Goal: Task Accomplishment & Management: Manage account settings

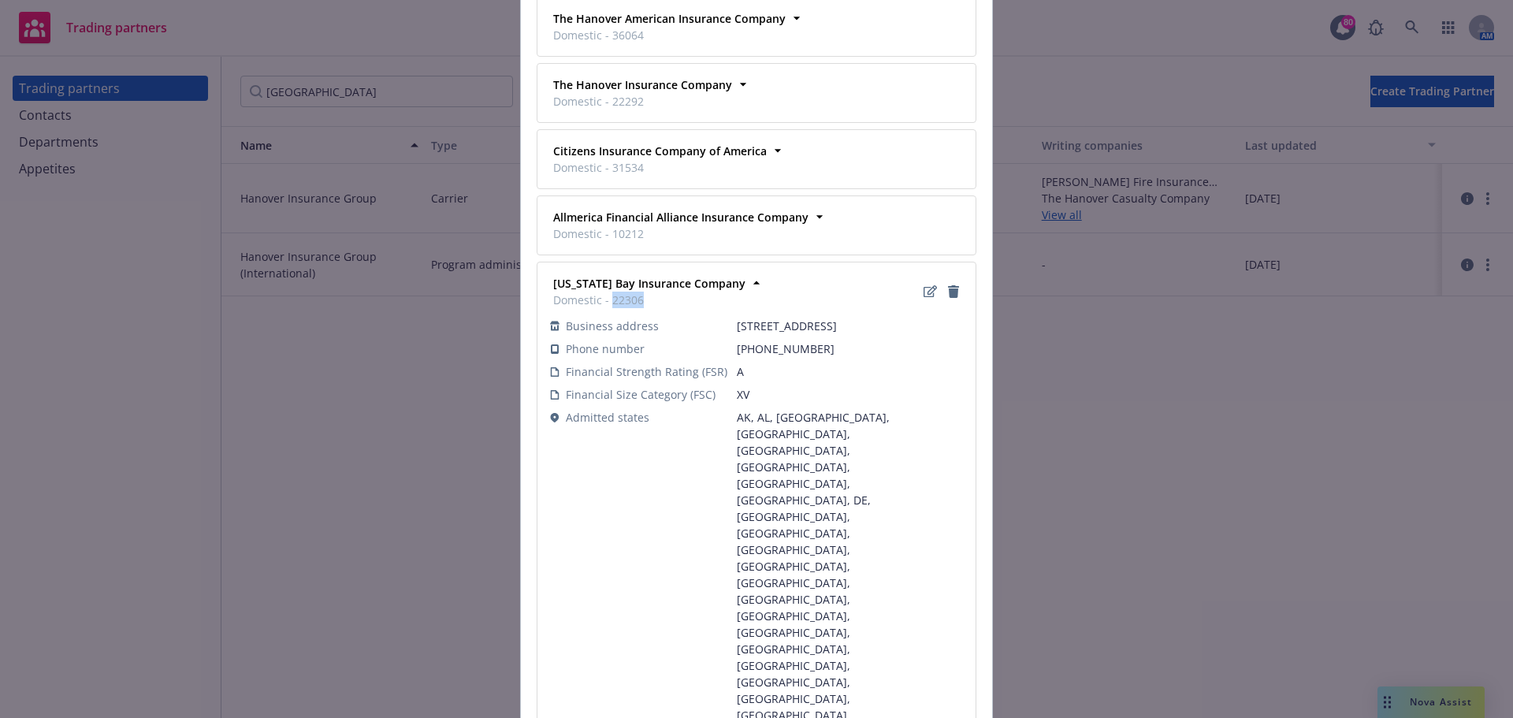
scroll to position [542, 0]
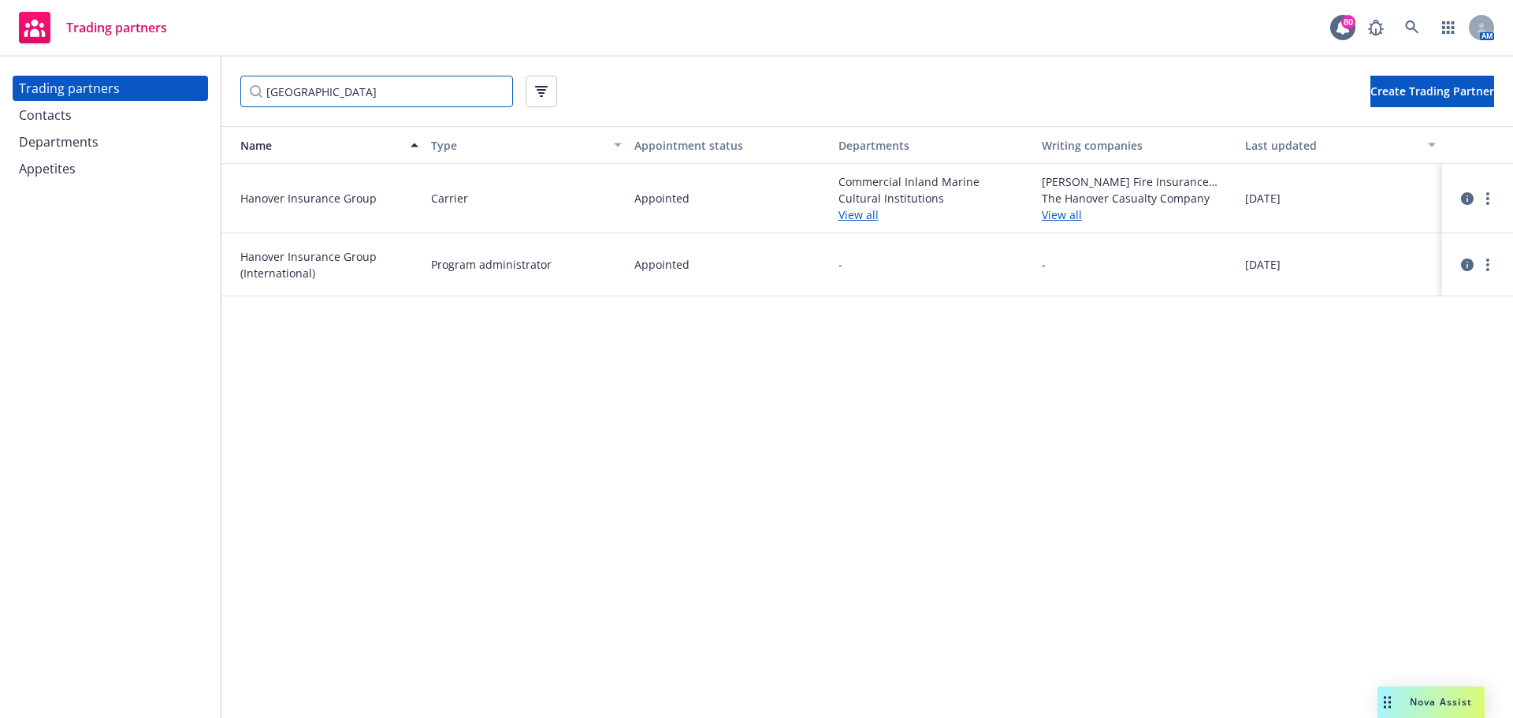
click at [335, 88] on input "hanover" at bounding box center [376, 92] width 273 height 32
drag, startPoint x: 355, startPoint y: 92, endPoint x: -13, endPoint y: 91, distance: 368.1
click at [0, 91] on html "Trading partners 80 AM Trading partners Contacts Departments Appetites hanover …" at bounding box center [756, 359] width 1513 height 718
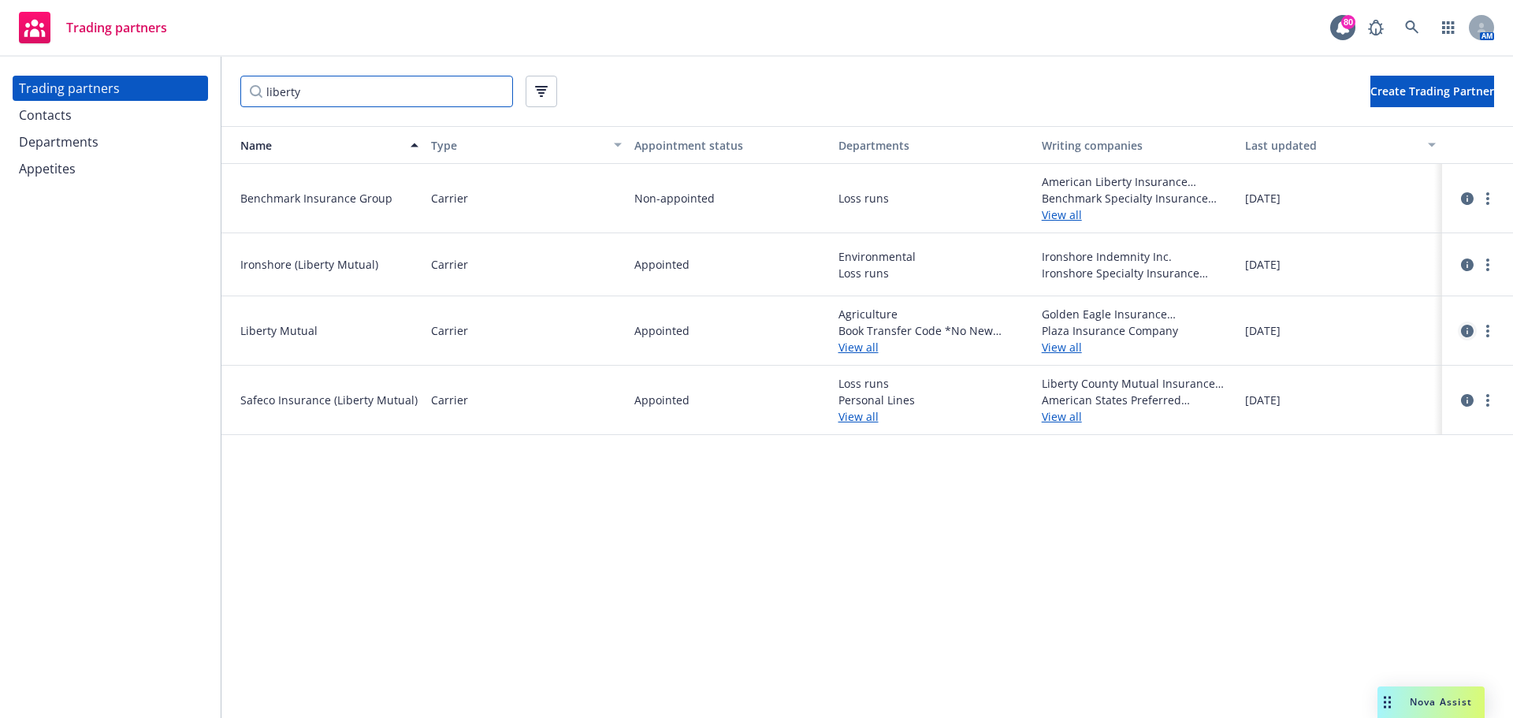
type input "liberty"
click at [1464, 329] on icon "circleInformation" at bounding box center [1467, 331] width 13 height 13
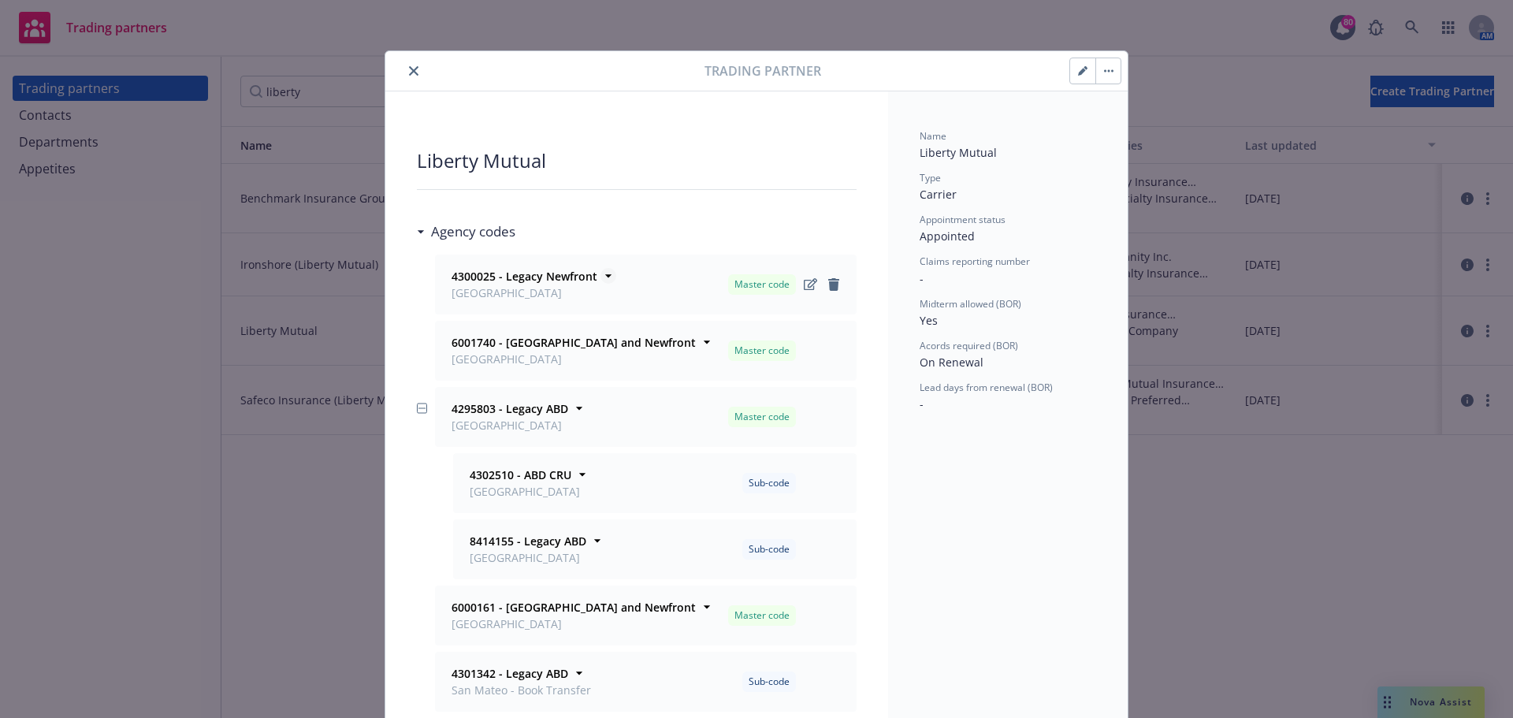
click at [487, 276] on strong "4300025 - Legacy Newfront" at bounding box center [525, 276] width 146 height 15
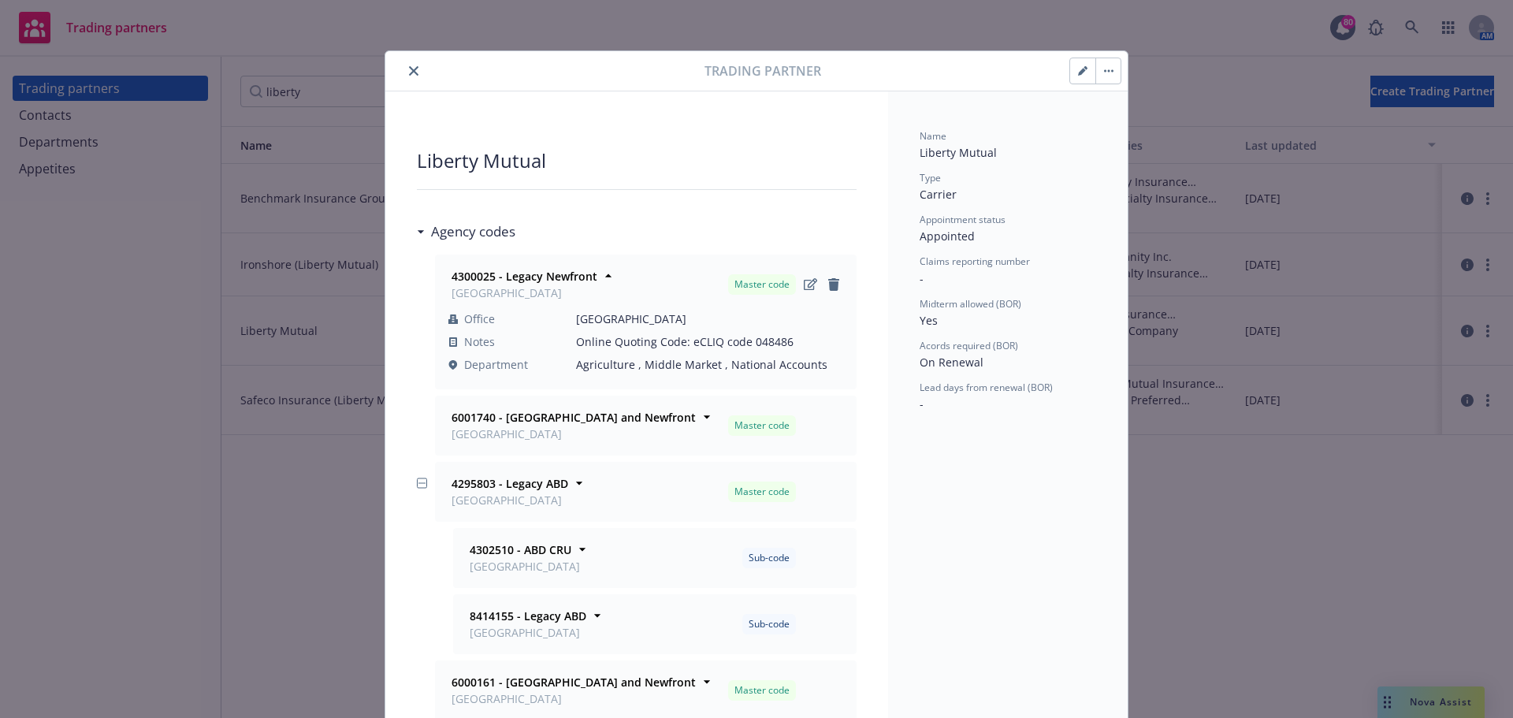
click at [468, 259] on div "4300025 - Legacy Newfront San Francisco Master code Office San Francisco Notes …" at bounding box center [646, 321] width 420 height 133
click at [474, 270] on strong "4300025 - Legacy Newfront" at bounding box center [525, 276] width 146 height 15
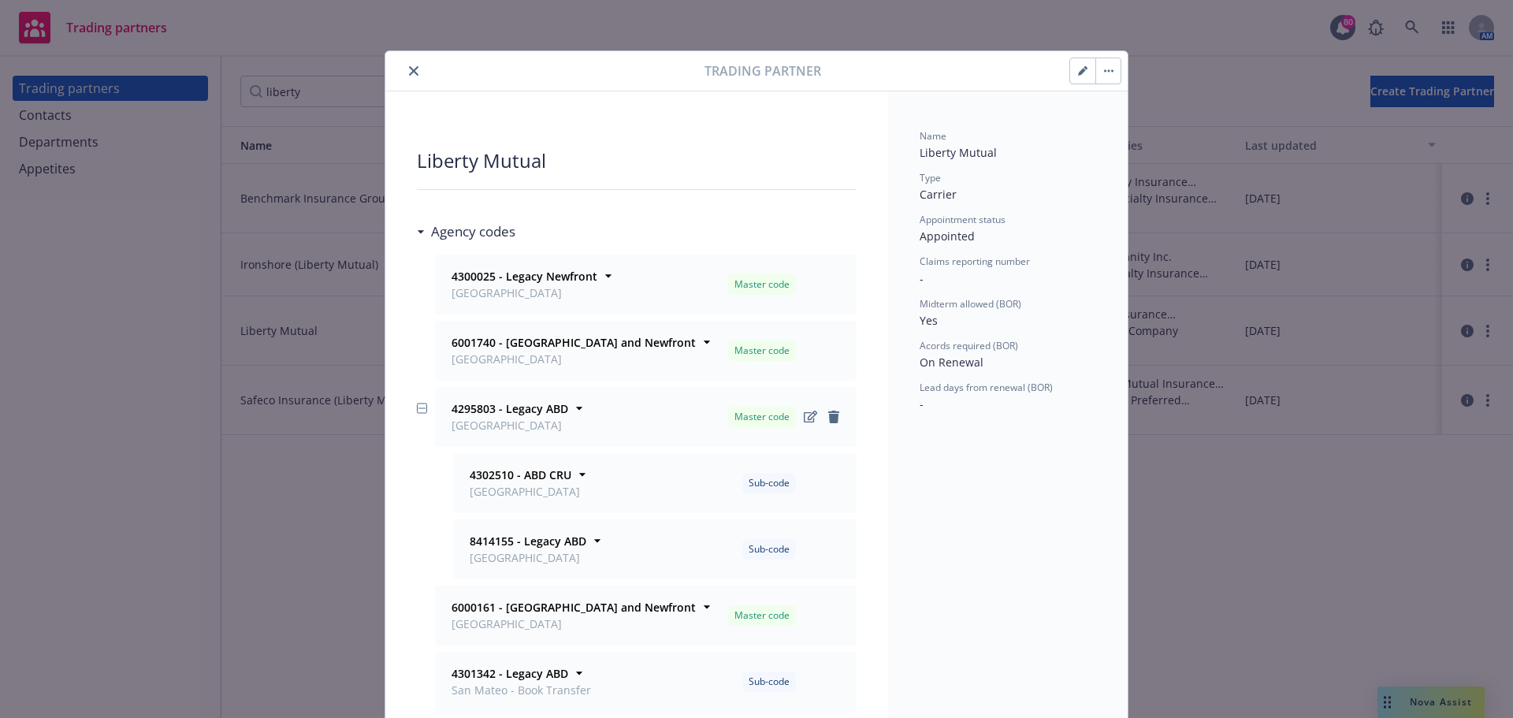
scroll to position [79, 0]
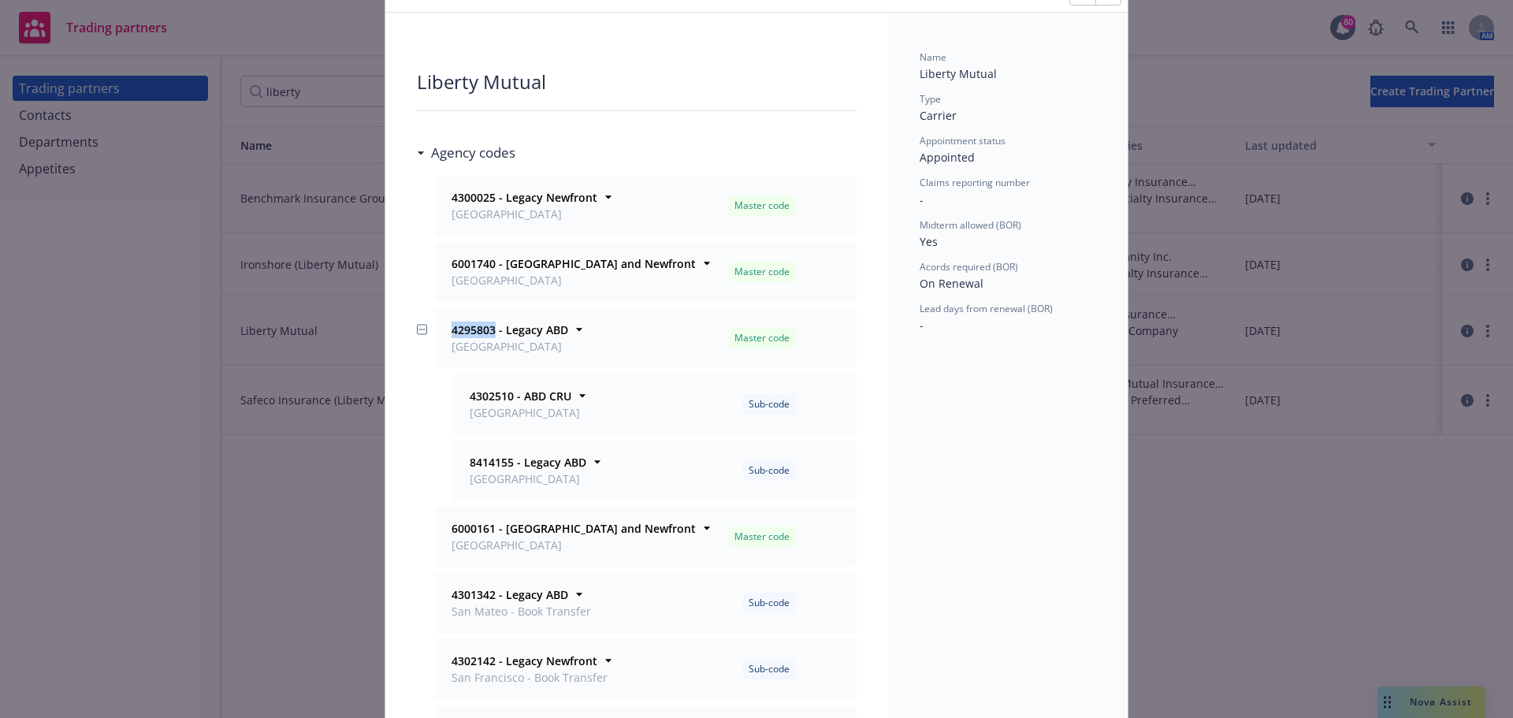
drag, startPoint x: 489, startPoint y: 329, endPoint x: 427, endPoint y: 329, distance: 61.5
click at [427, 329] on div "4295803 - Legacy ABD San Mateo Master code Office San Mateo Notes - Department …" at bounding box center [637, 338] width 440 height 60
copy strong "4295803"
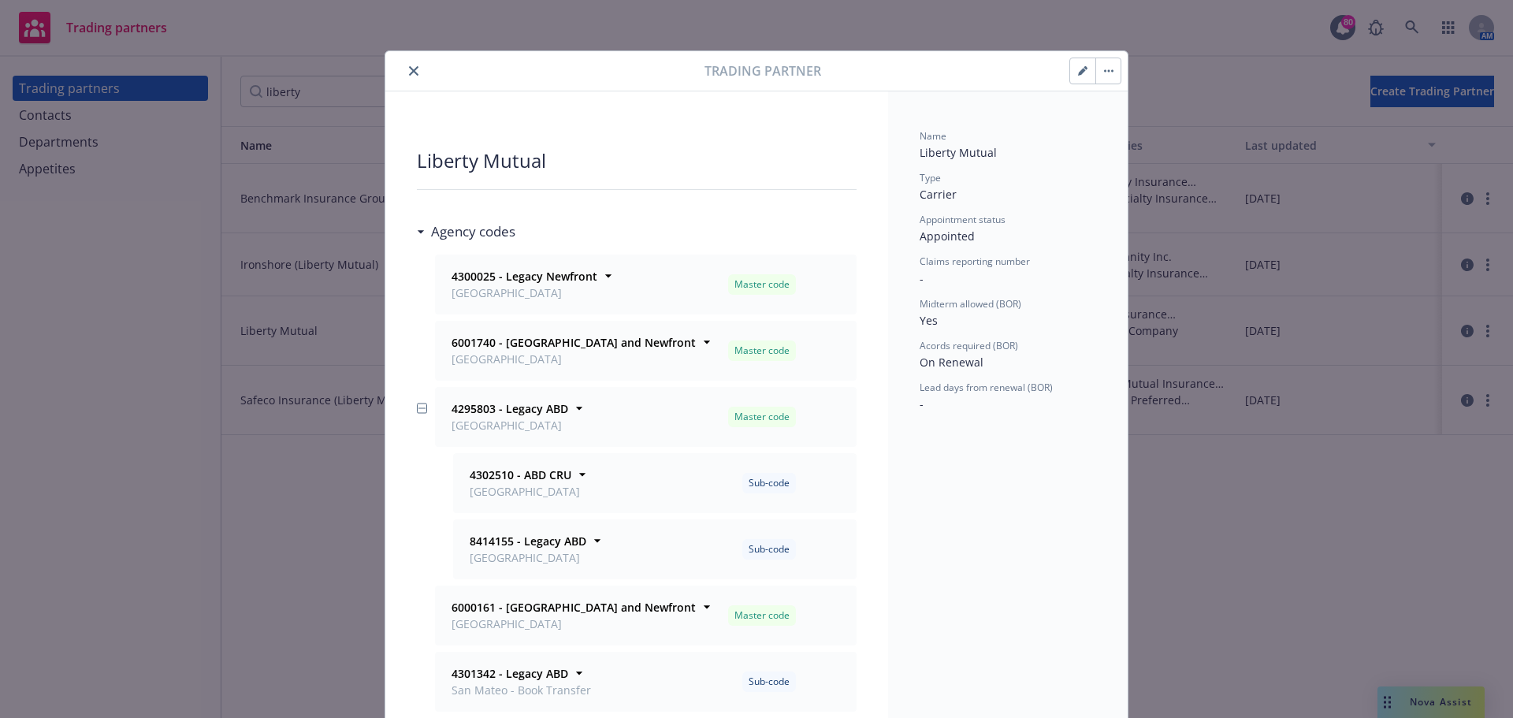
click at [417, 65] on div at bounding box center [548, 70] width 313 height 19
click at [409, 68] on icon "close" at bounding box center [413, 70] width 9 height 9
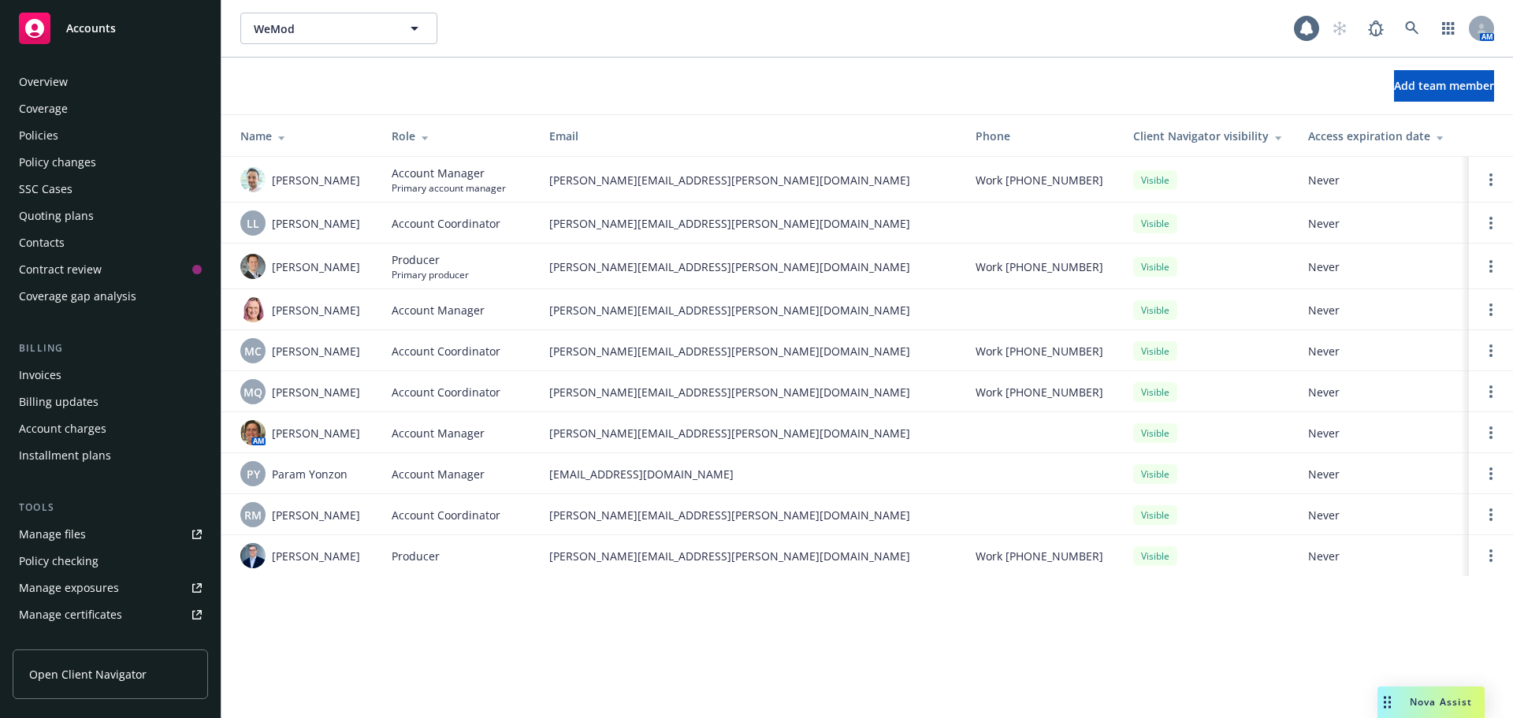
scroll to position [336, 0]
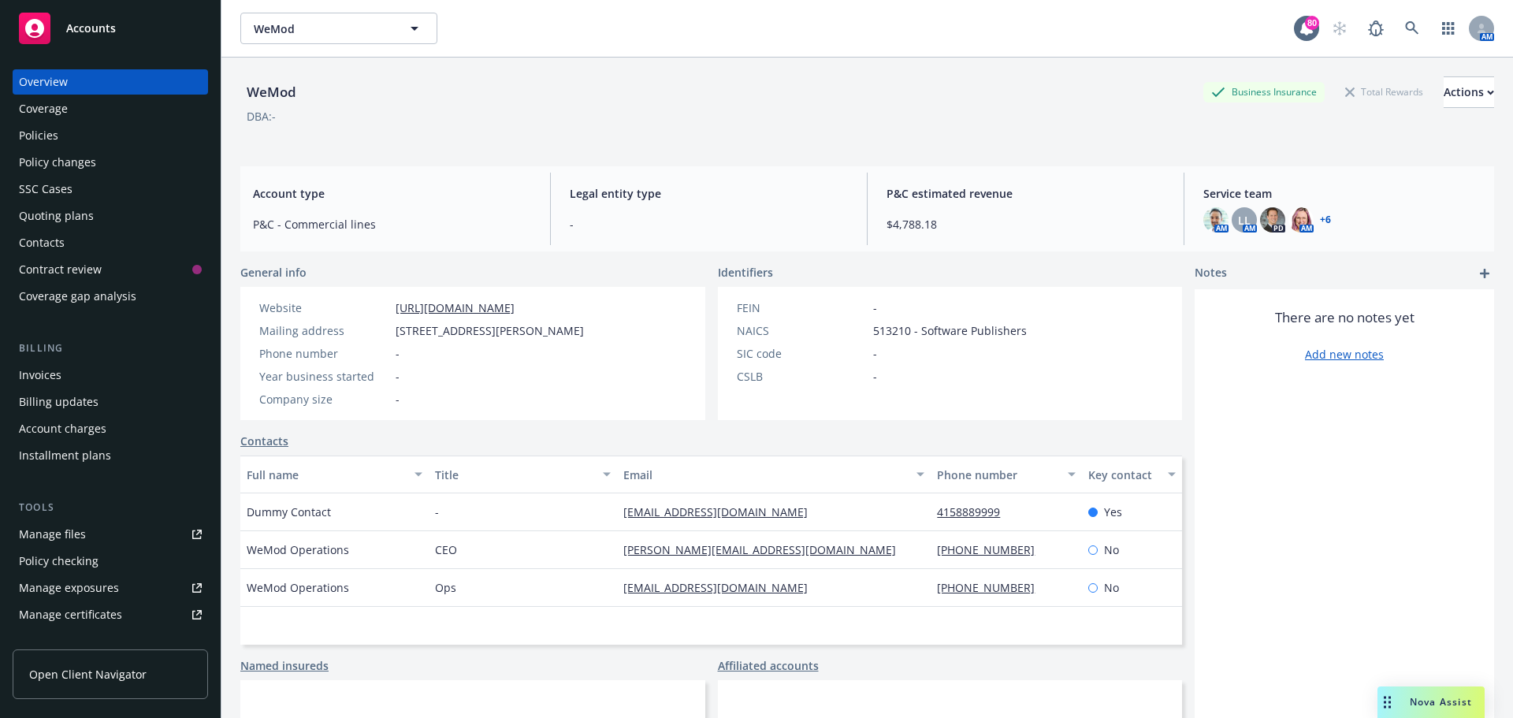
click at [48, 131] on div "Policies" at bounding box center [38, 135] width 39 height 25
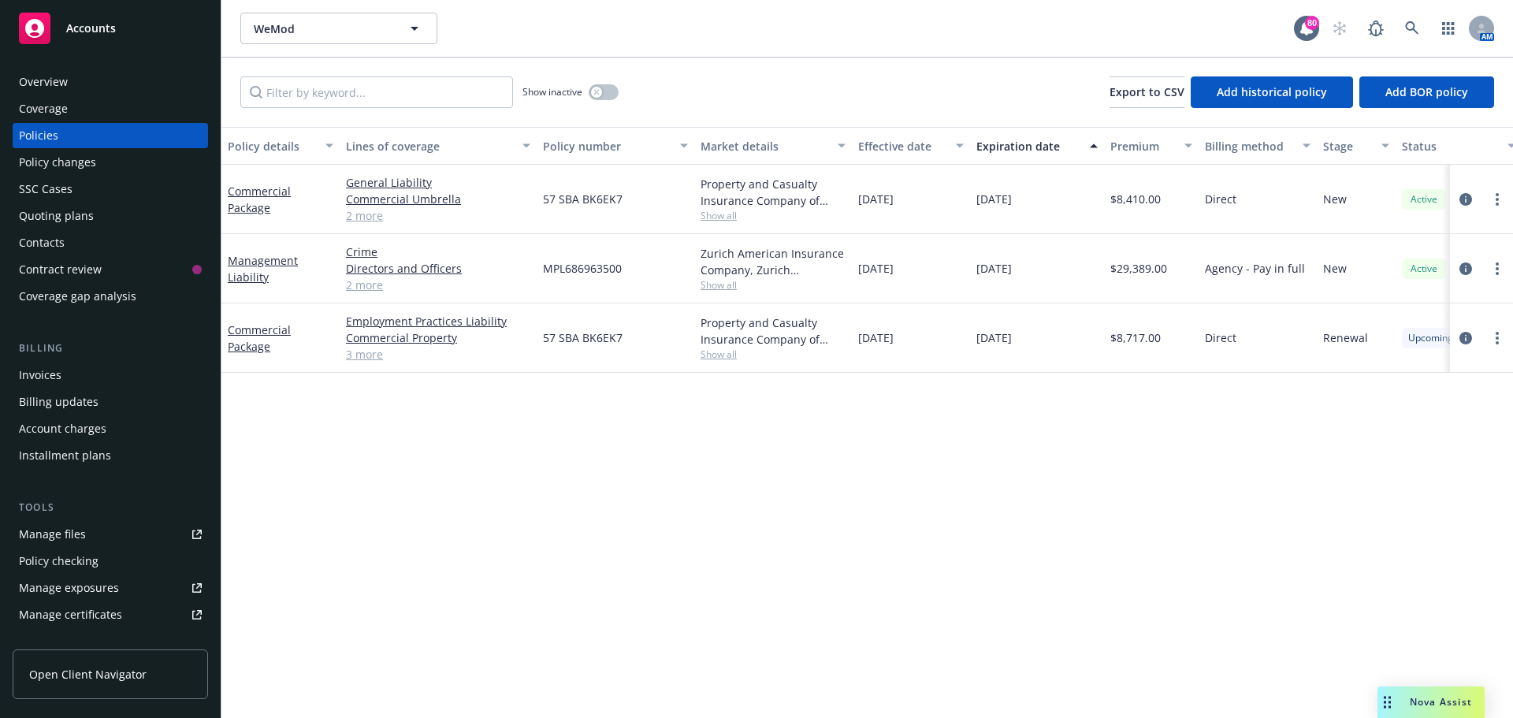
click at [368, 279] on link "2 more" at bounding box center [438, 285] width 184 height 17
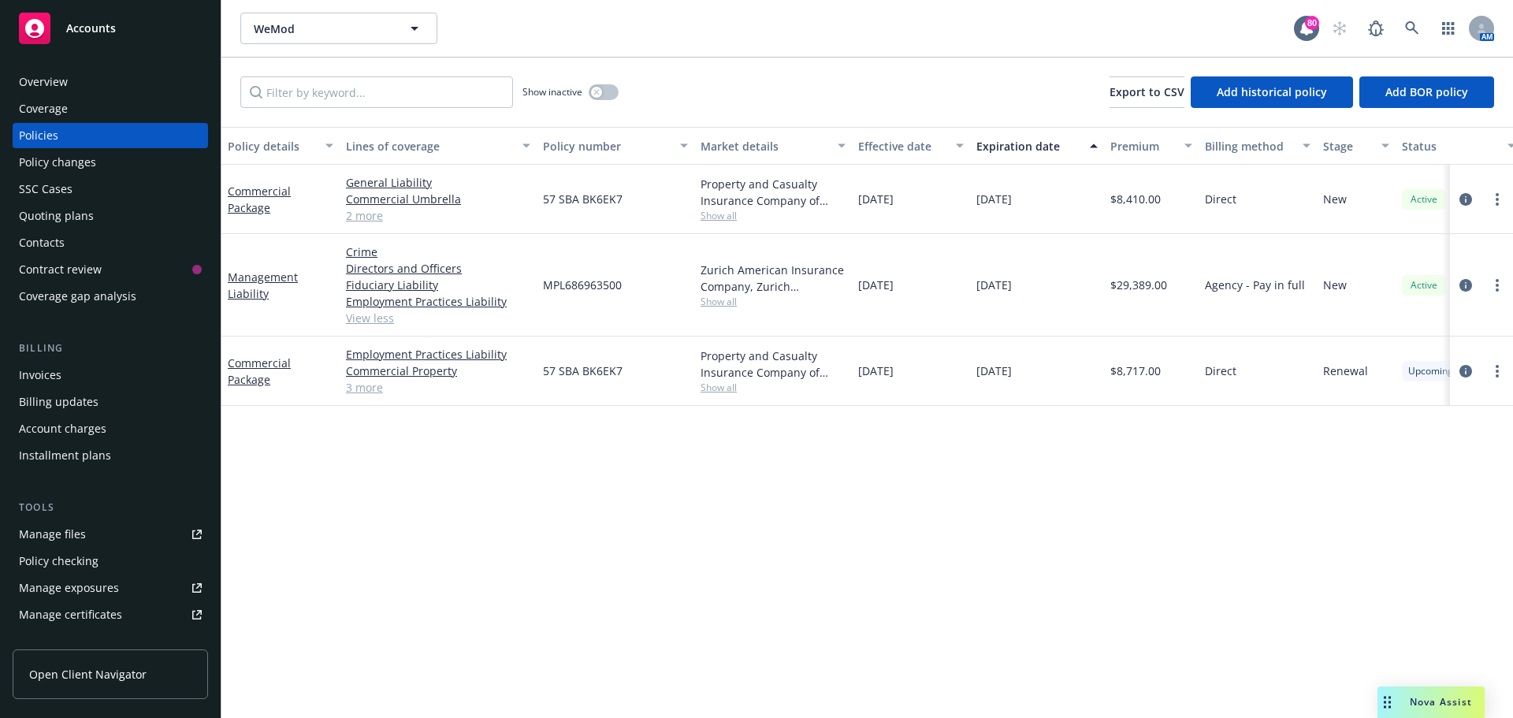
click at [60, 211] on div "Quoting plans" at bounding box center [56, 215] width 75 height 25
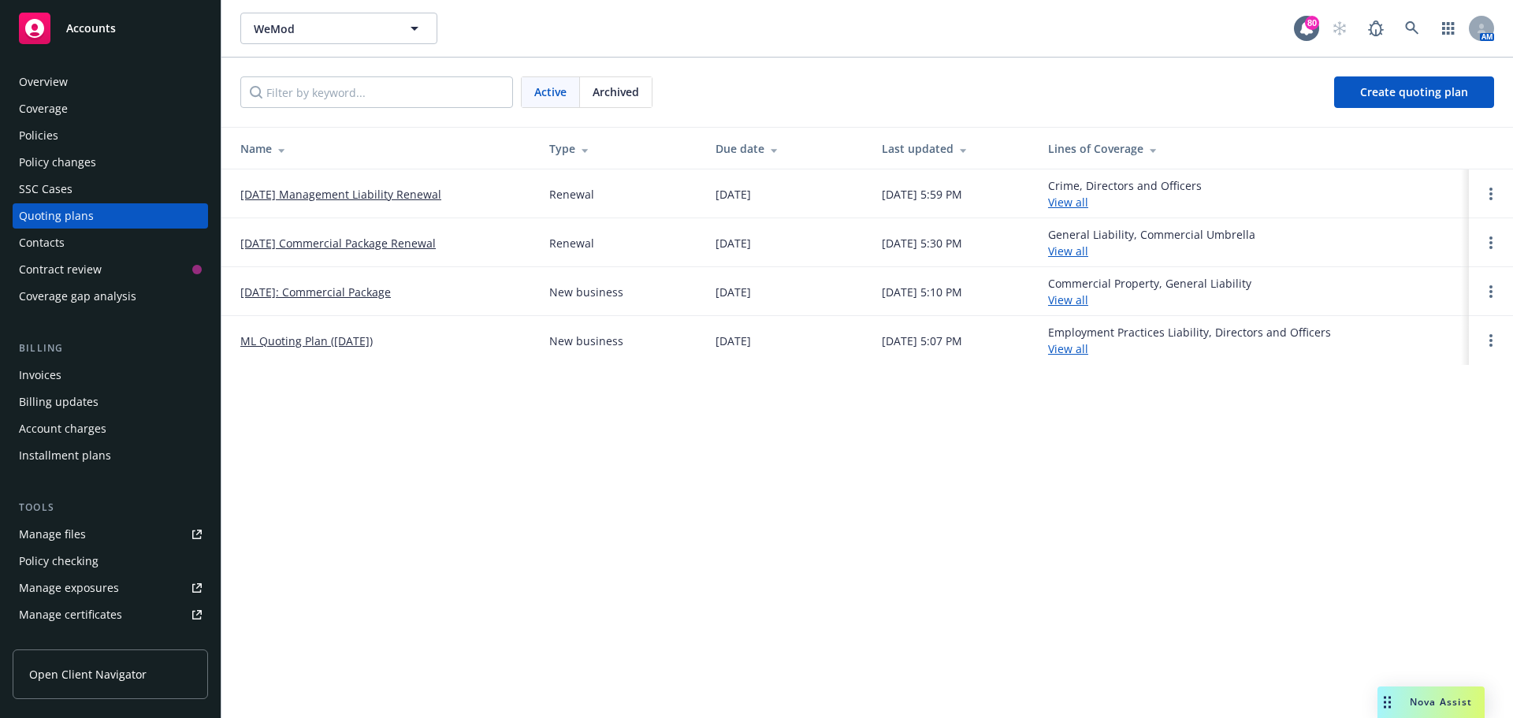
click at [371, 189] on link "09/27/25 Management Liability Renewal" at bounding box center [340, 194] width 201 height 17
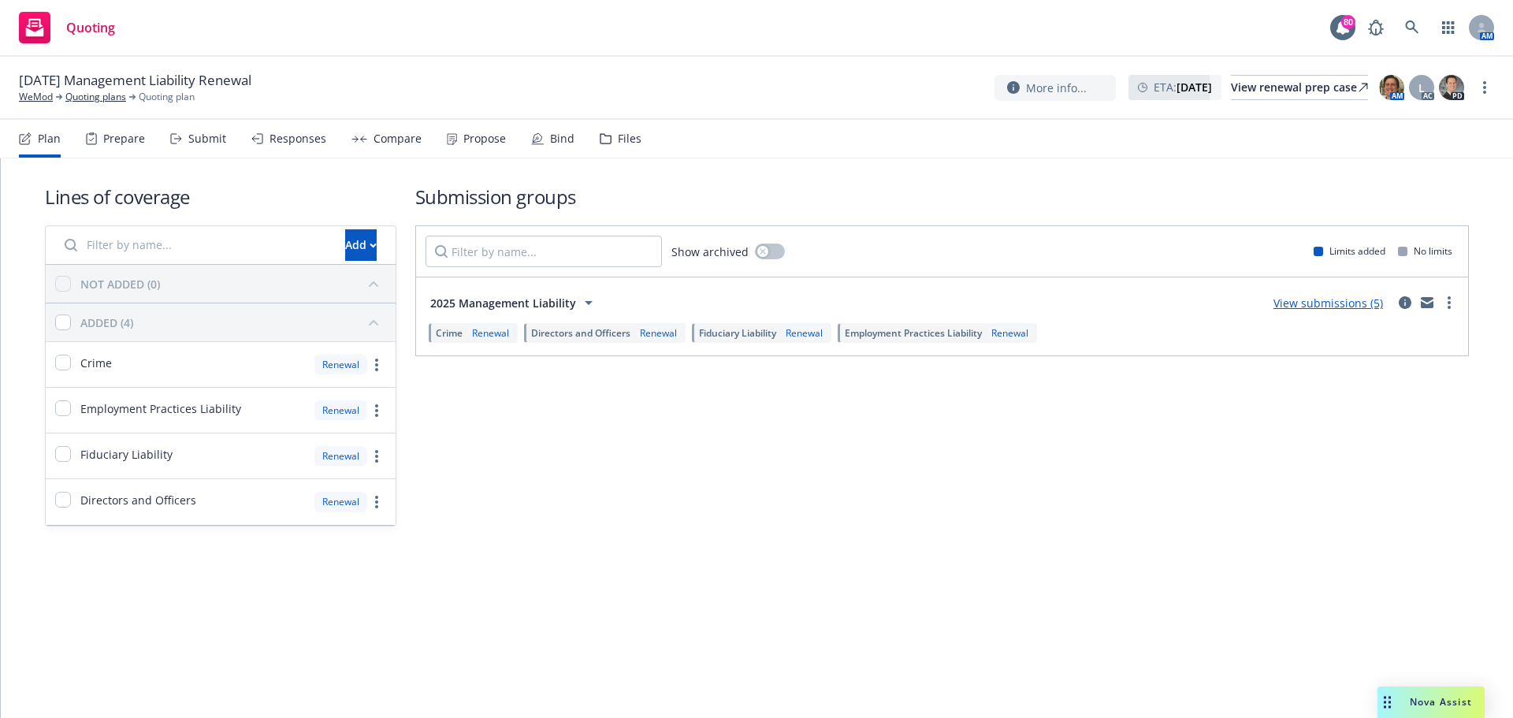
click at [309, 137] on div "Responses" at bounding box center [298, 138] width 57 height 13
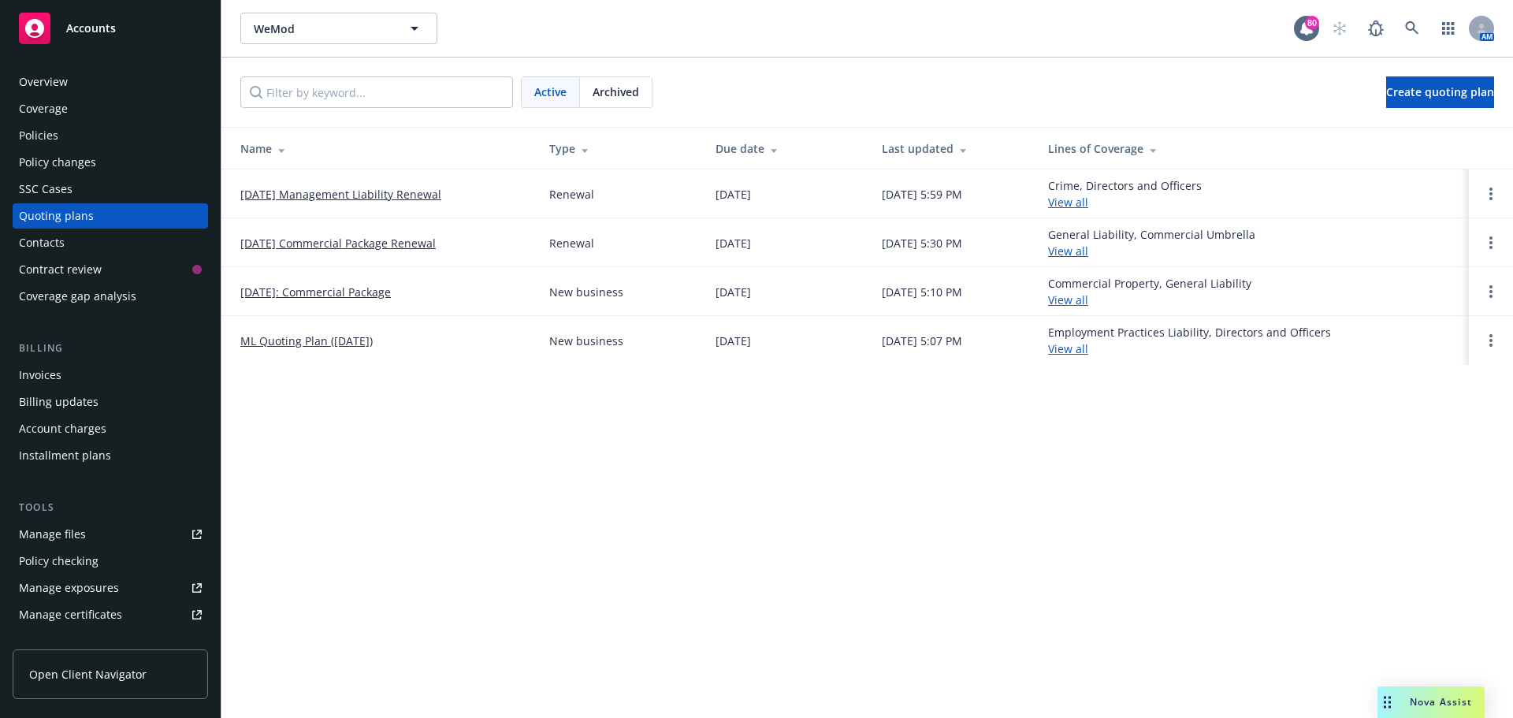
click at [73, 128] on div "Policies" at bounding box center [110, 135] width 183 height 25
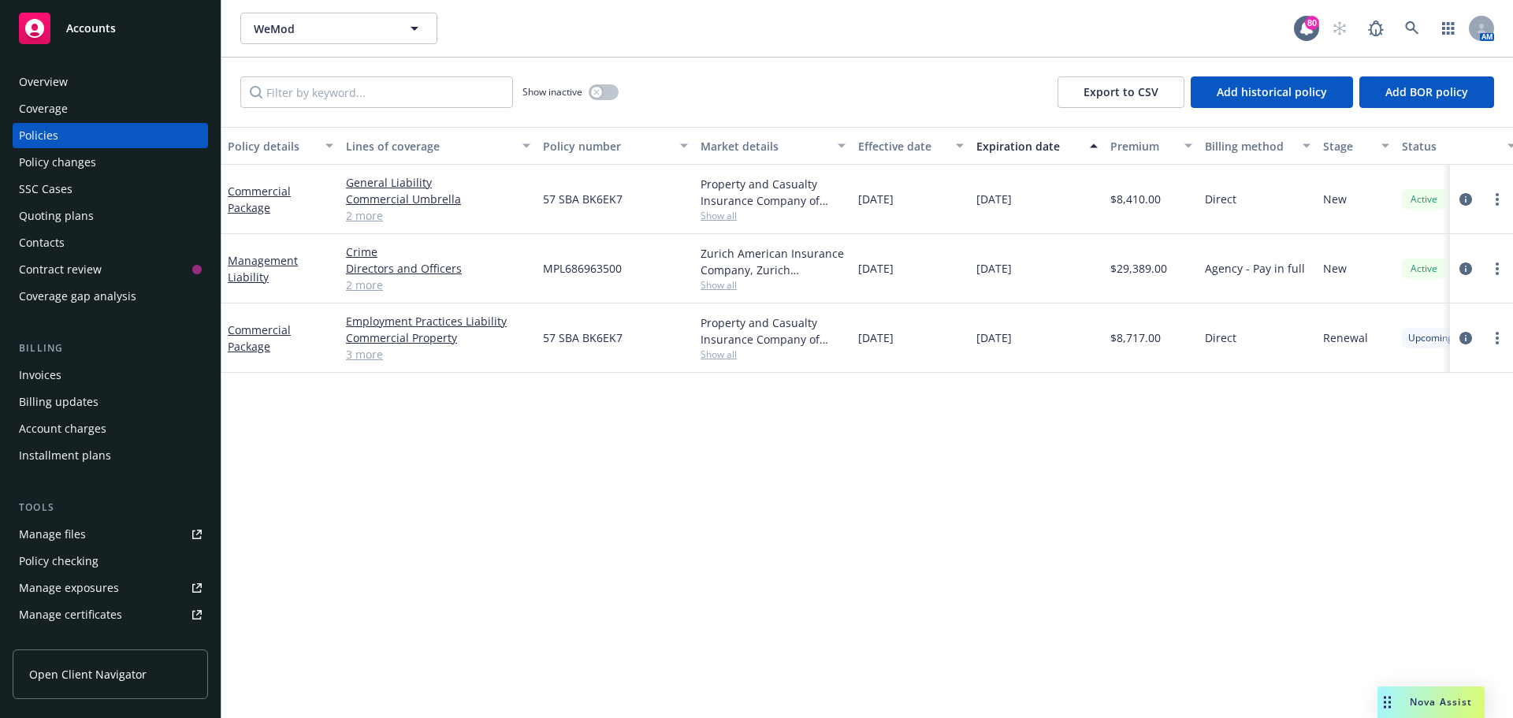
click at [731, 285] on span "Show all" at bounding box center [773, 284] width 145 height 13
click at [140, 92] on div "Overview" at bounding box center [110, 81] width 183 height 25
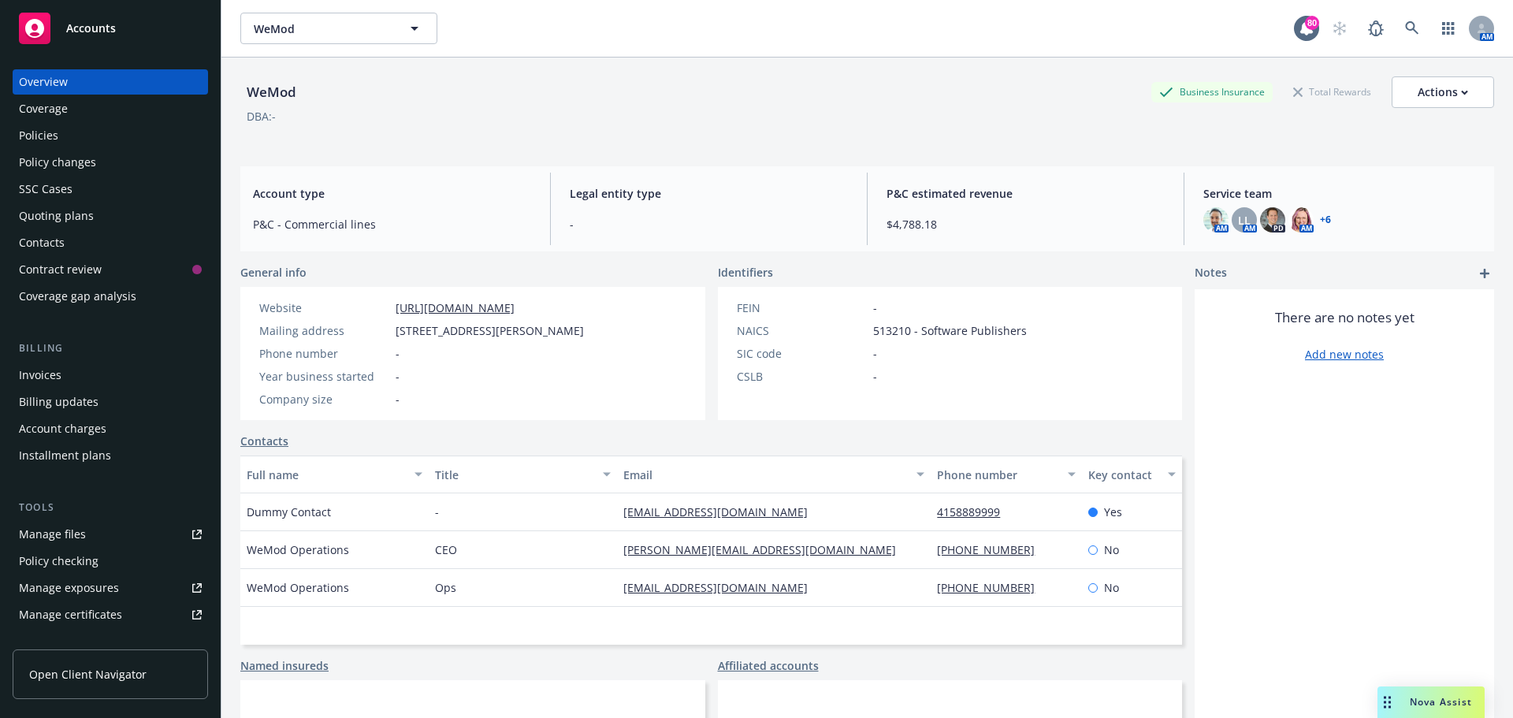
click at [1320, 220] on link "+ 6" at bounding box center [1325, 219] width 11 height 9
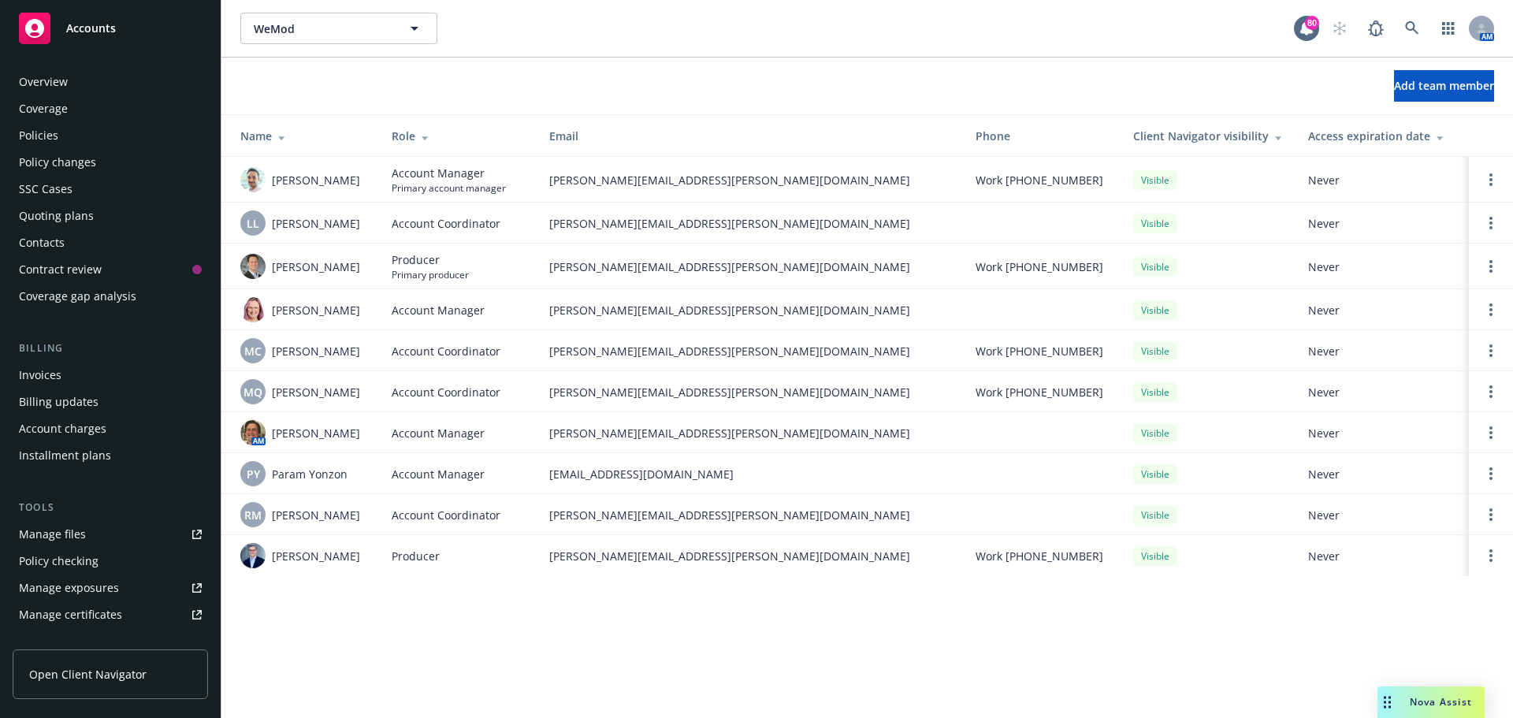
click at [61, 121] on div "Overview Coverage Policies Policy changes SSC Cases Quoting plans Contacts Cont…" at bounding box center [110, 189] width 195 height 240
click at [65, 132] on div "Policies" at bounding box center [110, 135] width 183 height 25
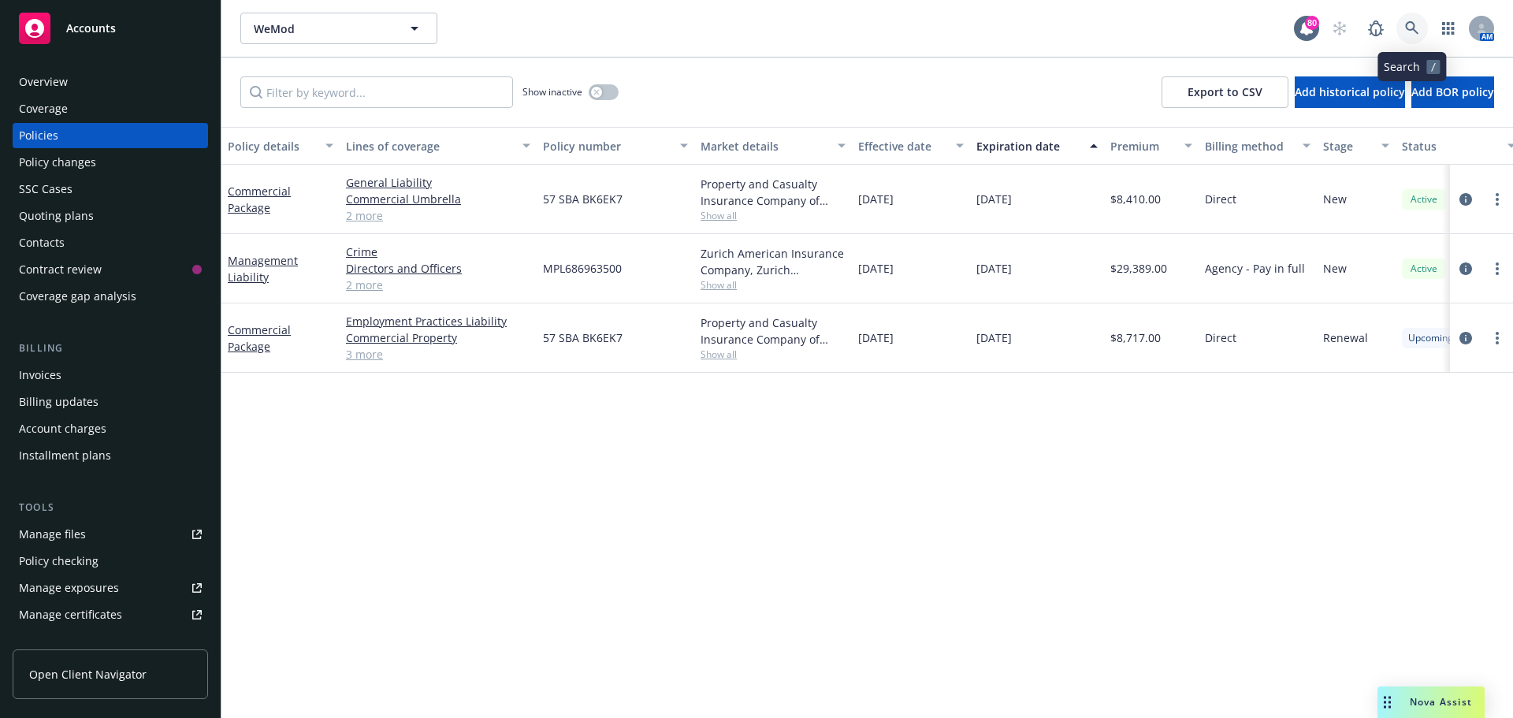
click at [1414, 20] on link at bounding box center [1413, 29] width 32 height 32
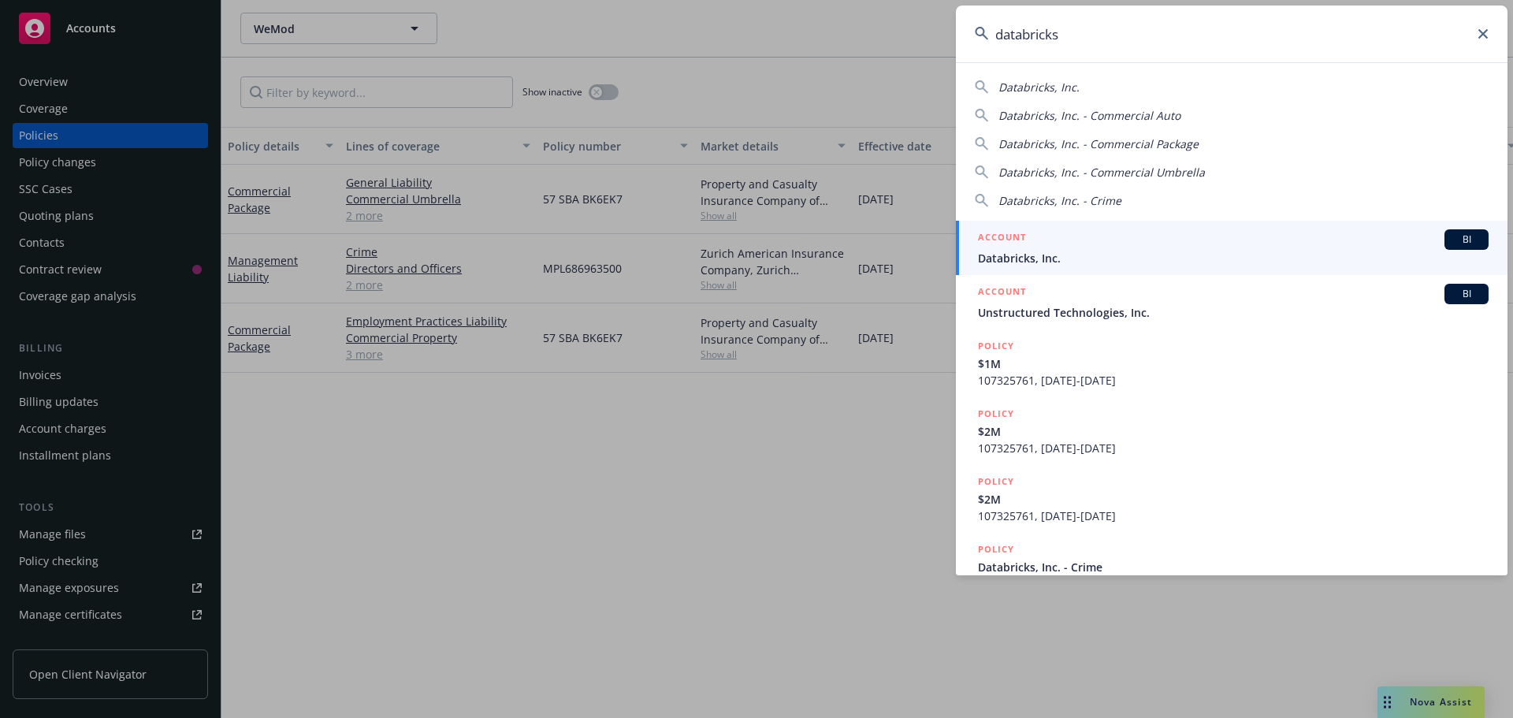
type input "databricks"
click at [1020, 249] on div "ACCOUNT BI" at bounding box center [1233, 239] width 511 height 20
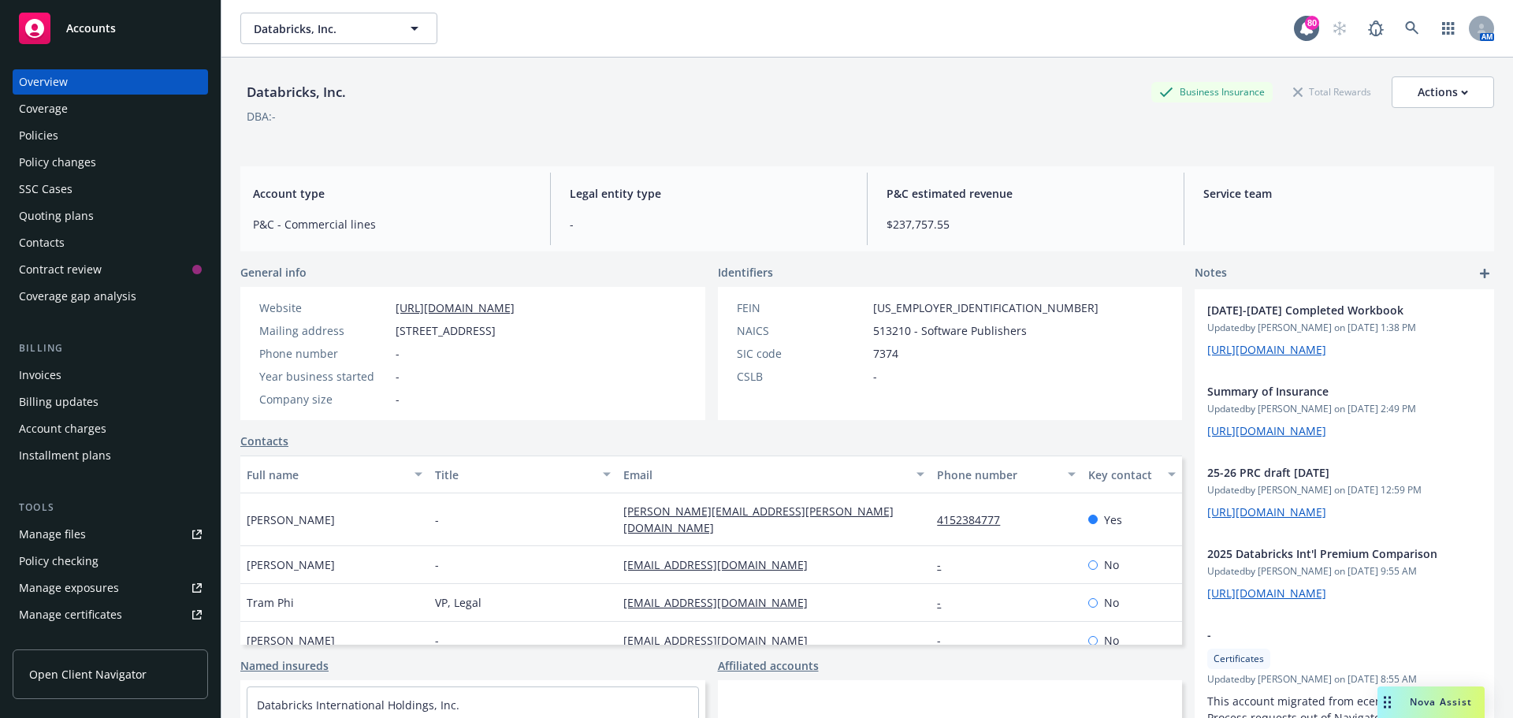
click at [76, 221] on div "Quoting plans" at bounding box center [56, 215] width 75 height 25
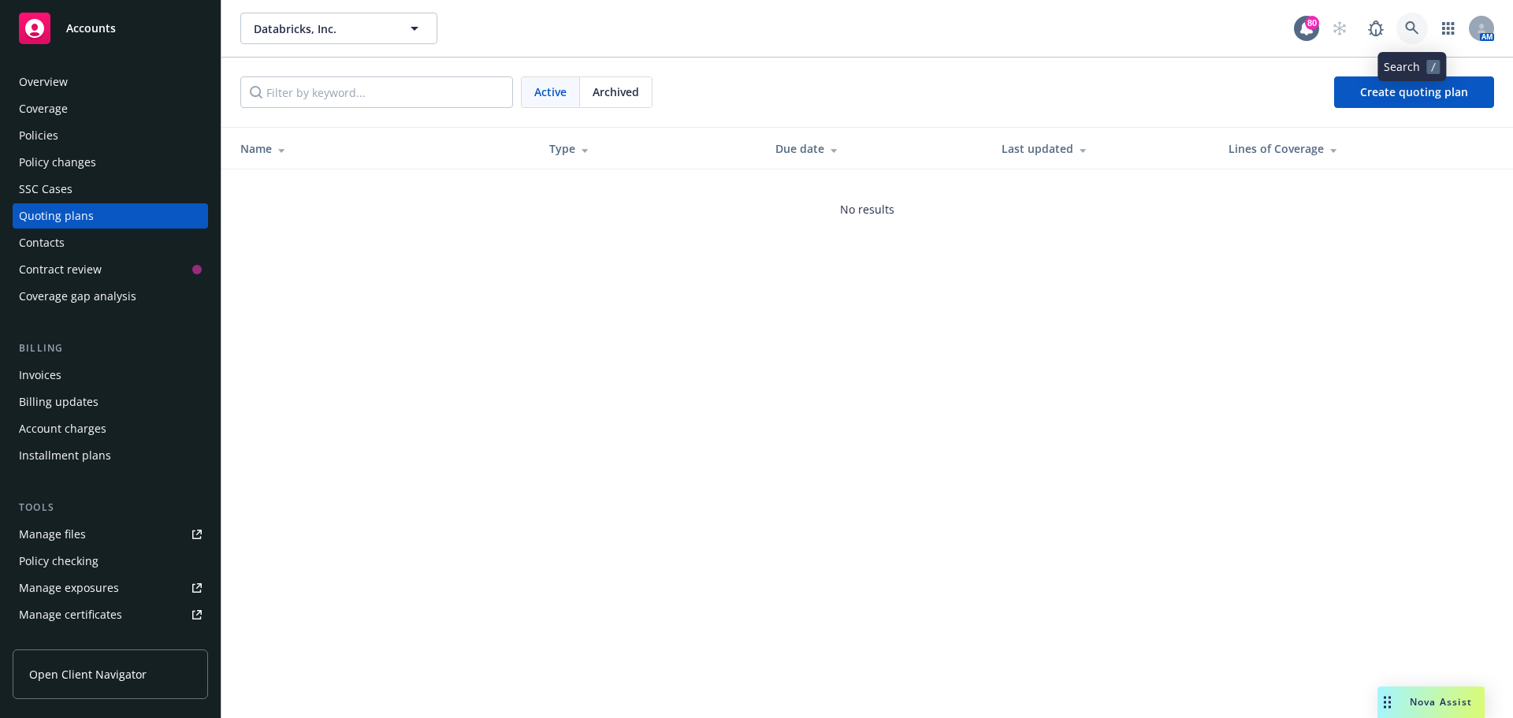
click at [1405, 28] on icon at bounding box center [1412, 28] width 14 height 14
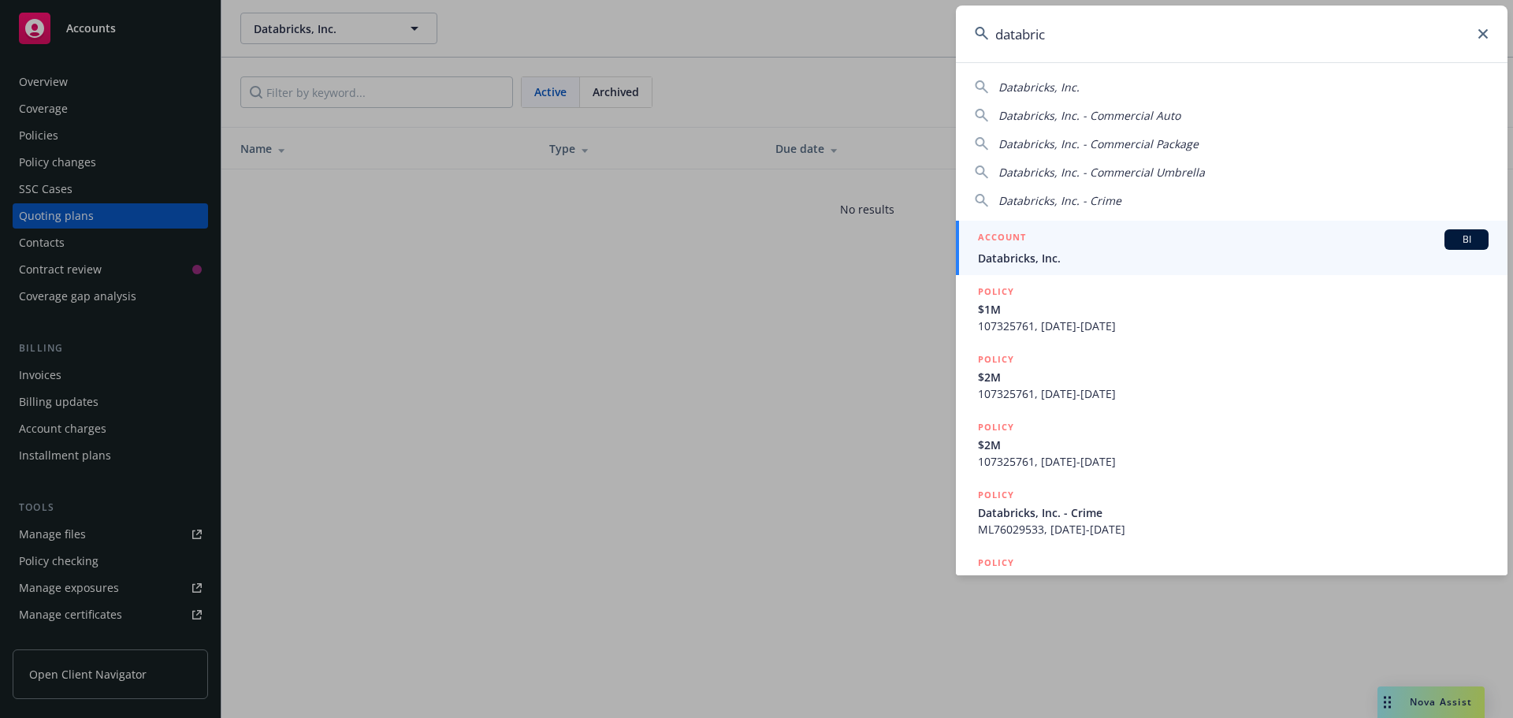
type input "databric"
click at [1028, 251] on span "Databricks, Inc." at bounding box center [1233, 258] width 511 height 17
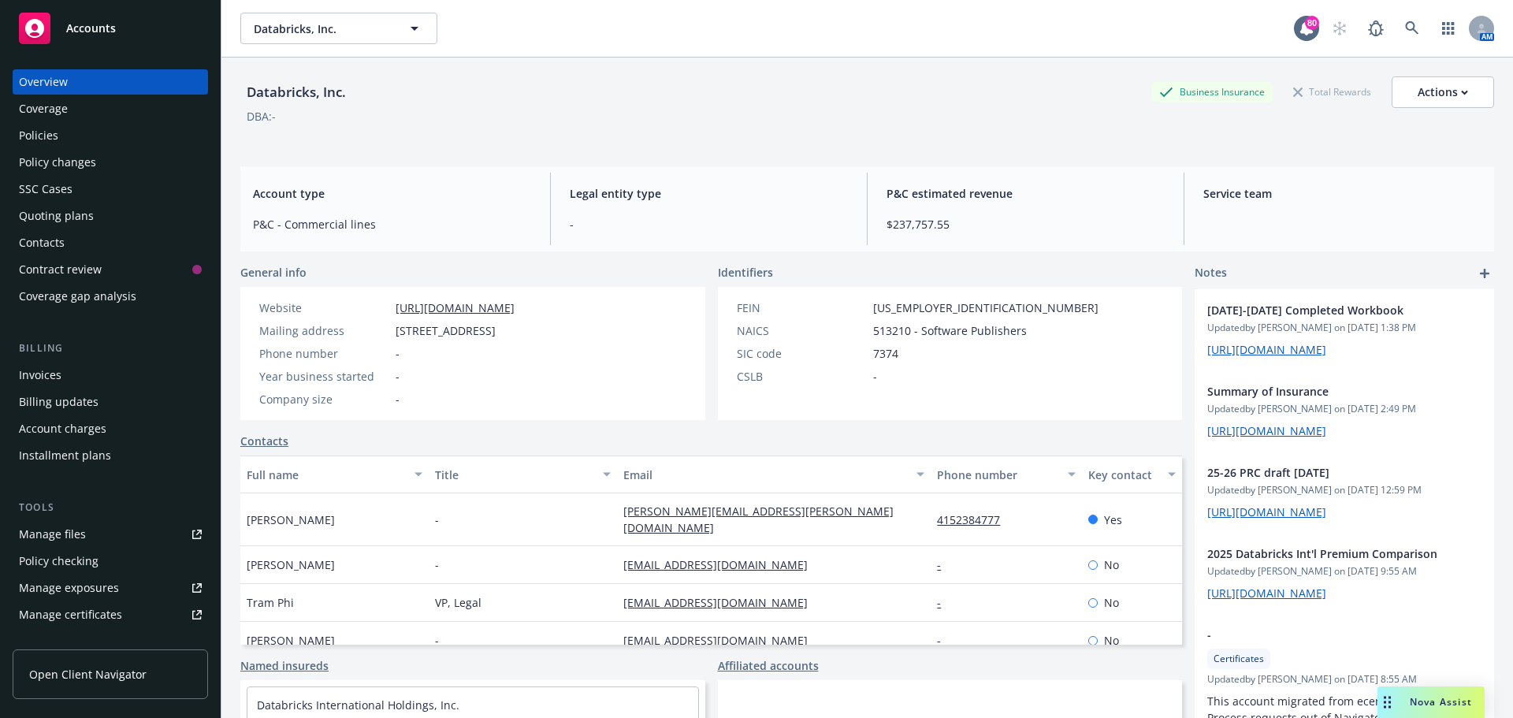
click at [59, 216] on div "Quoting plans" at bounding box center [56, 215] width 75 height 25
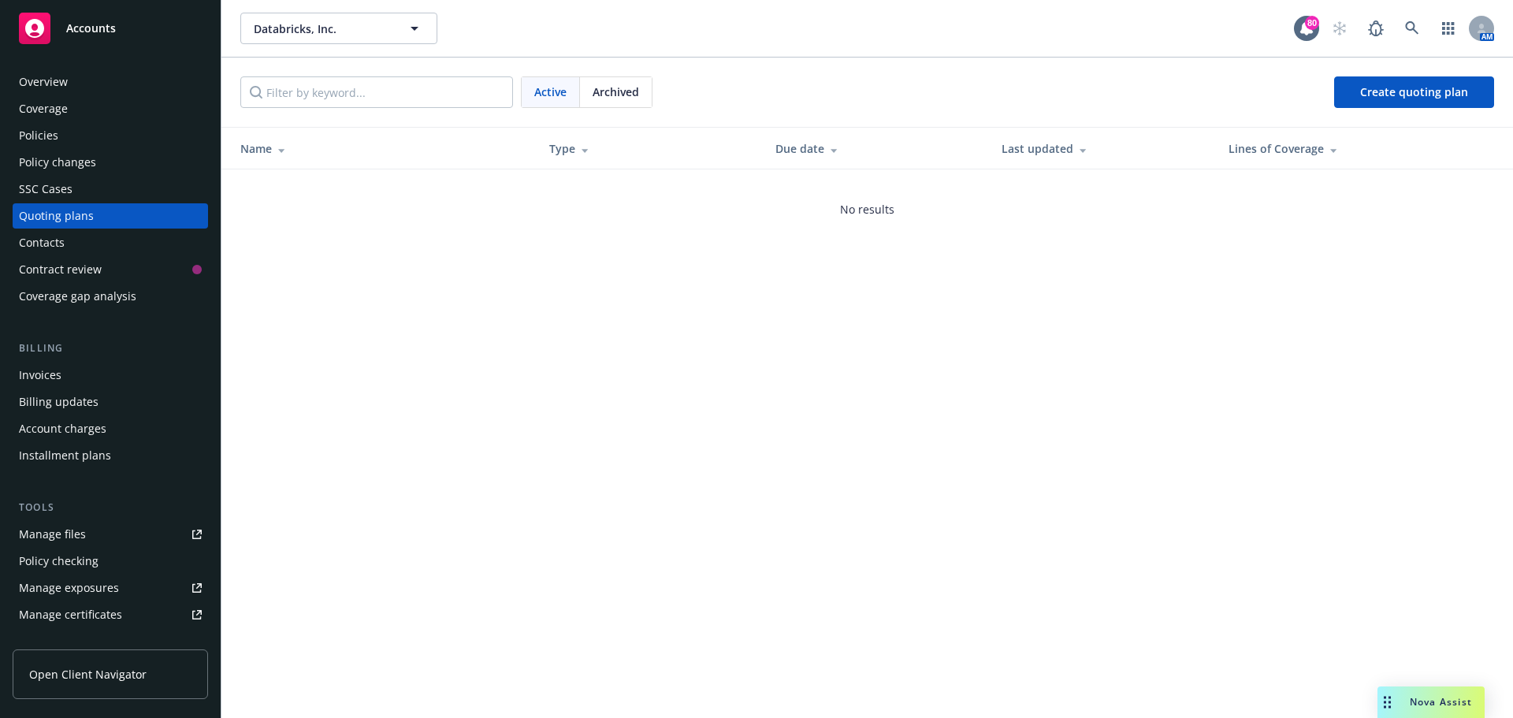
click at [76, 83] on div "Overview" at bounding box center [110, 81] width 183 height 25
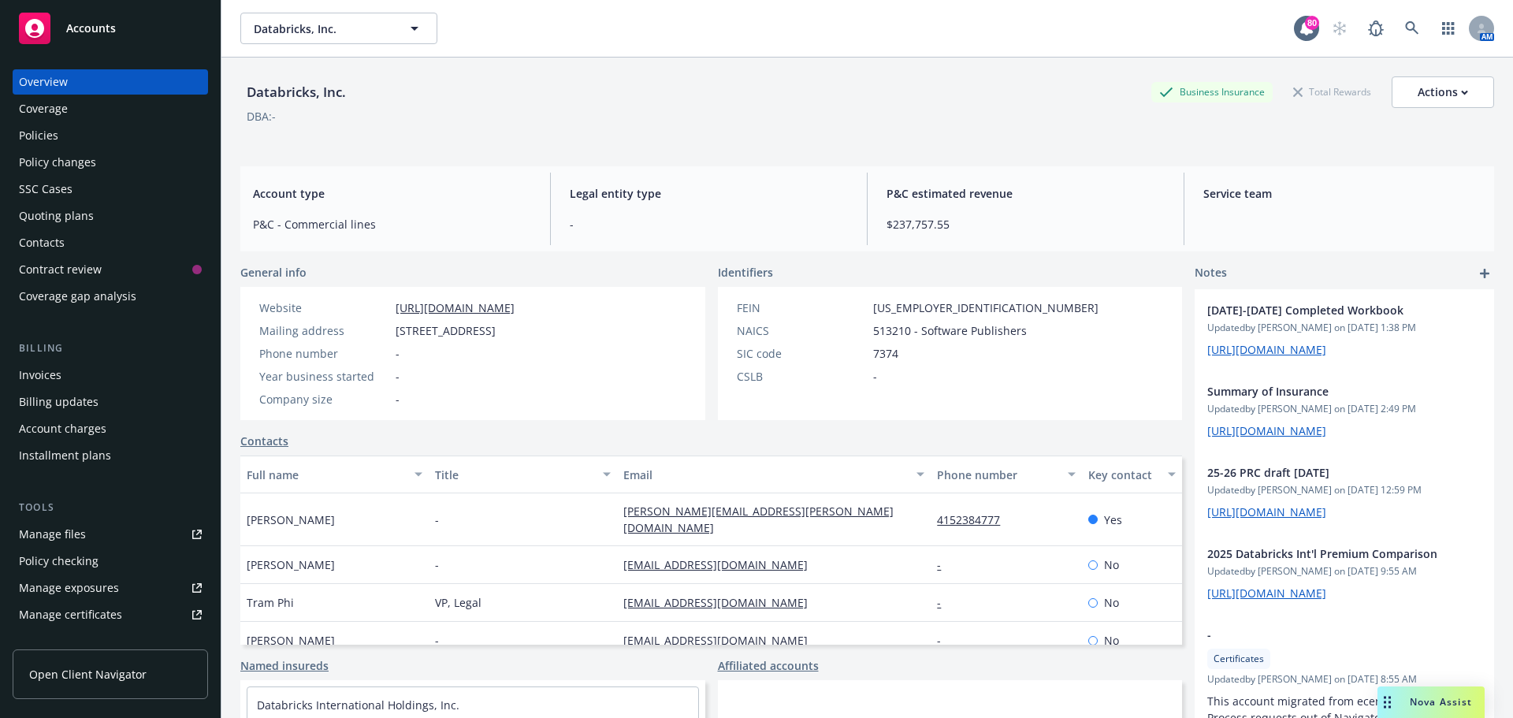
click at [62, 141] on div "Policies" at bounding box center [110, 135] width 183 height 25
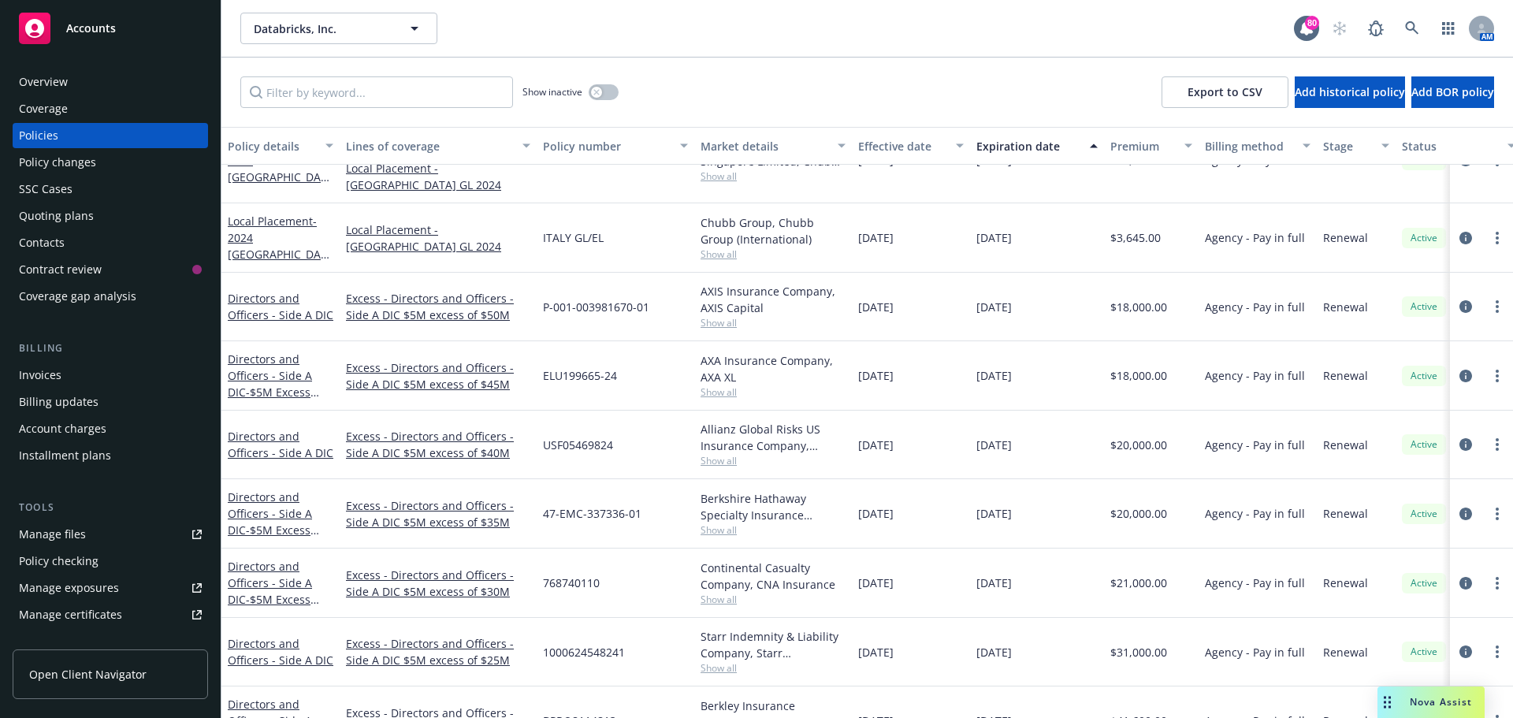
scroll to position [631, 0]
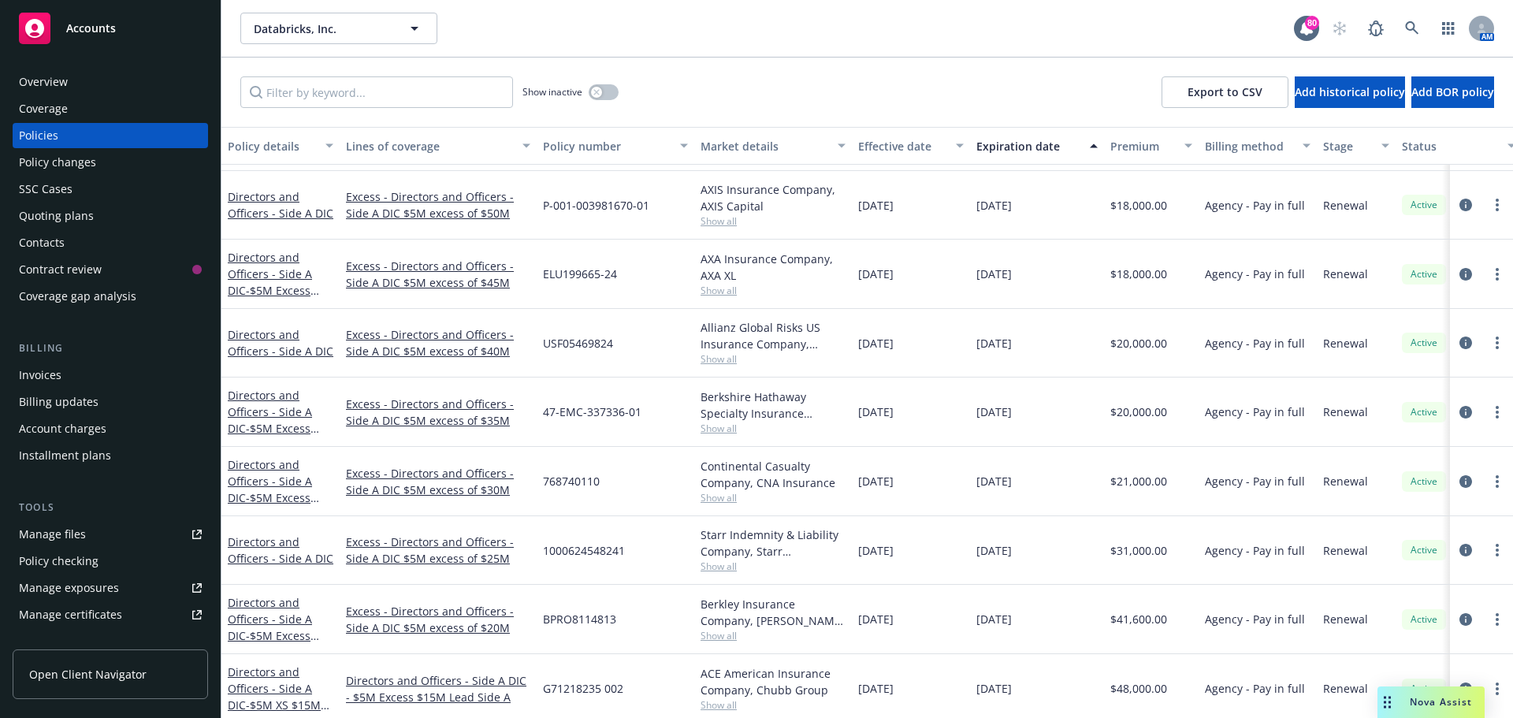
click at [717, 497] on span "Show all" at bounding box center [773, 497] width 145 height 13
click at [639, 478] on div "768740110" at bounding box center [616, 481] width 158 height 69
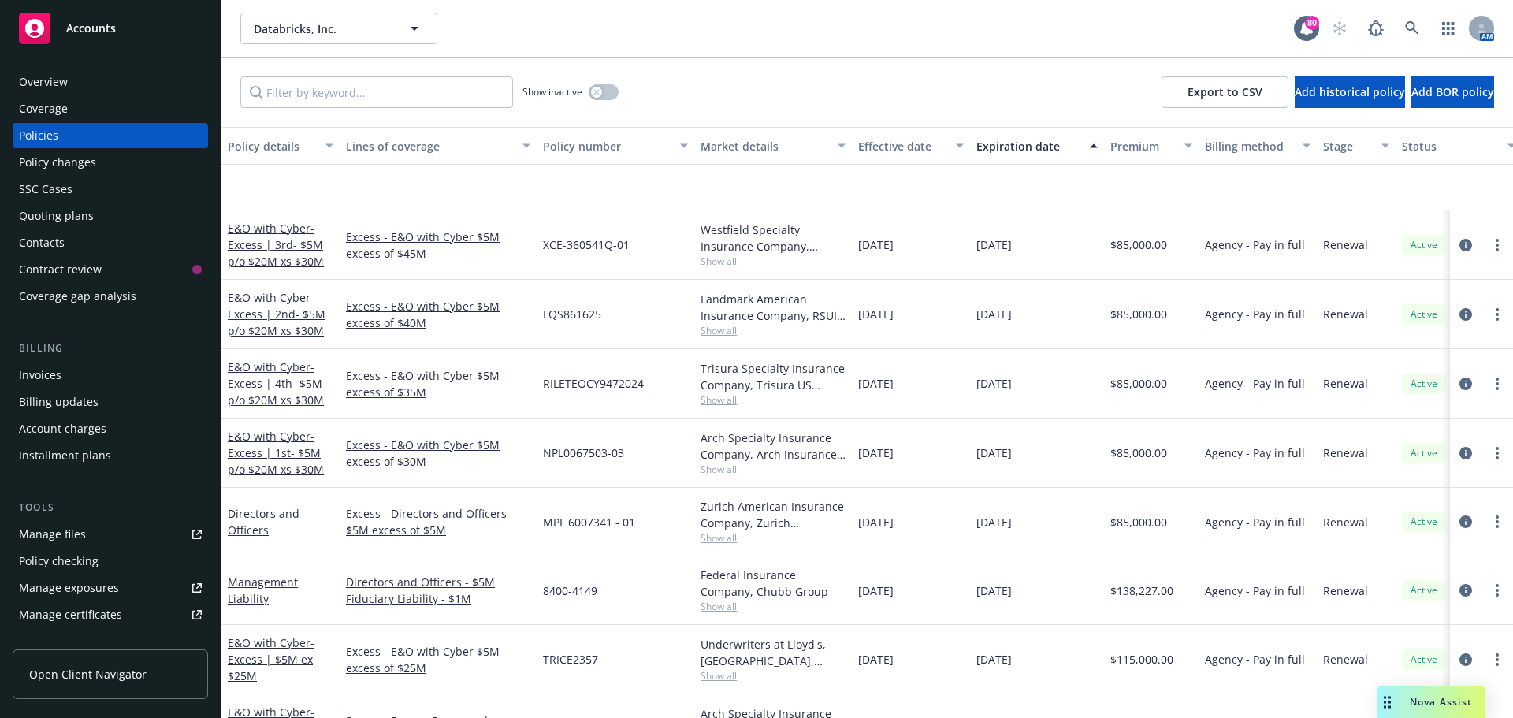
scroll to position [1261, 0]
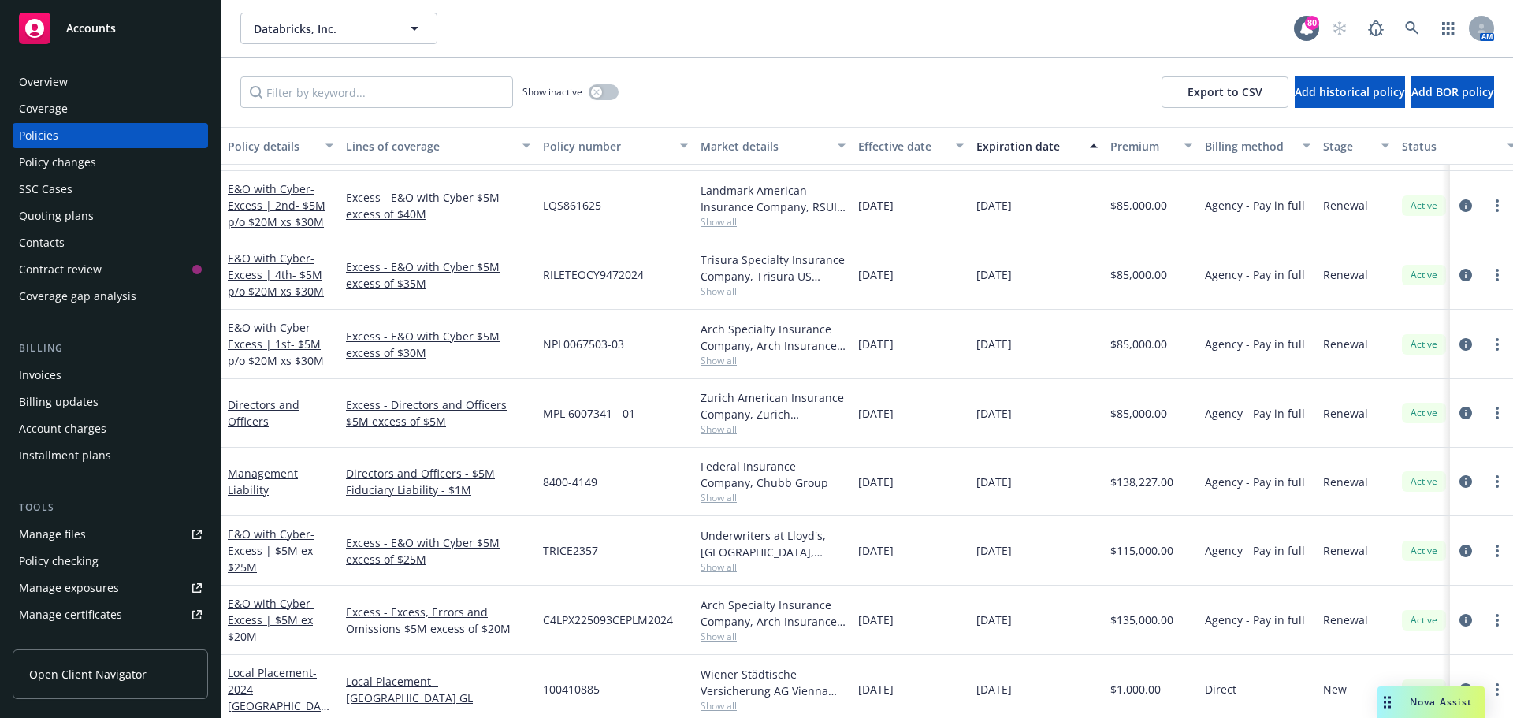
click at [722, 501] on span "Show all" at bounding box center [773, 497] width 145 height 13
click at [937, 509] on div "09/30/2024" at bounding box center [911, 482] width 118 height 69
click at [77, 85] on div "Overview" at bounding box center [110, 81] width 183 height 25
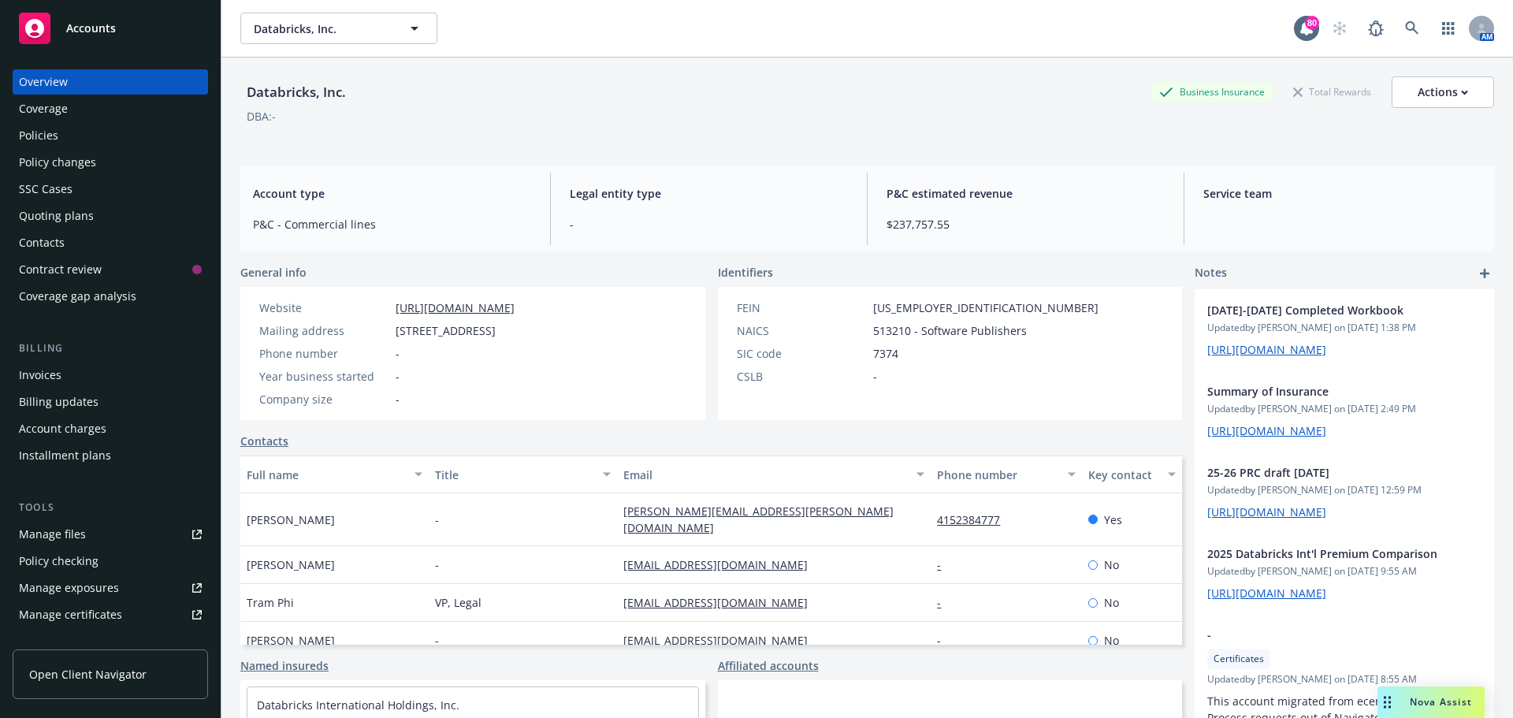
click at [1218, 233] on div "Service team" at bounding box center [1342, 209] width 303 height 73
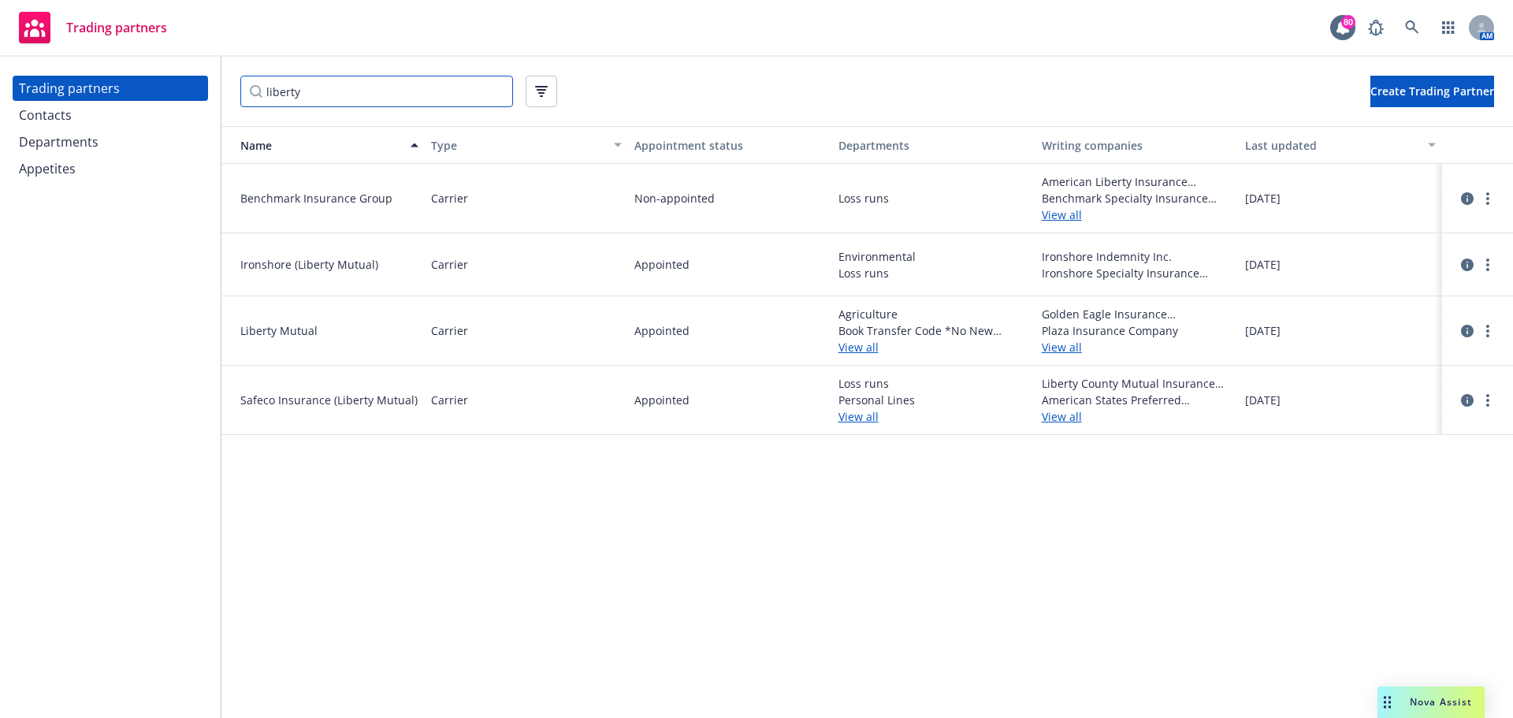
click at [315, 87] on input "liberty" at bounding box center [376, 92] width 273 height 32
drag, startPoint x: 315, startPoint y: 87, endPoint x: 117, endPoint y: 84, distance: 197.9
click at [119, 84] on div "Trading partners Contacts Departments Appetites liberty Create Trading Partner …" at bounding box center [756, 387] width 1513 height 661
click at [95, 121] on div "Contacts" at bounding box center [110, 114] width 183 height 25
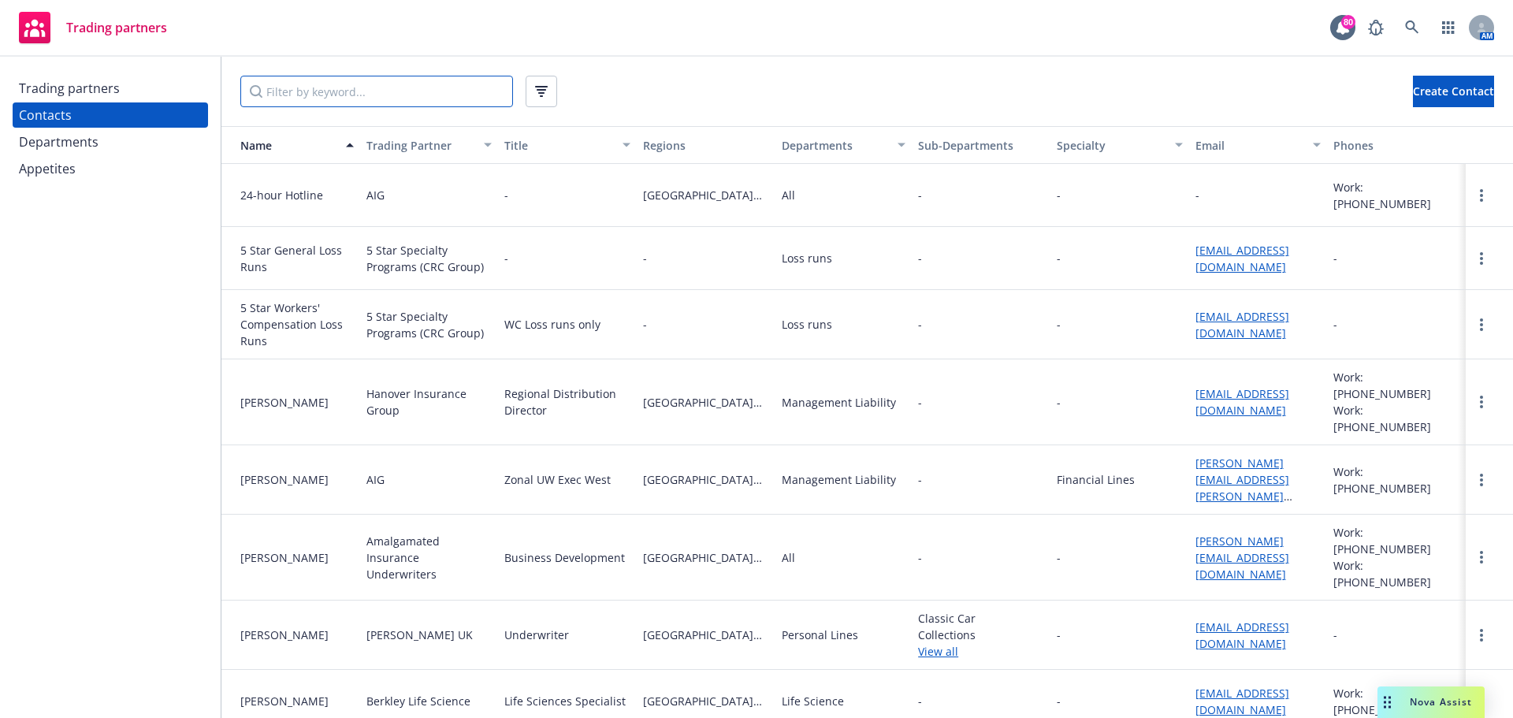
click at [288, 96] on input "Filter by keyword..." at bounding box center [376, 92] width 273 height 32
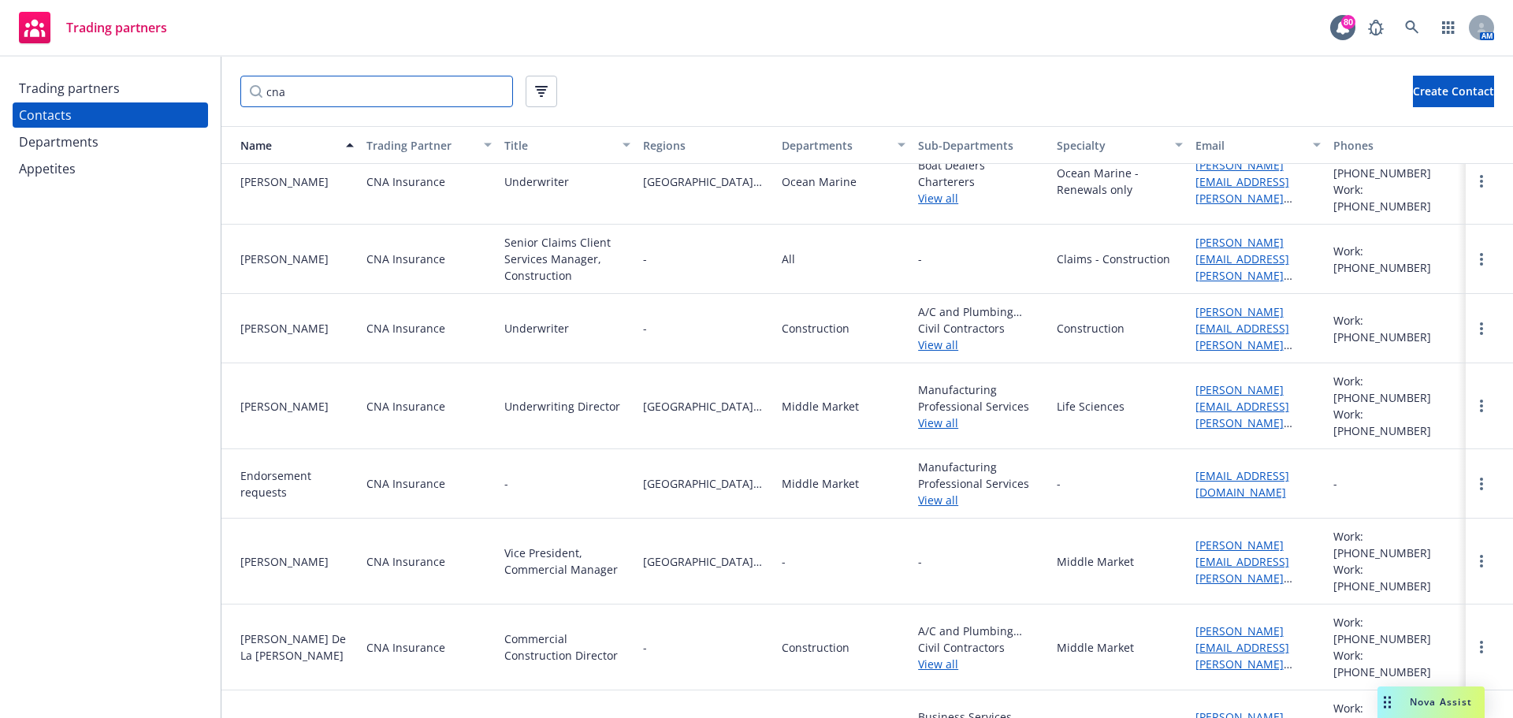
scroll to position [1182, 0]
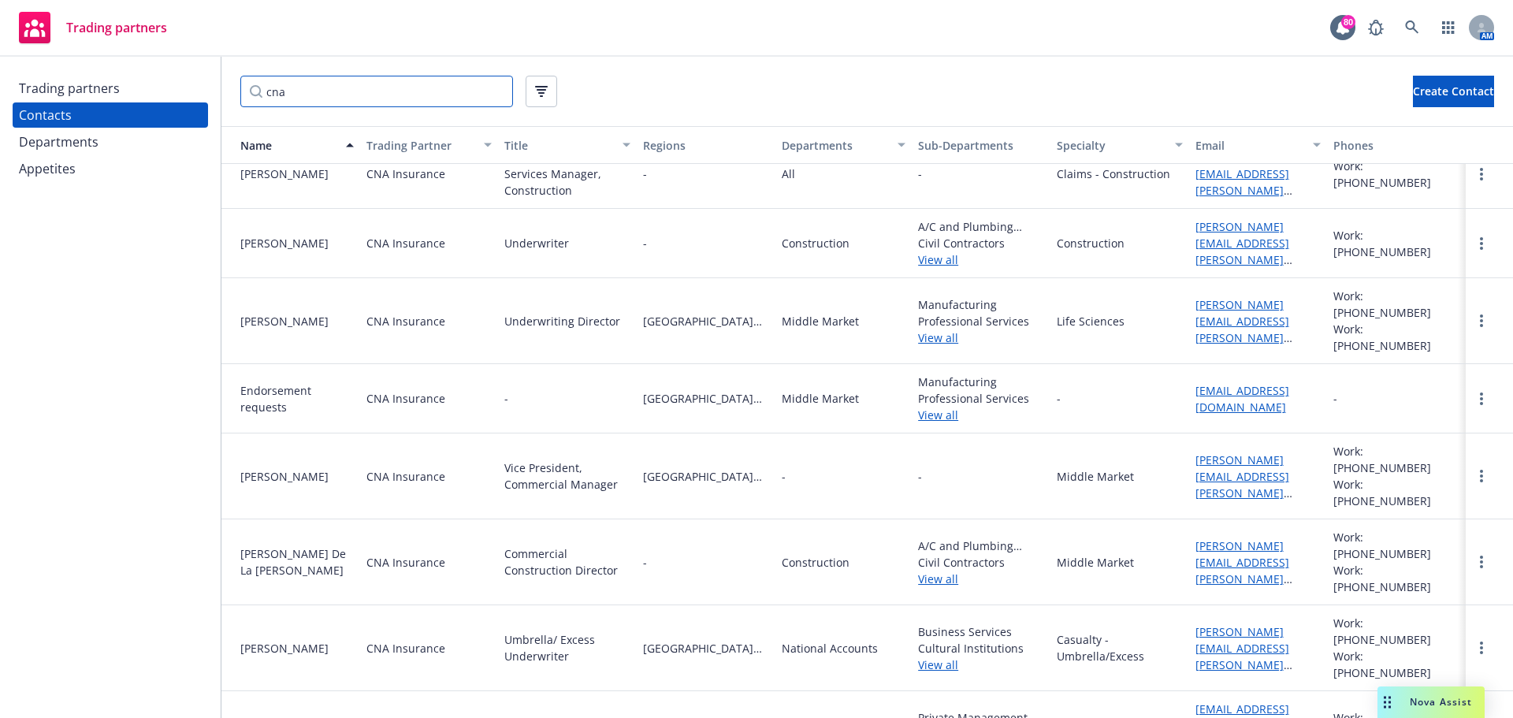
type input "cna"
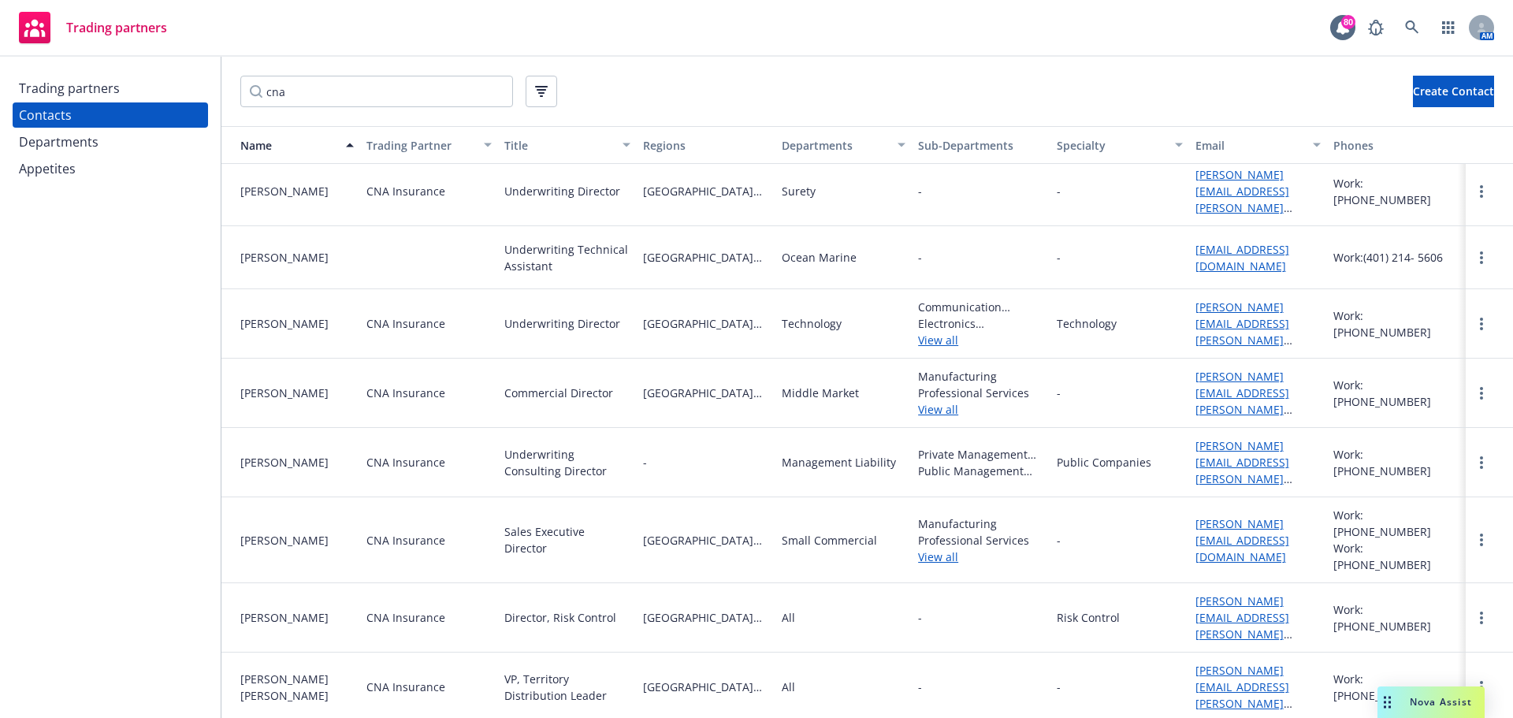
scroll to position [3122, 0]
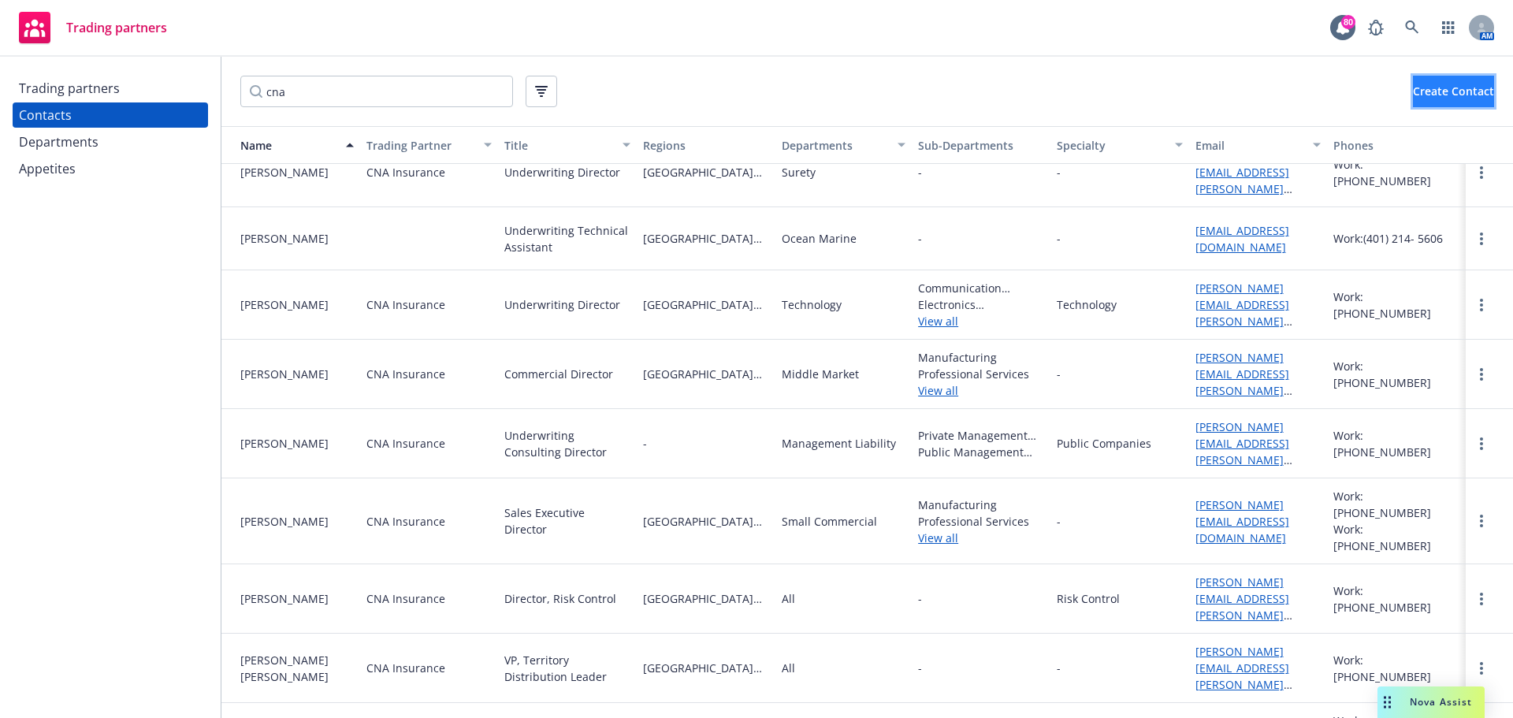
click at [1438, 91] on span "Create Contact" at bounding box center [1453, 91] width 81 height 15
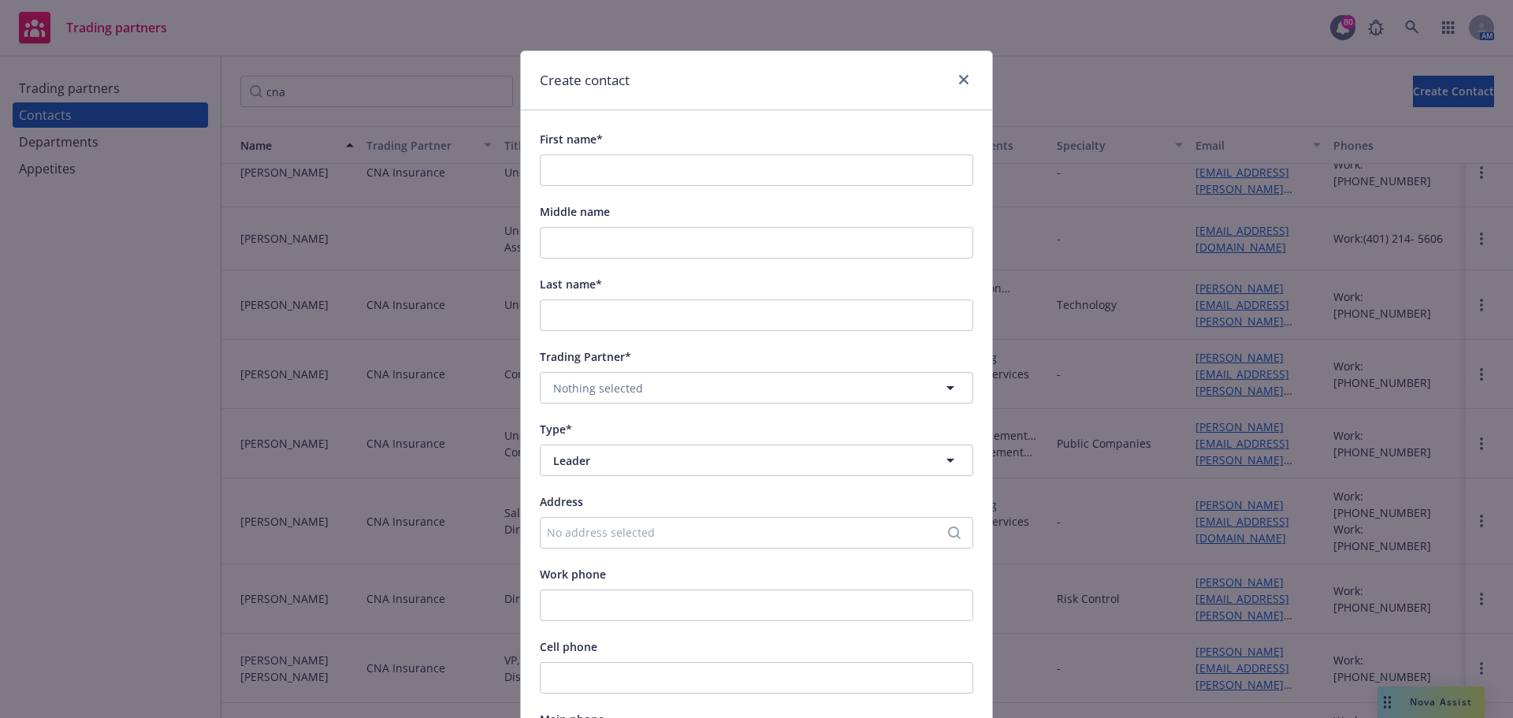
click at [973, 70] on div "Create contact" at bounding box center [756, 80] width 471 height 59
click at [959, 80] on icon "close" at bounding box center [963, 79] width 9 height 9
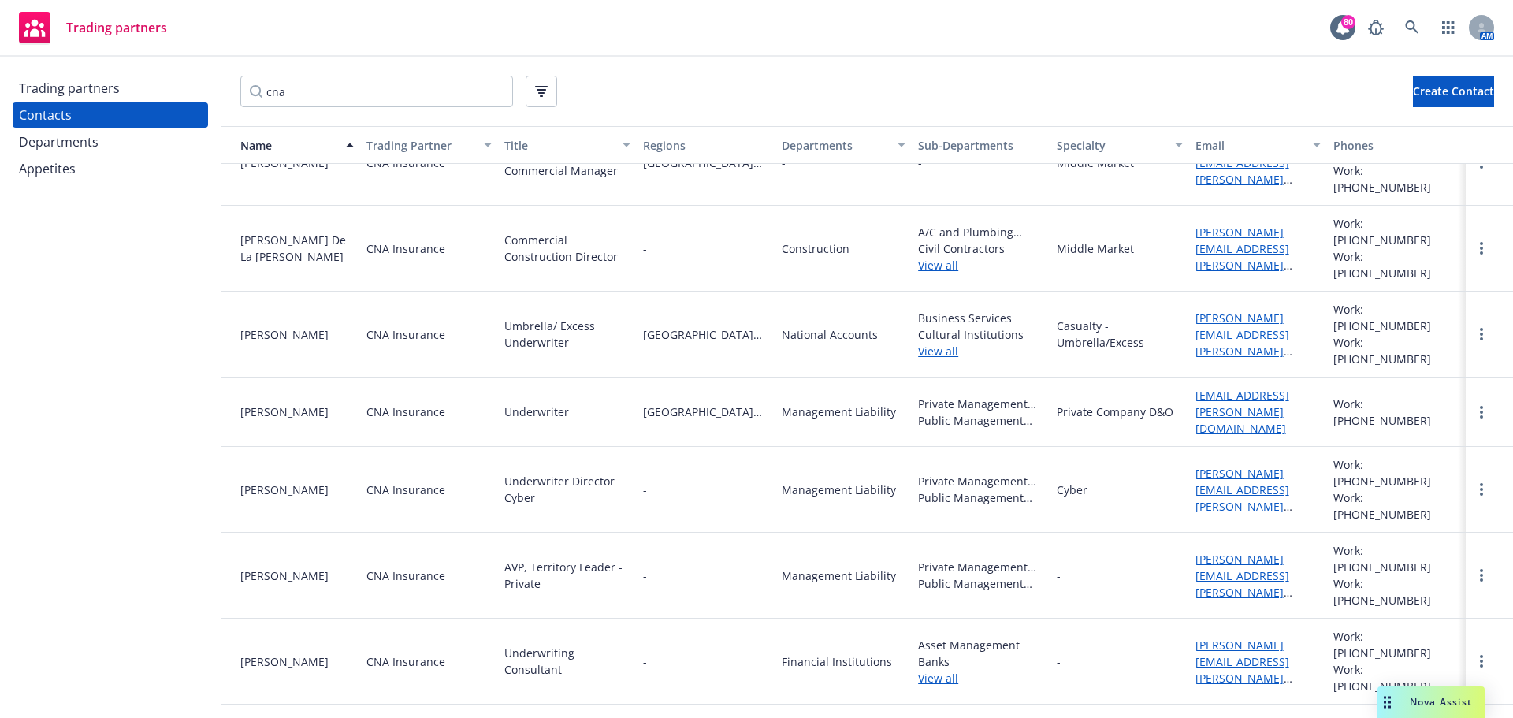
scroll to position [1309, 0]
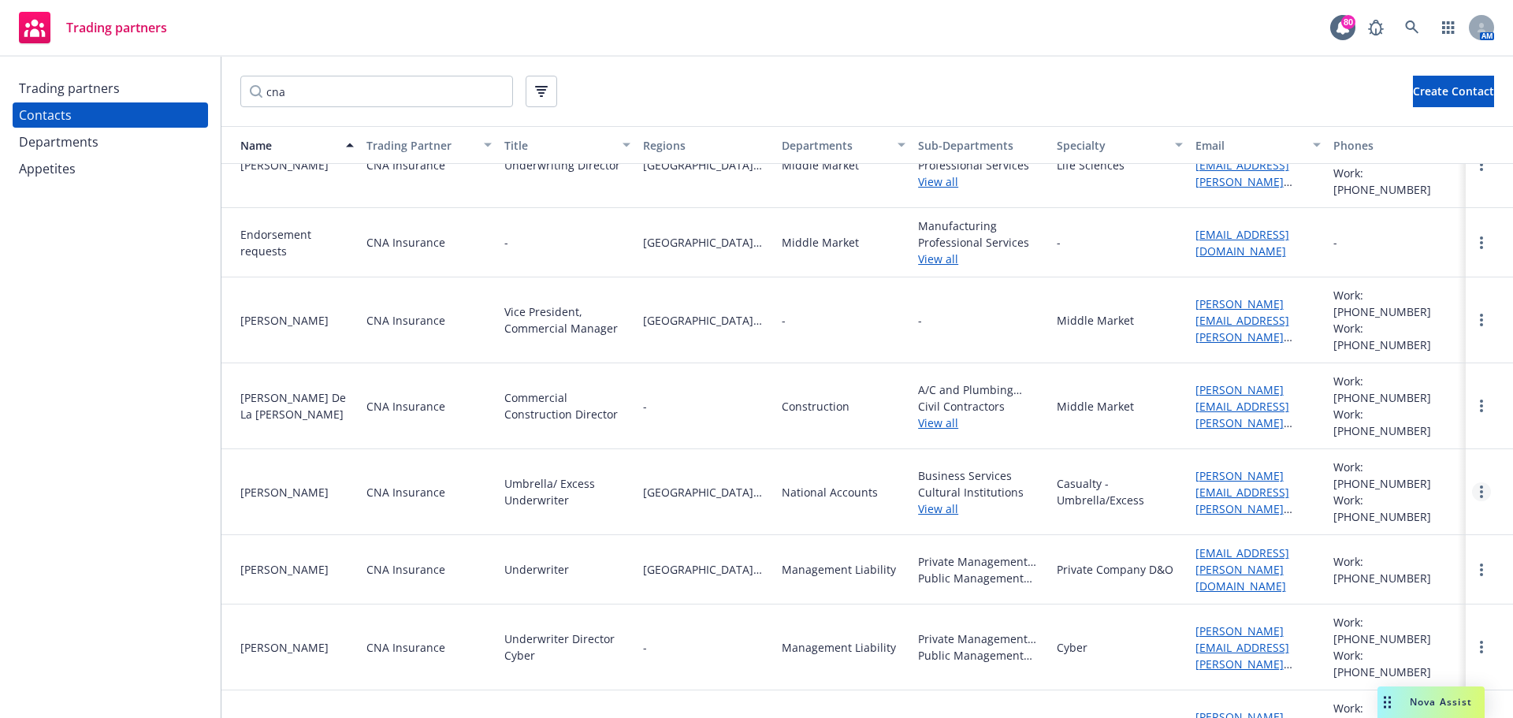
click at [1472, 482] on link "more" at bounding box center [1481, 491] width 19 height 19
click at [1427, 465] on link "Edit" at bounding box center [1436, 461] width 84 height 32
select select "LEGACY_ABD"
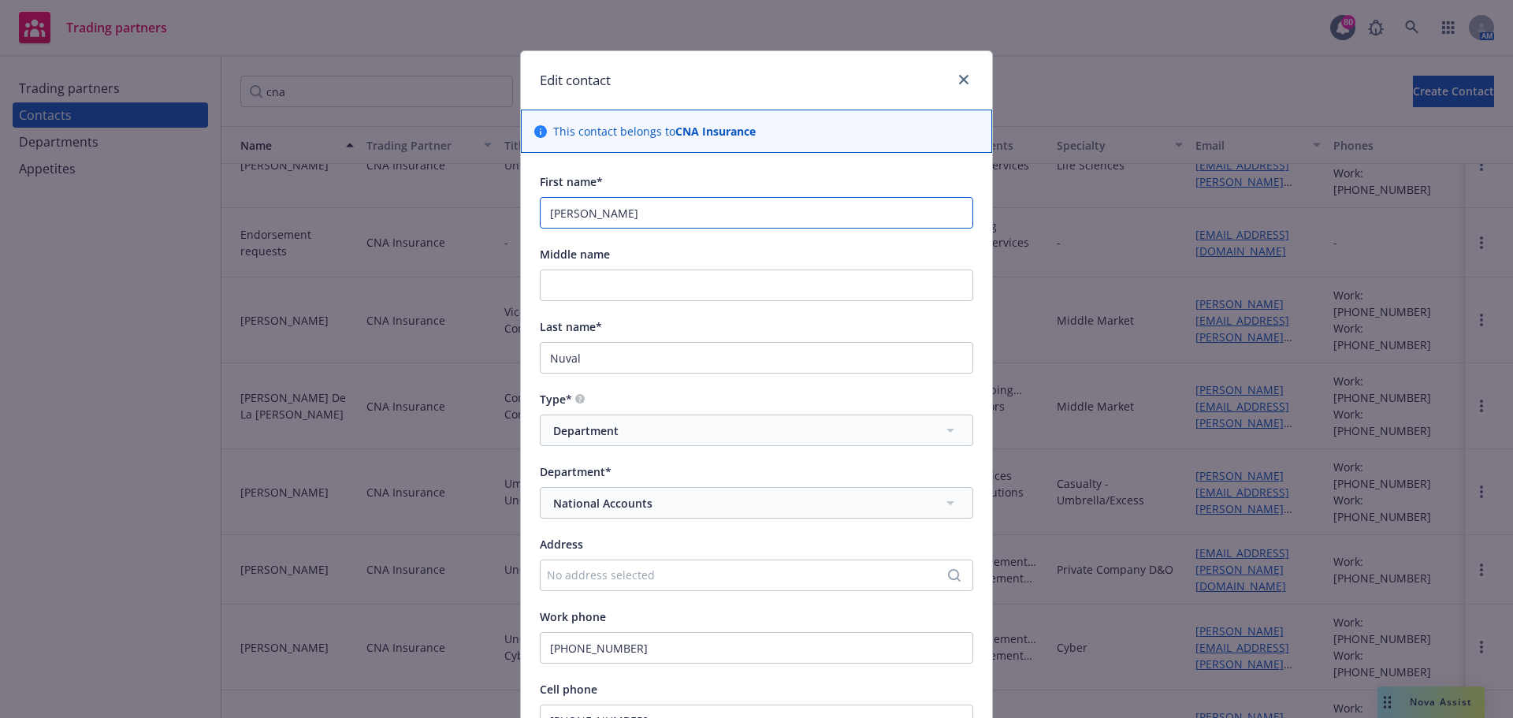
click at [656, 219] on input "[PERSON_NAME]" at bounding box center [757, 213] width 434 height 32
drag, startPoint x: 656, startPoint y: 219, endPoint x: 531, endPoint y: 217, distance: 124.6
click at [531, 217] on div "First name* [PERSON_NAME] Middle name Last name* [PERSON_NAME] Type* Department…" at bounding box center [756, 714] width 471 height 1122
type input "[PERSON_NAME]"
click at [591, 362] on input "Nuval" at bounding box center [757, 358] width 434 height 32
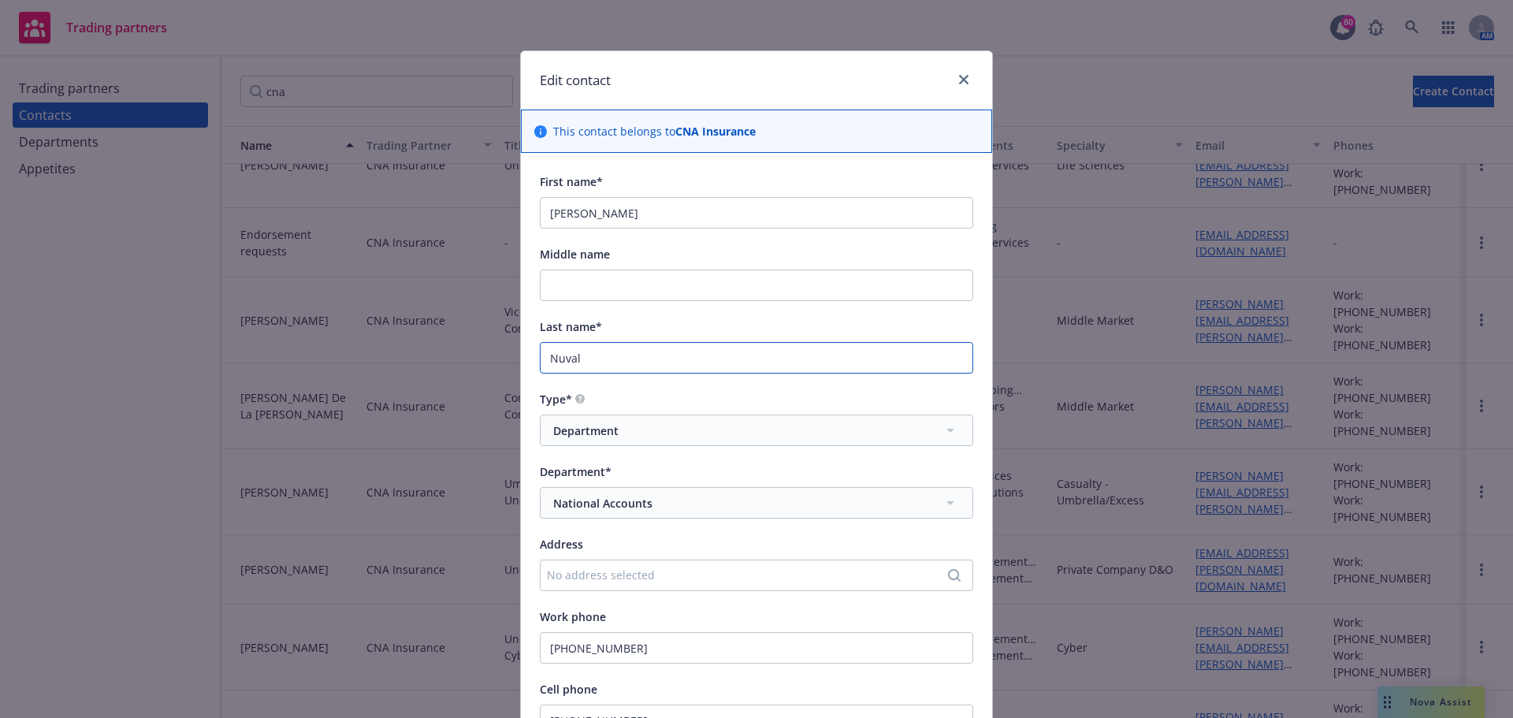
drag, startPoint x: 595, startPoint y: 362, endPoint x: 388, endPoint y: 352, distance: 207.6
click at [400, 359] on div "Edit contact This contact belongs to CNA Insurance First name* [PERSON_NAME] Mi…" at bounding box center [756, 359] width 1513 height 718
click at [561, 373] on input "Last name*" at bounding box center [757, 358] width 434 height 32
type input "[PERSON_NAME]"
click at [958, 74] on link "close" at bounding box center [964, 79] width 19 height 19
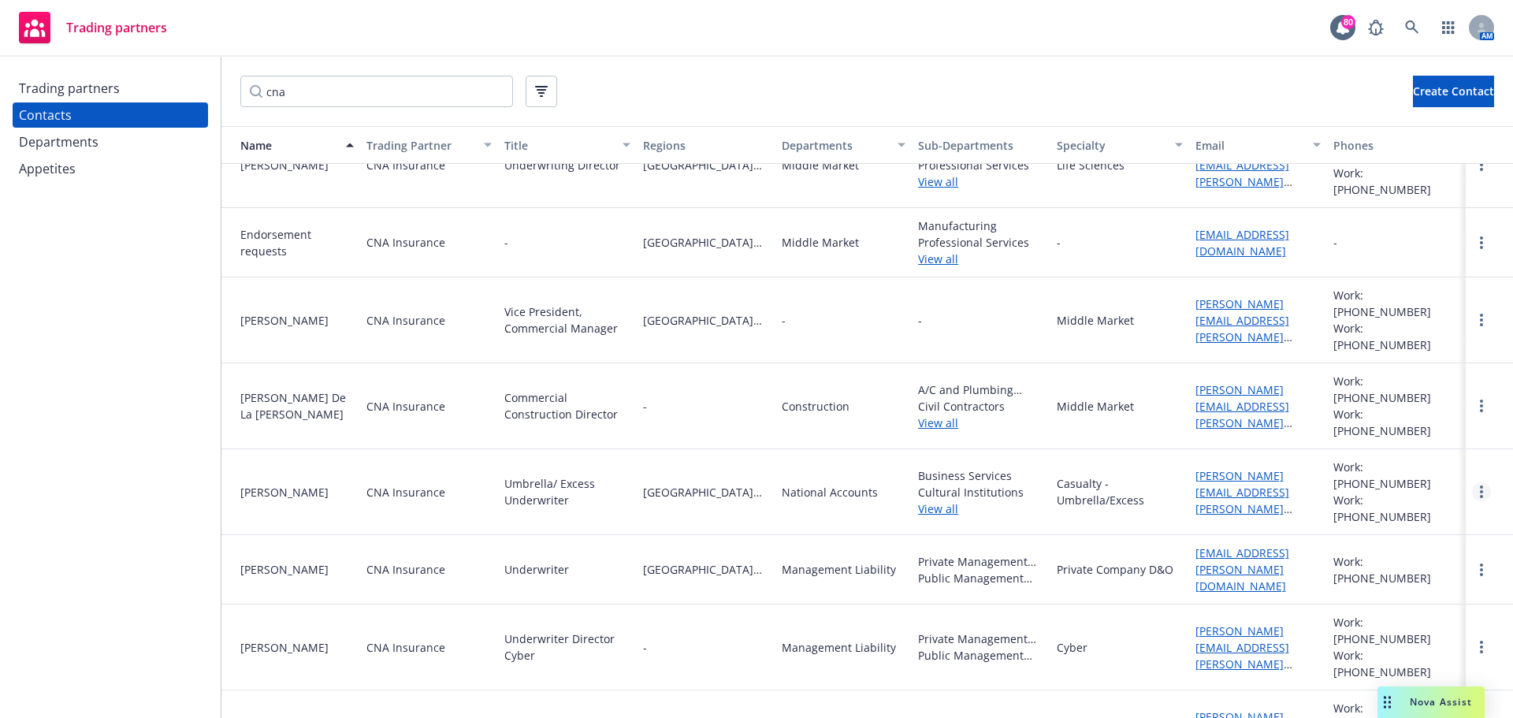
click at [1472, 482] on link "more" at bounding box center [1481, 491] width 19 height 19
click at [1450, 482] on link "Delete" at bounding box center [1436, 492] width 84 height 32
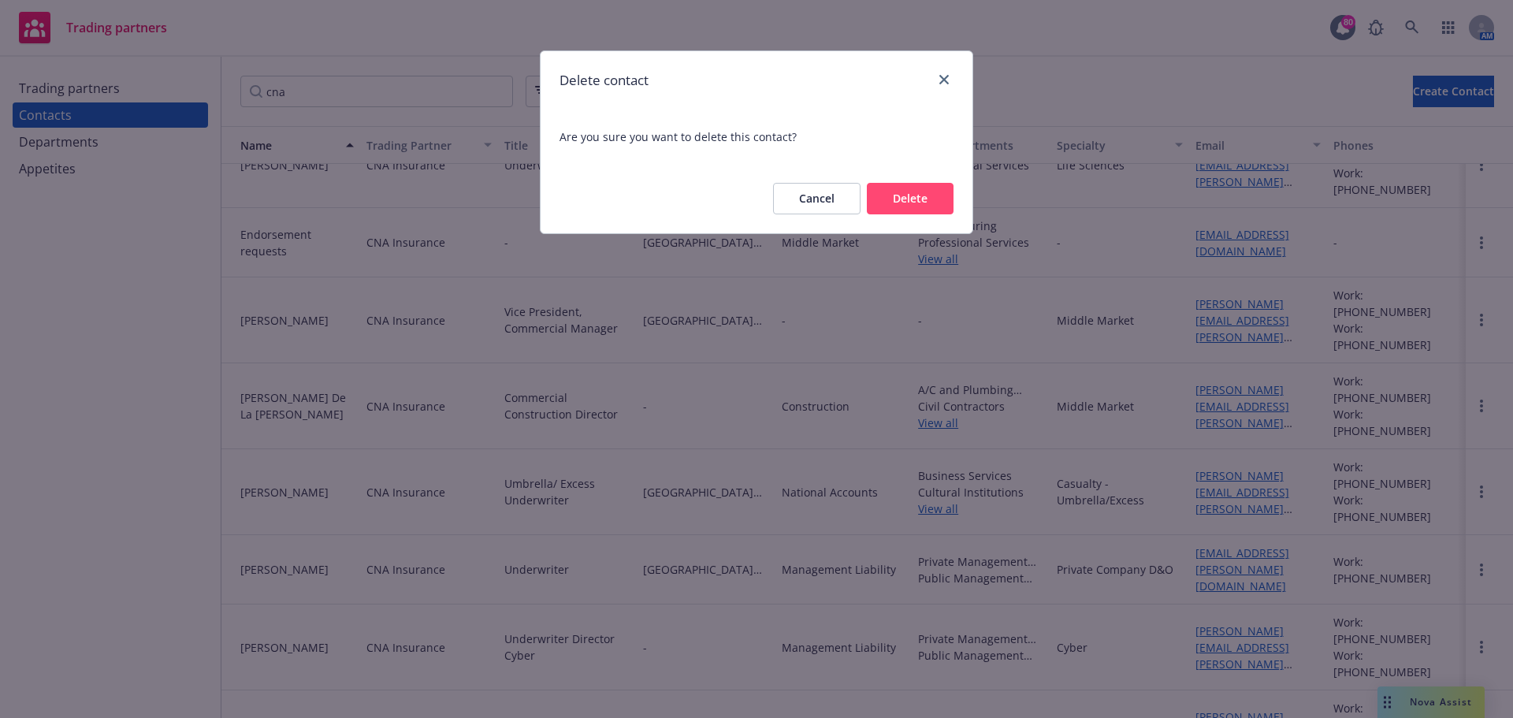
click at [929, 211] on button "Delete" at bounding box center [910, 199] width 87 height 32
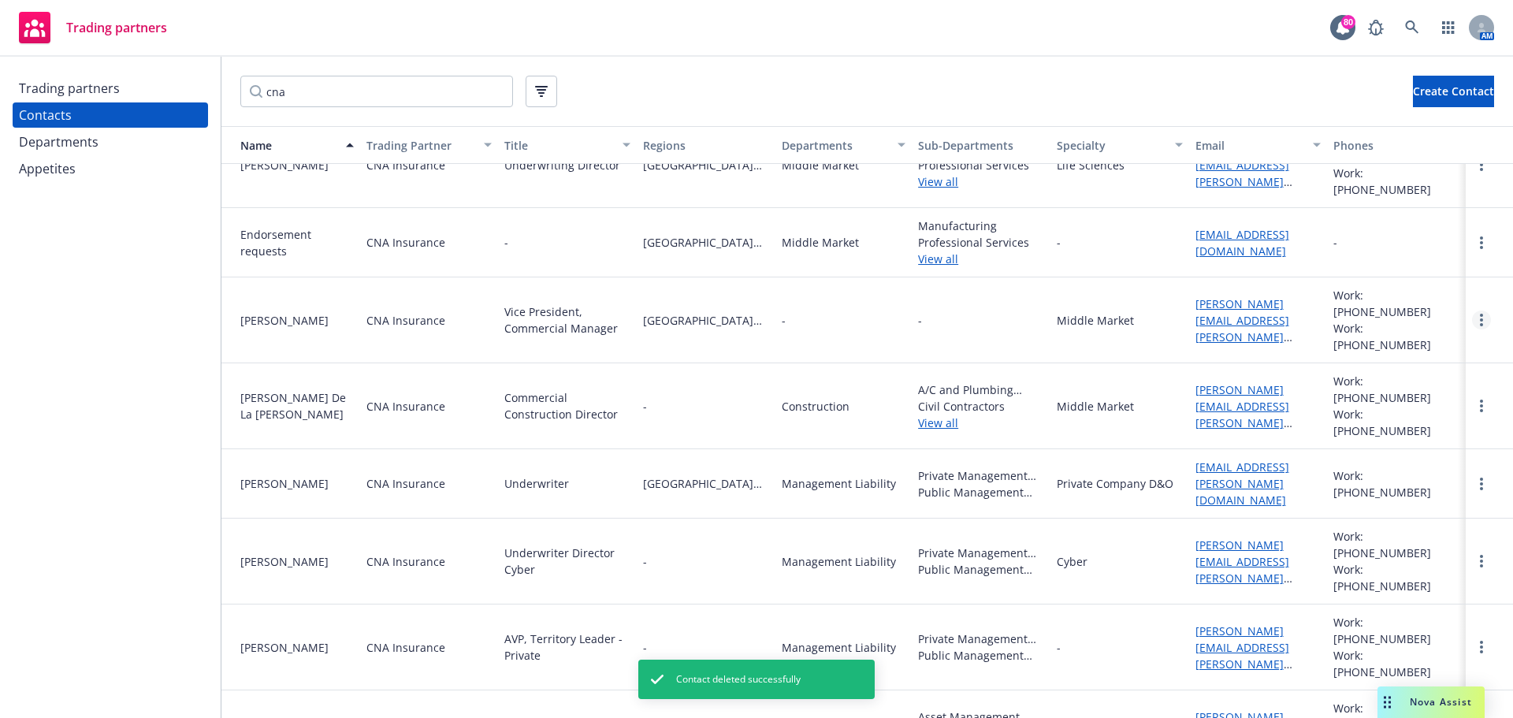
click at [1480, 314] on icon "more" at bounding box center [1481, 320] width 3 height 13
click at [1448, 353] on link "Delete" at bounding box center [1436, 357] width 84 height 32
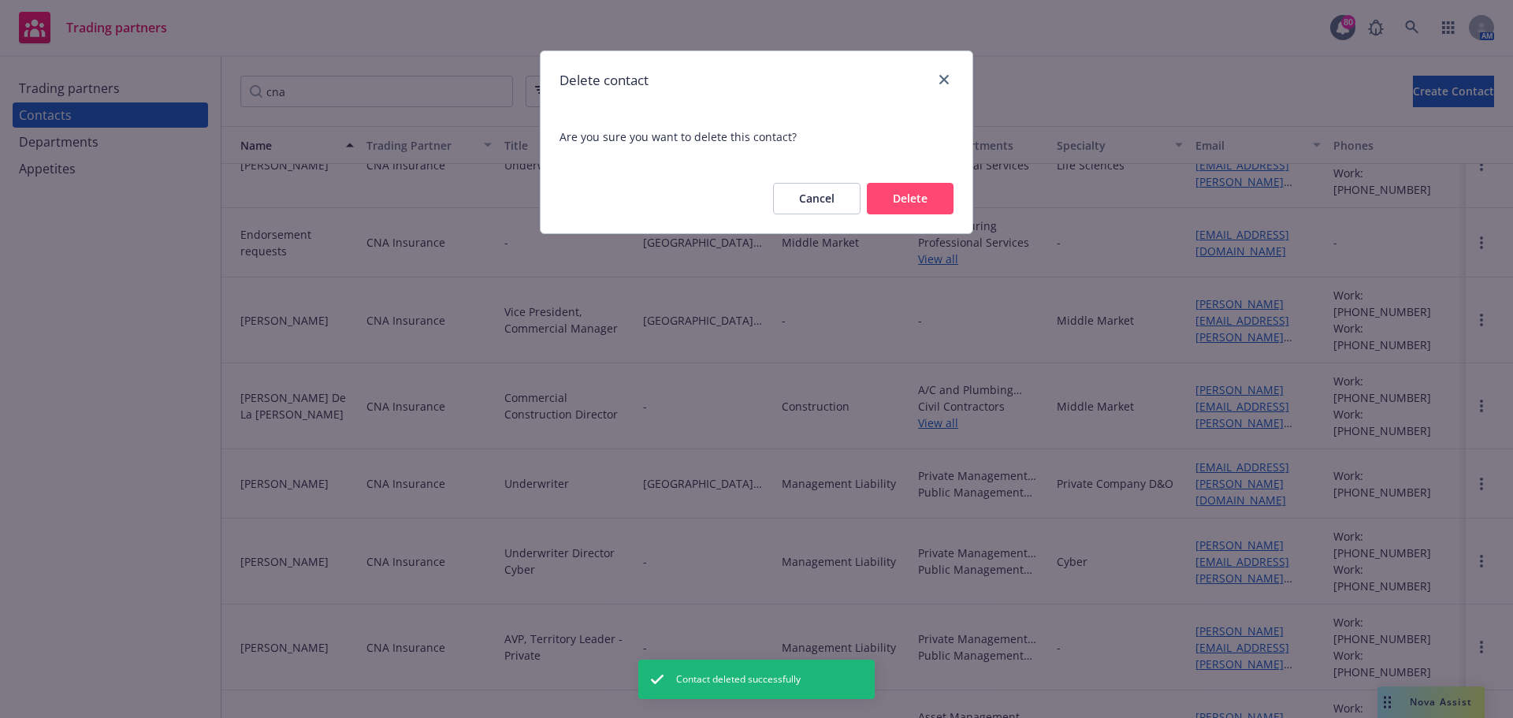
click at [936, 202] on button "Delete" at bounding box center [910, 199] width 87 height 32
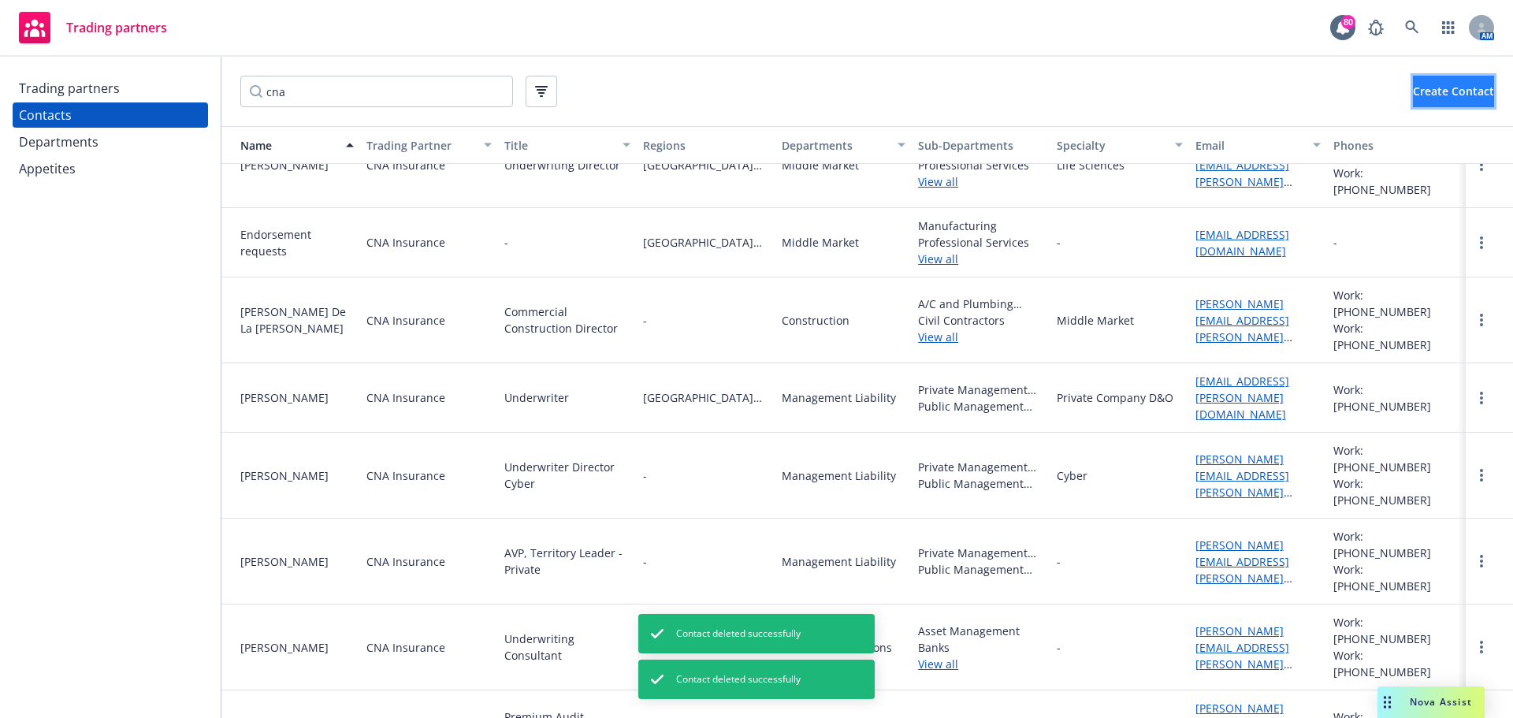
click at [1413, 89] on span "Create Contact" at bounding box center [1453, 91] width 81 height 15
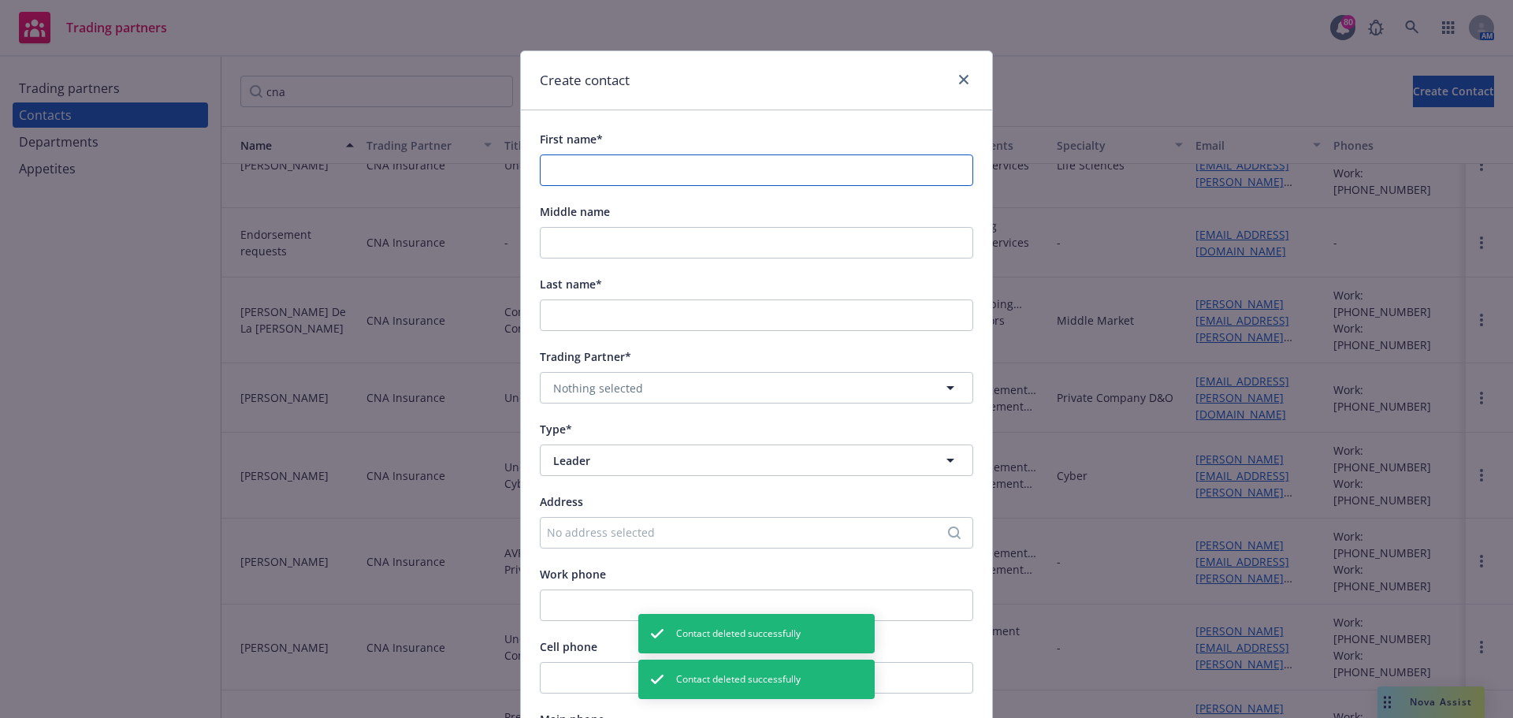
click at [556, 164] on input "First name*" at bounding box center [757, 170] width 434 height 32
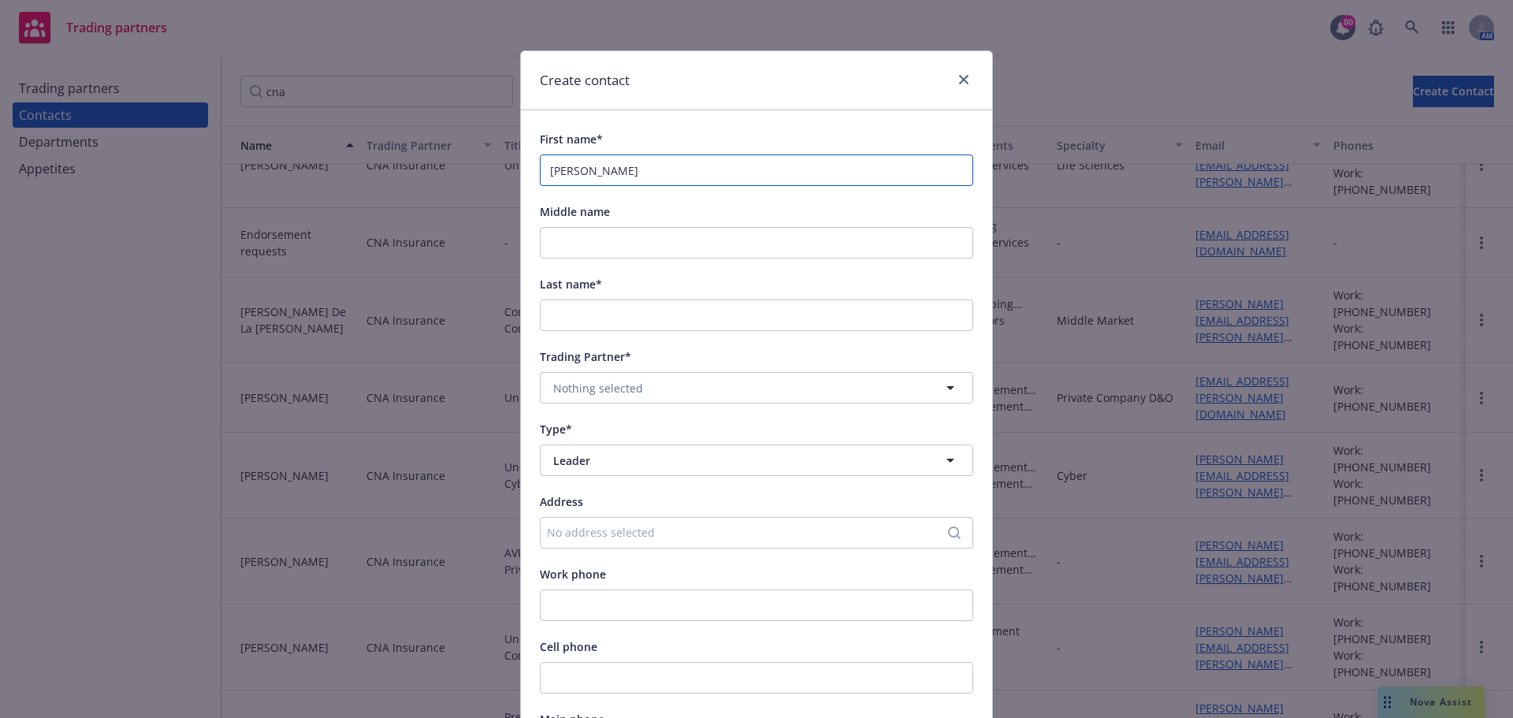
type input "[PERSON_NAME]"
click at [644, 381] on button "Nothing selected" at bounding box center [757, 388] width 434 height 32
type input "cna"
click at [617, 439] on strong "CNA Insurance" at bounding box center [596, 432] width 79 height 15
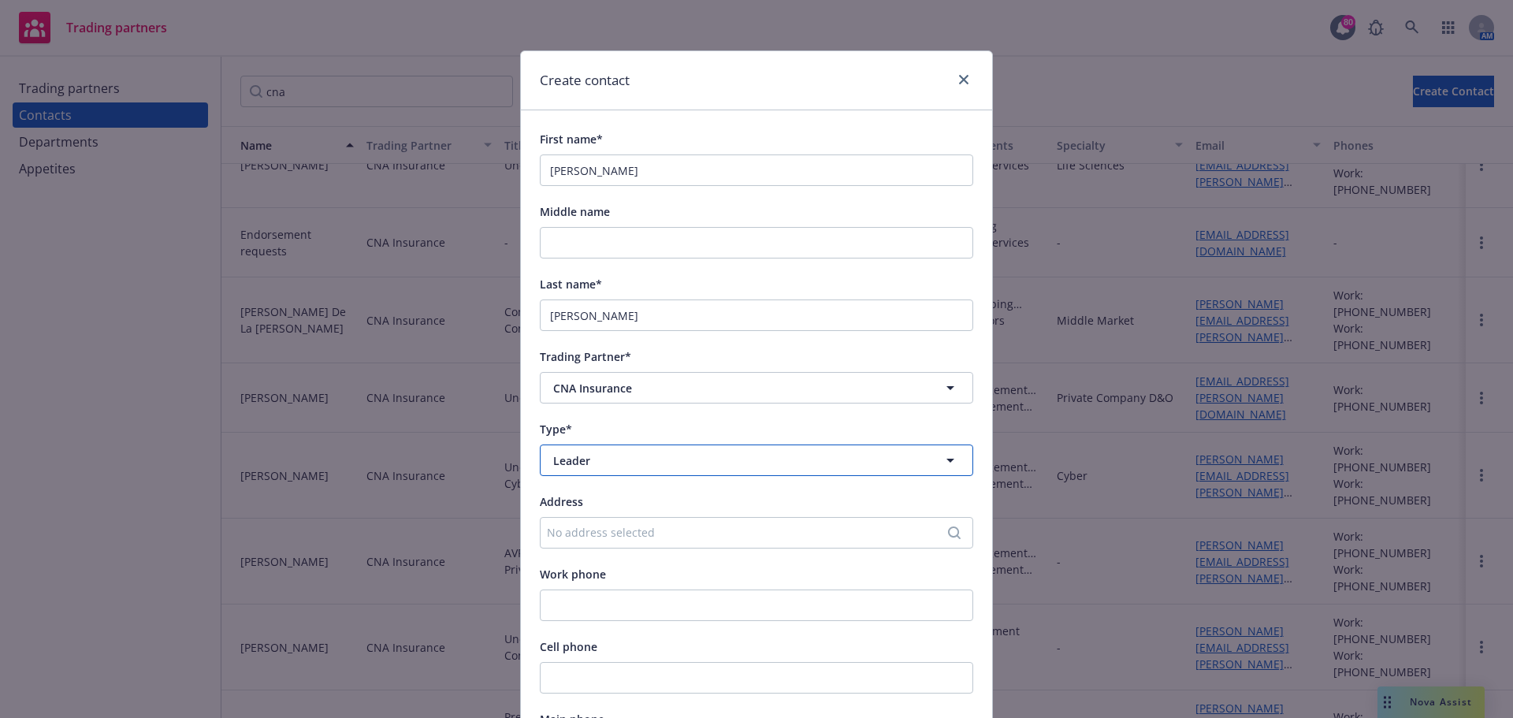
click at [606, 456] on span "Leader" at bounding box center [727, 460] width 349 height 17
click at [602, 553] on strong "Department" at bounding box center [589, 548] width 65 height 15
click at [593, 534] on span "Nothing selected" at bounding box center [598, 533] width 90 height 17
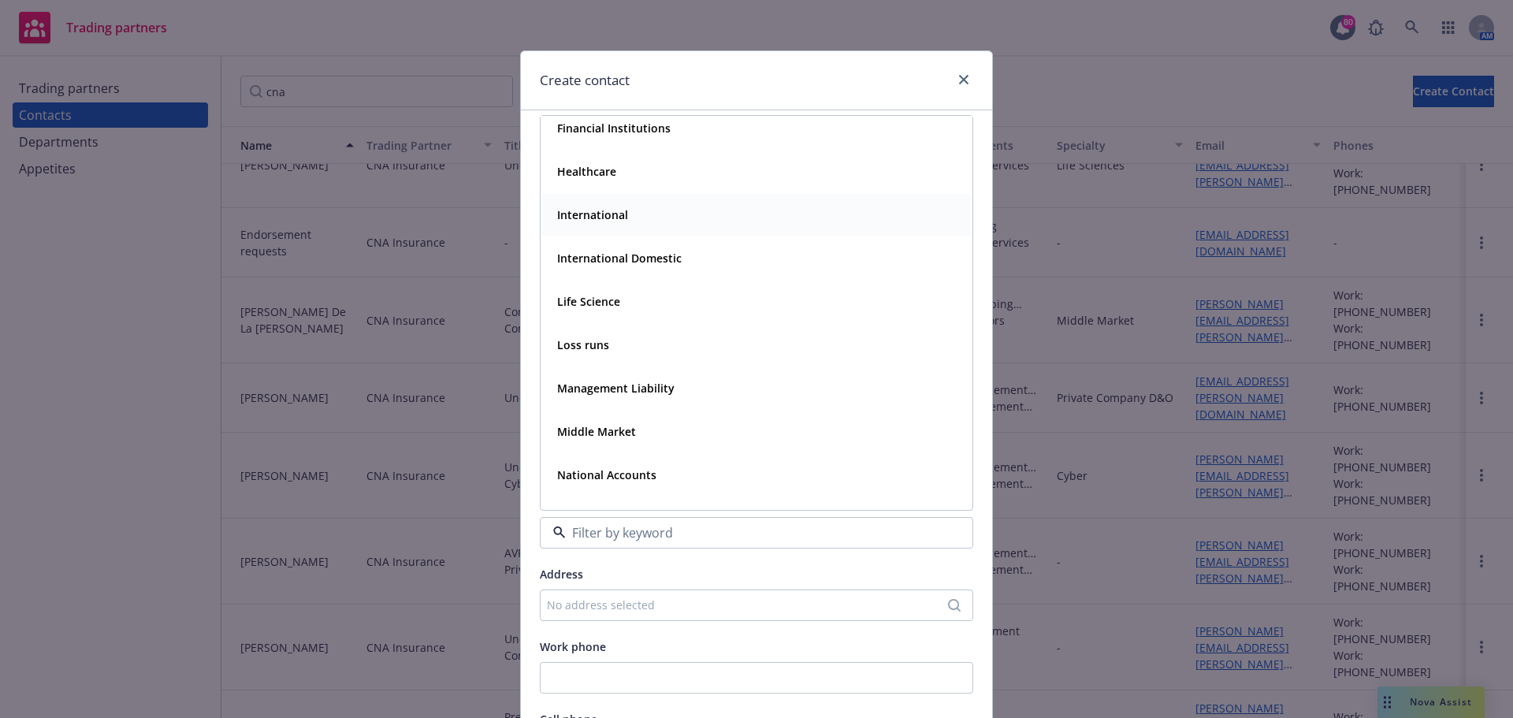
scroll to position [158, 0]
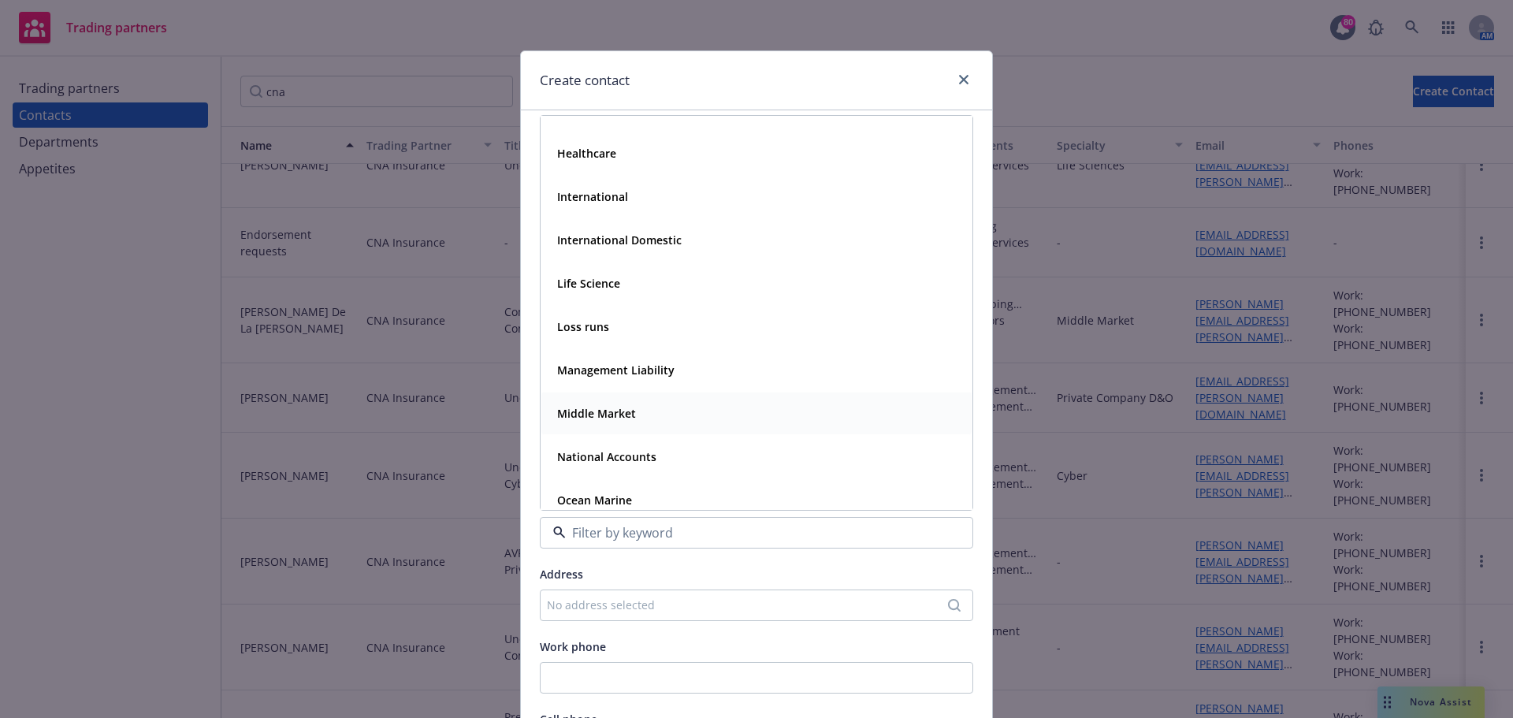
click at [593, 415] on strong "Middle Market" at bounding box center [596, 413] width 79 height 15
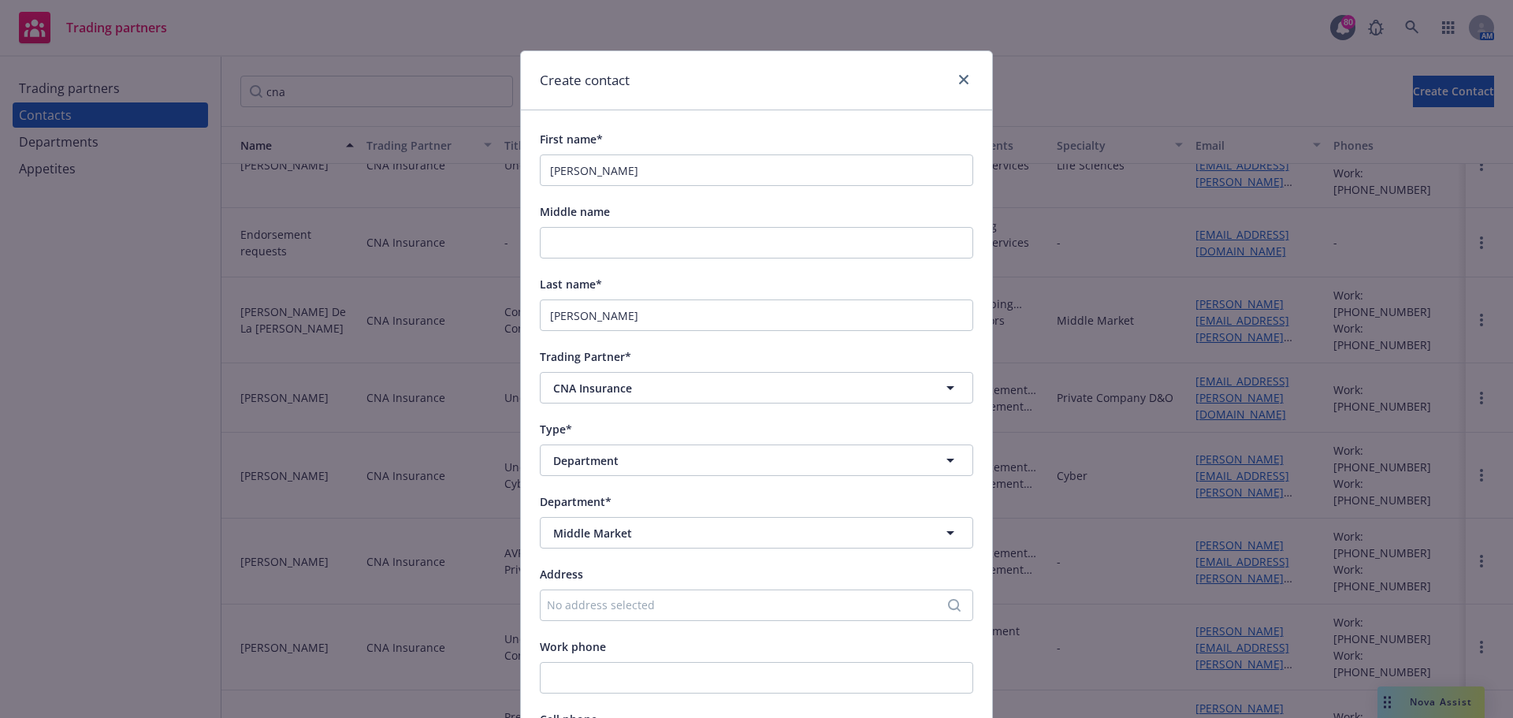
click at [606, 582] on div "Address" at bounding box center [757, 573] width 434 height 19
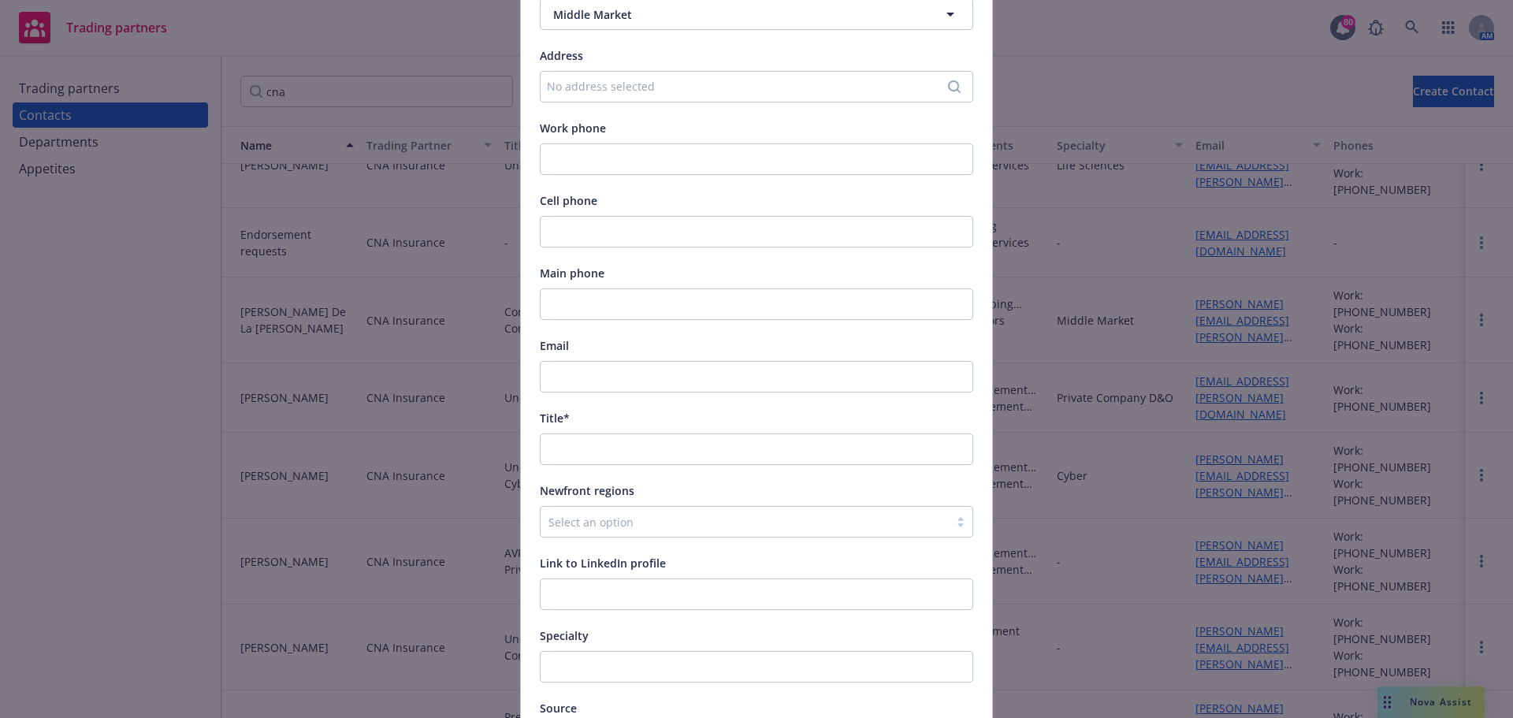
scroll to position [552, 0]
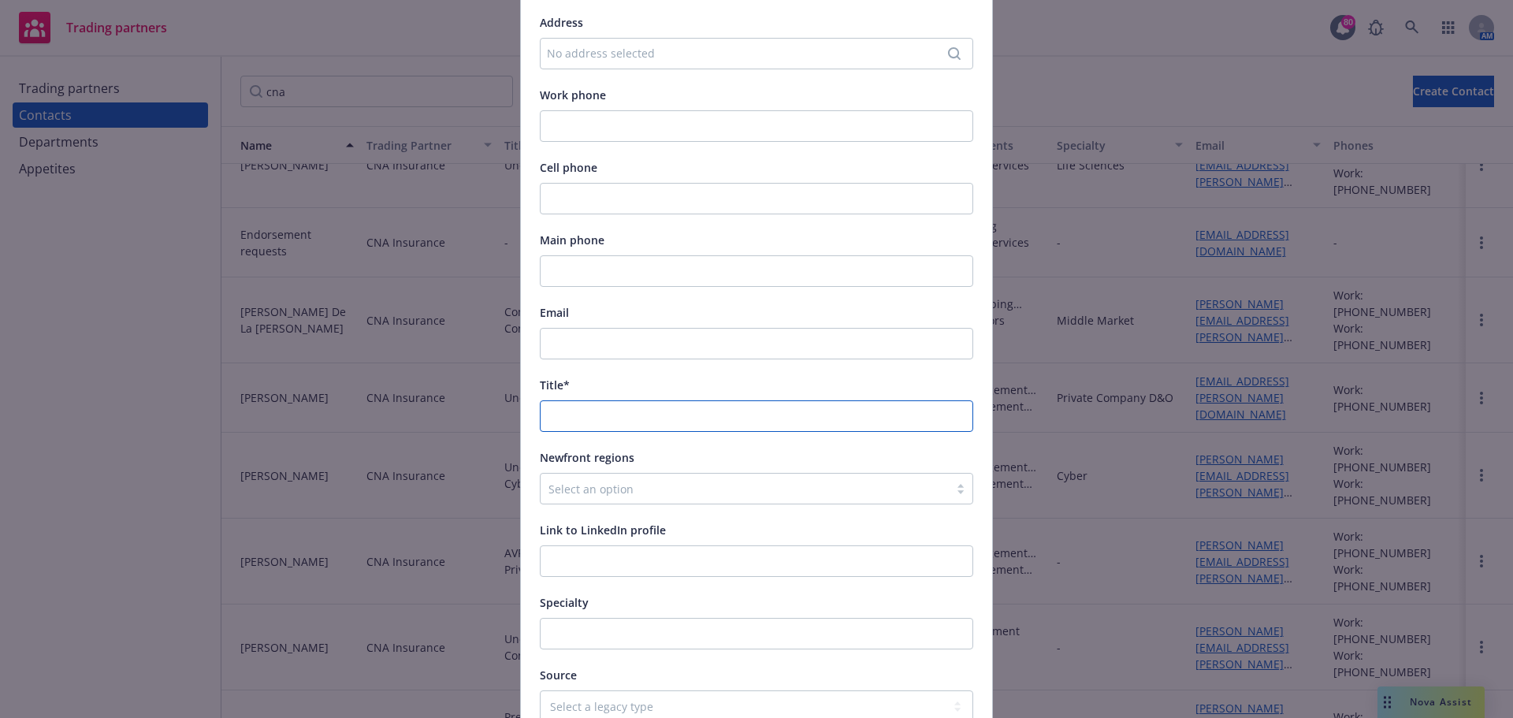
click at [579, 416] on input "Title*" at bounding box center [757, 416] width 434 height 32
type input "Excess/Umbrella Monoline Underwriter"
click at [575, 490] on div at bounding box center [745, 488] width 393 height 19
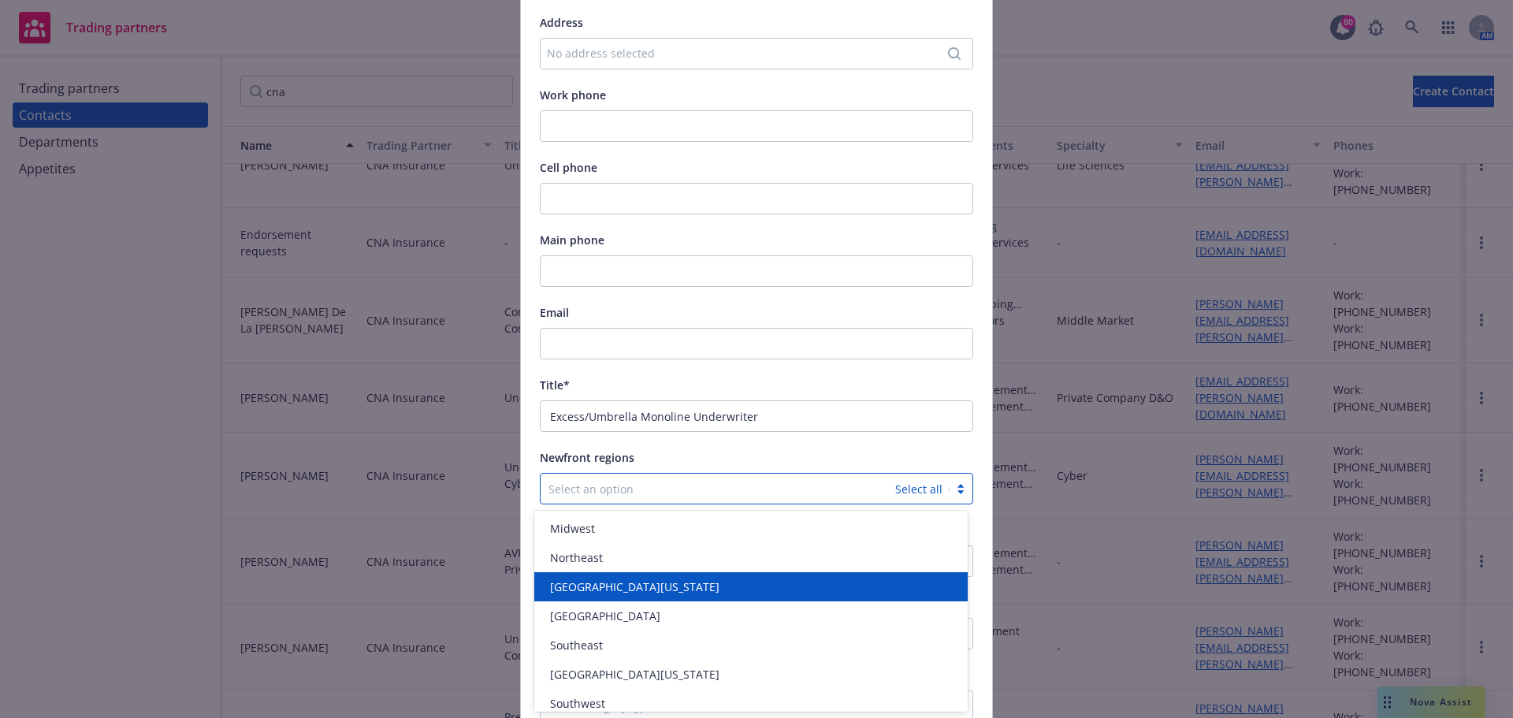
click at [580, 583] on span "[GEOGRAPHIC_DATA][US_STATE]" at bounding box center [634, 587] width 169 height 17
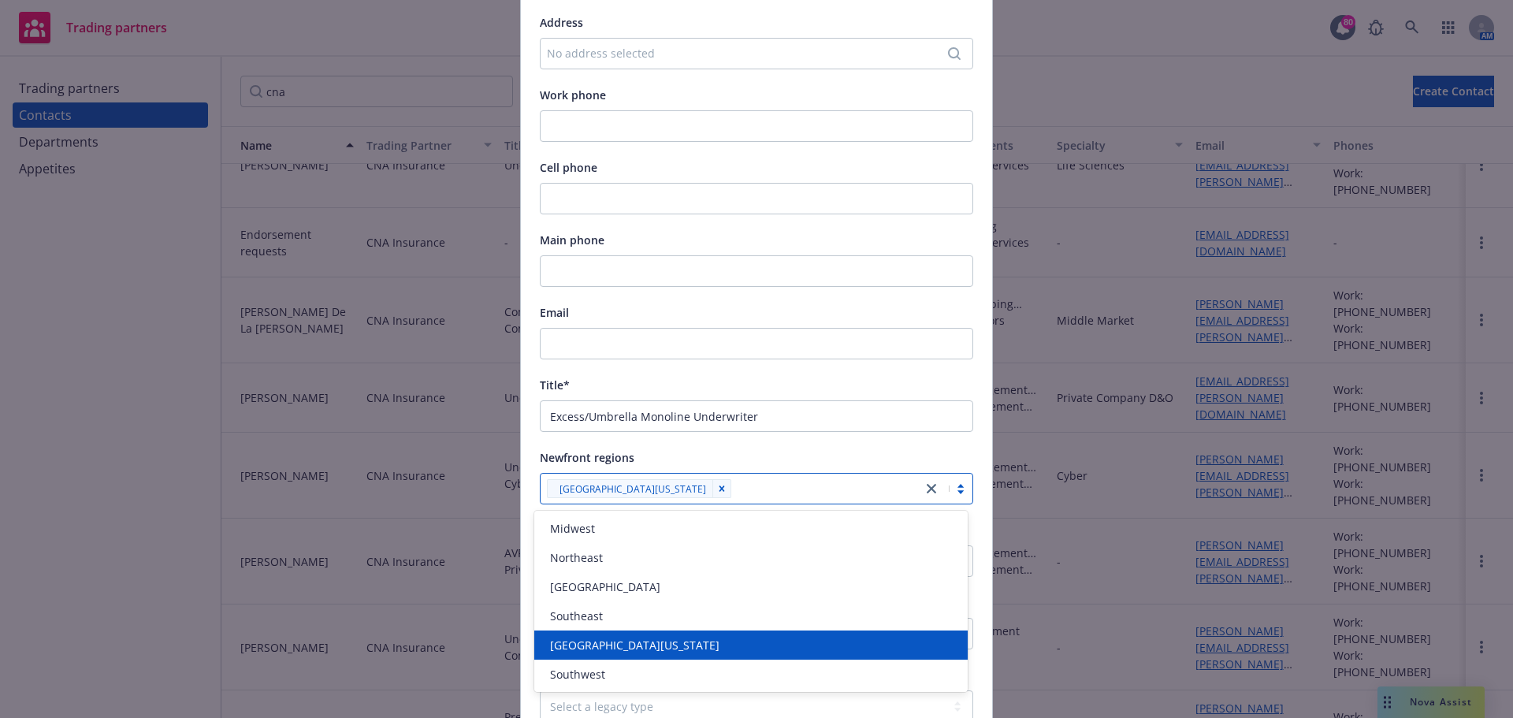
click at [595, 645] on span "[GEOGRAPHIC_DATA][US_STATE]" at bounding box center [634, 645] width 169 height 17
click at [584, 638] on span "Southwest" at bounding box center [577, 645] width 55 height 17
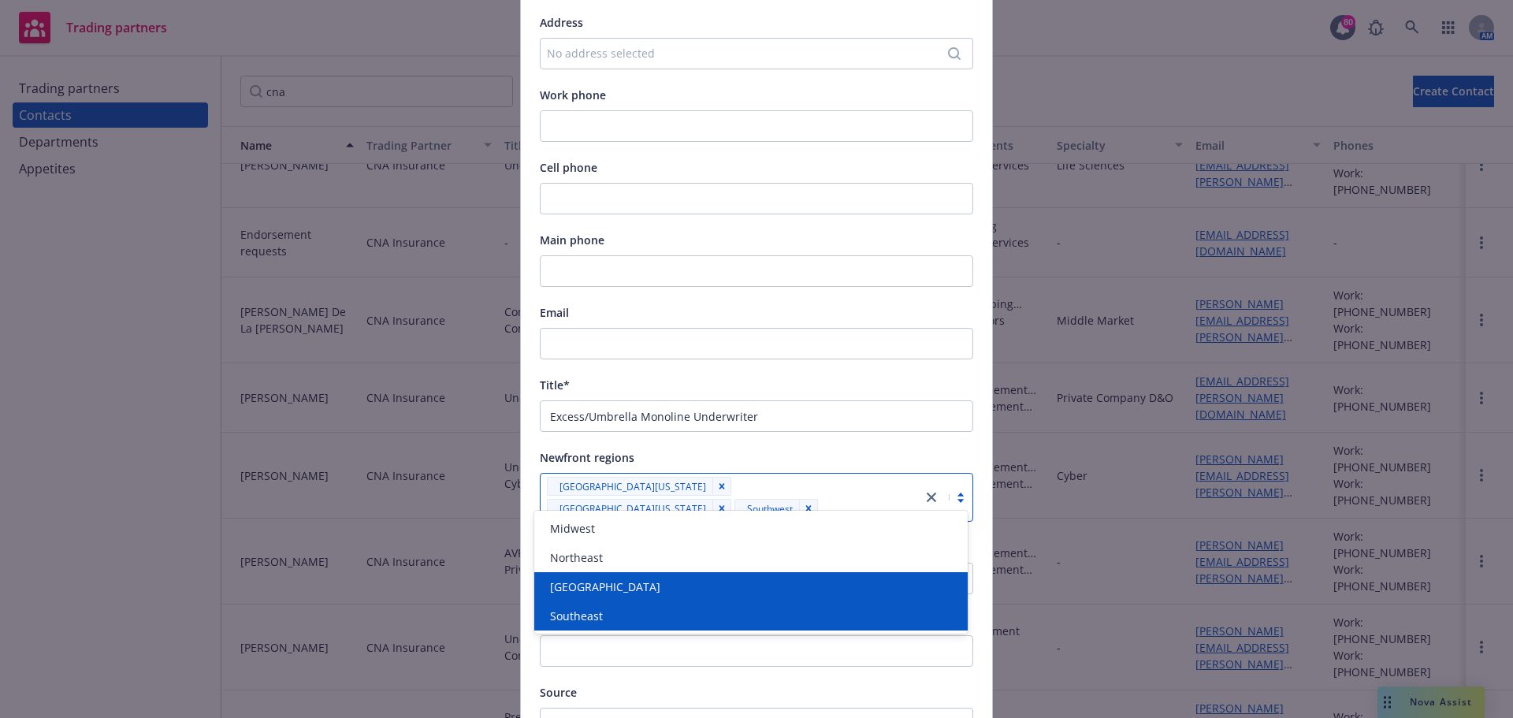
click at [581, 590] on span "[GEOGRAPHIC_DATA]" at bounding box center [605, 587] width 110 height 17
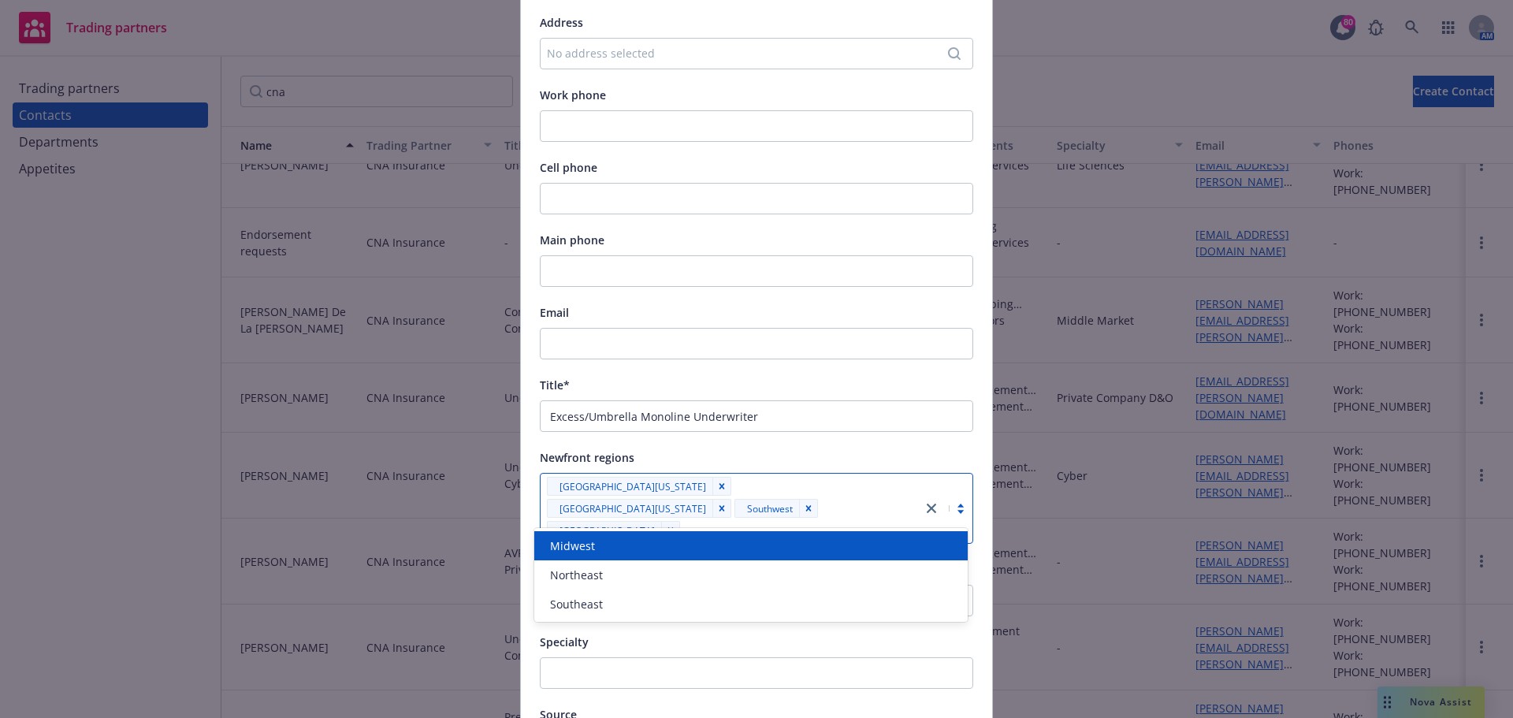
click at [828, 444] on div "Southwest" at bounding box center [827, 455] width 68 height 29
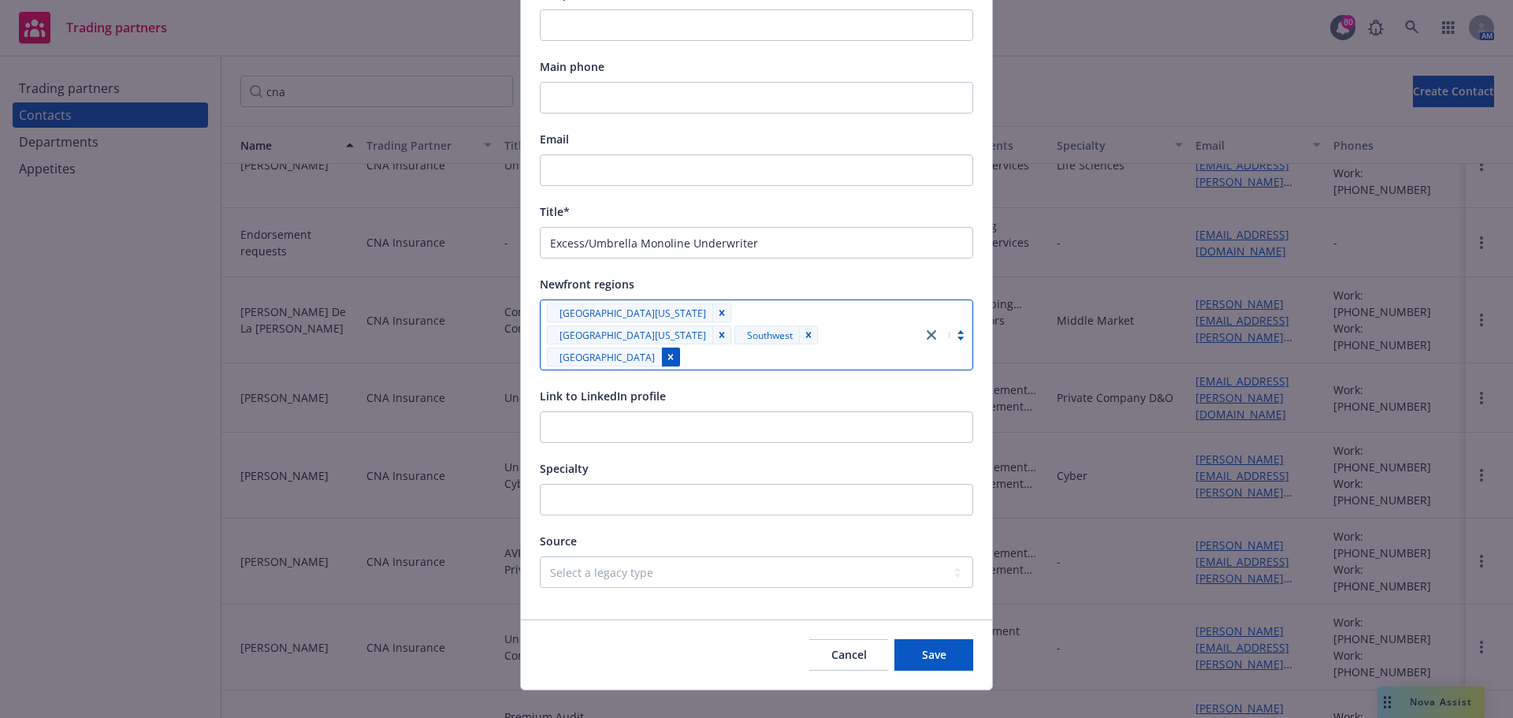
scroll to position [726, 0]
click at [580, 483] on input "Specialty" at bounding box center [757, 499] width 434 height 32
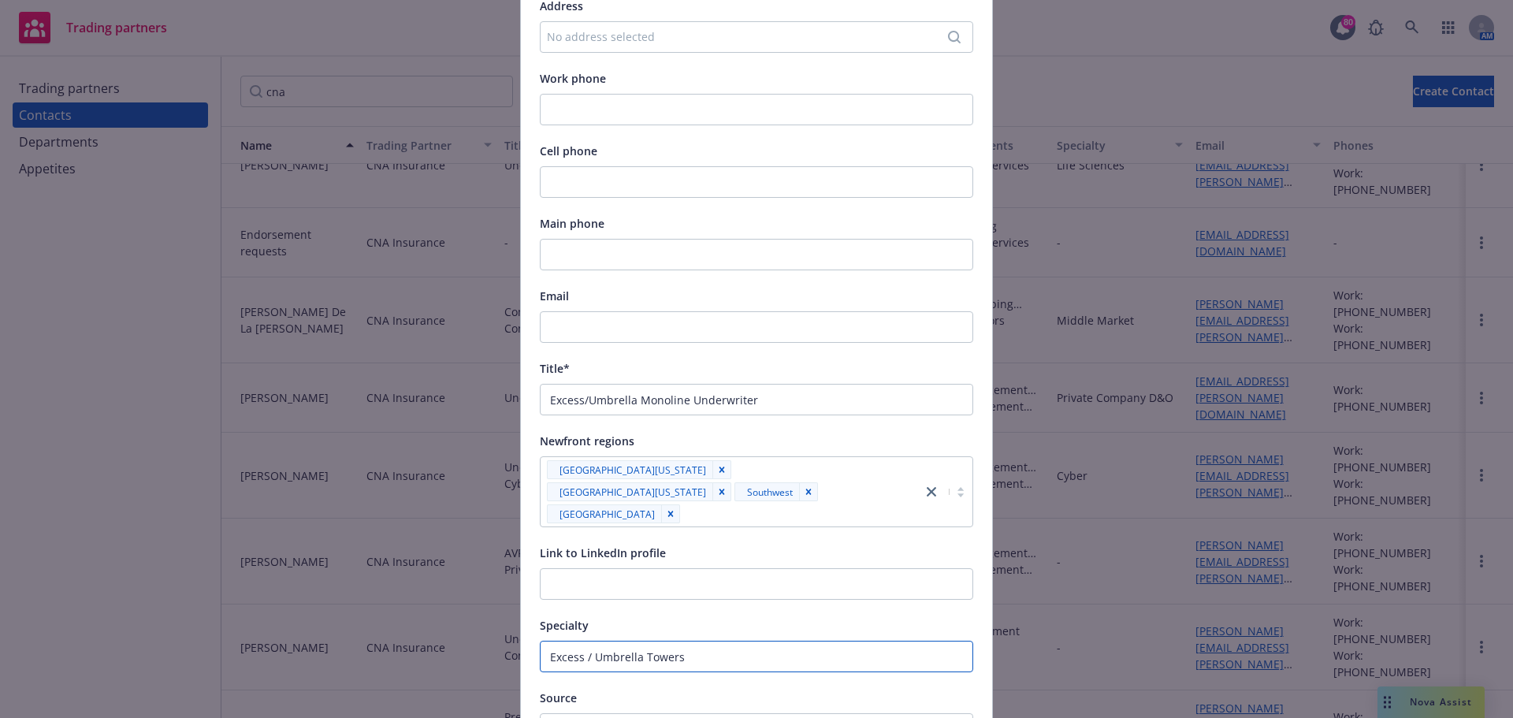
scroll to position [489, 0]
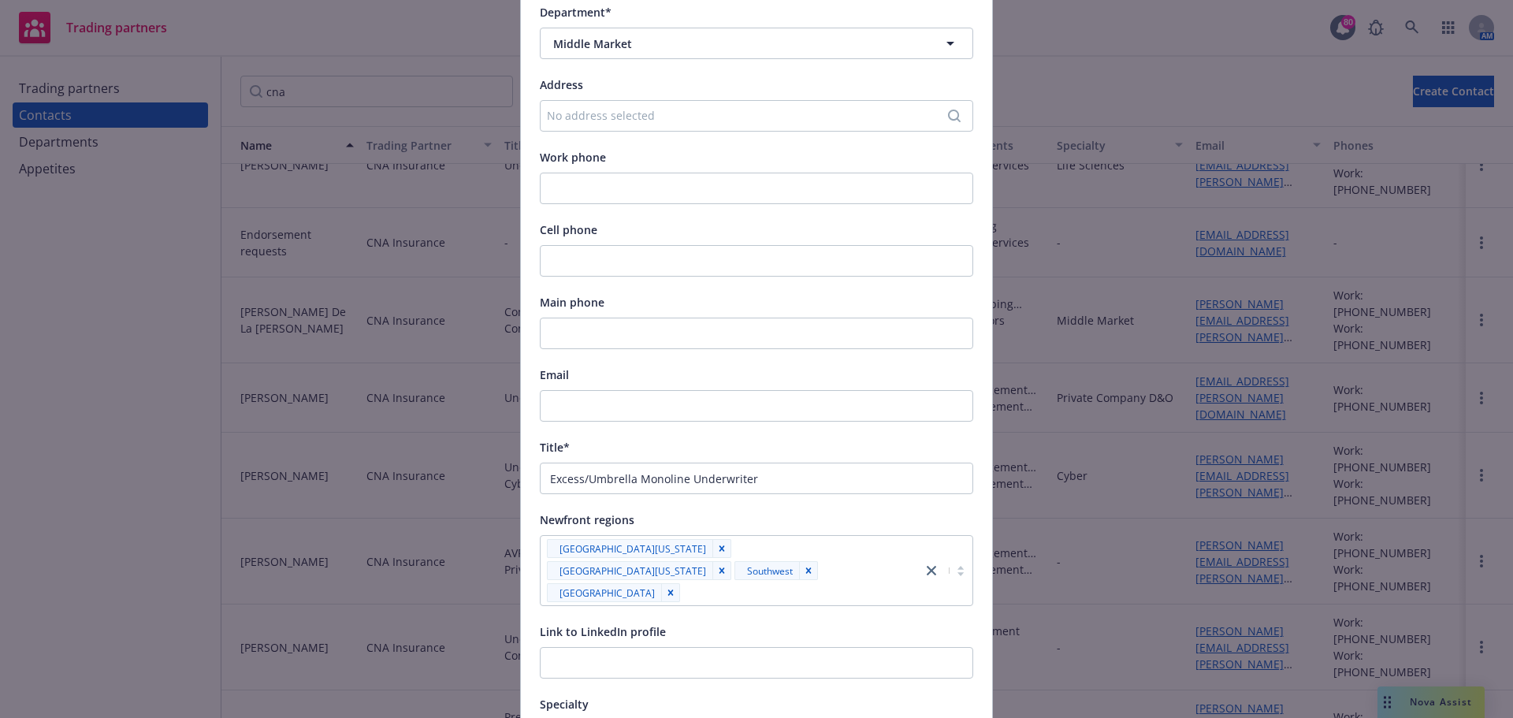
type input "Excess / Umbrella Towers"
click at [549, 412] on input "Email" at bounding box center [757, 406] width 434 height 32
click at [610, 404] on input "Email" at bounding box center [757, 406] width 434 height 32
paste input "[PERSON_NAME][EMAIL_ADDRESS][PERSON_NAME][DOMAIN_NAME]"
type input "[PERSON_NAME][EMAIL_ADDRESS][PERSON_NAME][DOMAIN_NAME]"
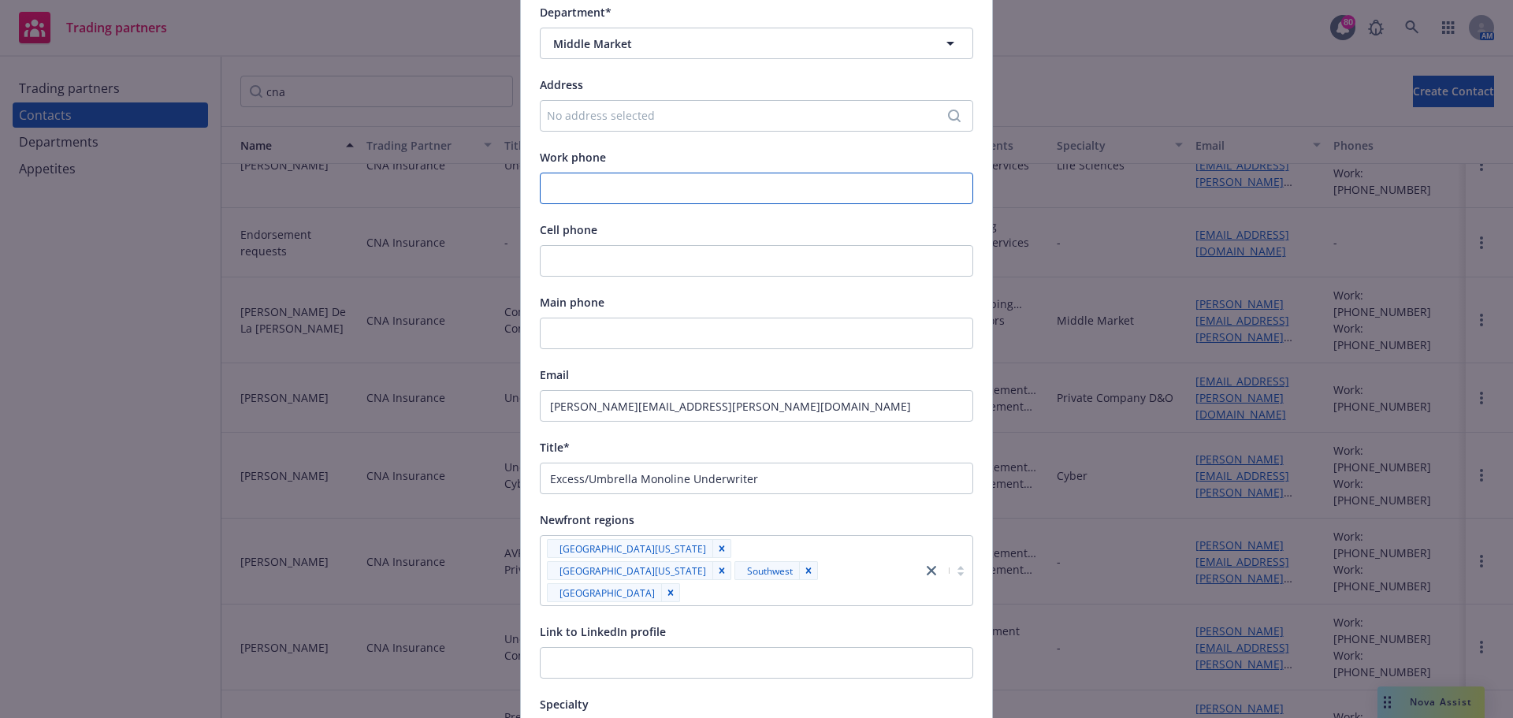
click at [576, 190] on input "Work phone" at bounding box center [757, 189] width 434 height 32
paste input "[PHONE_NUMBER]"
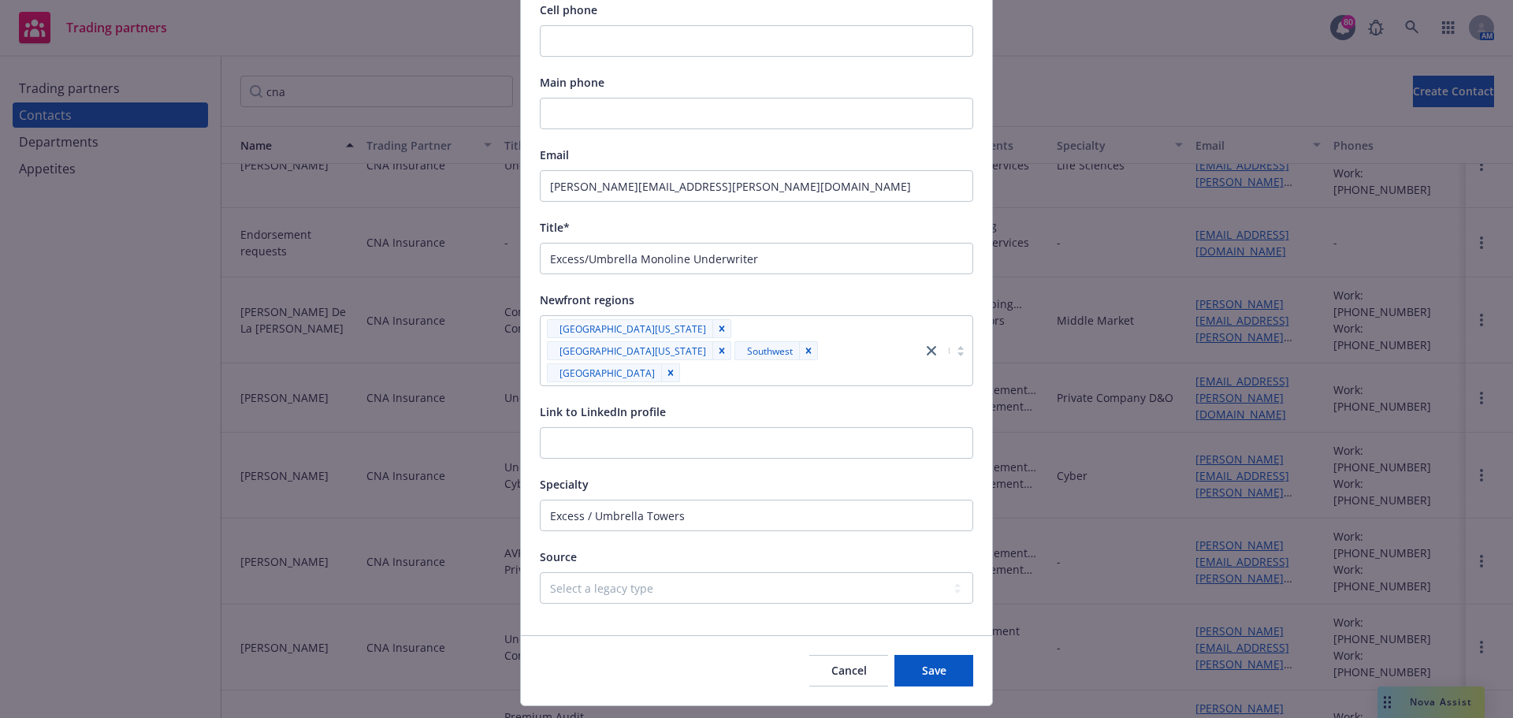
scroll to position [726, 0]
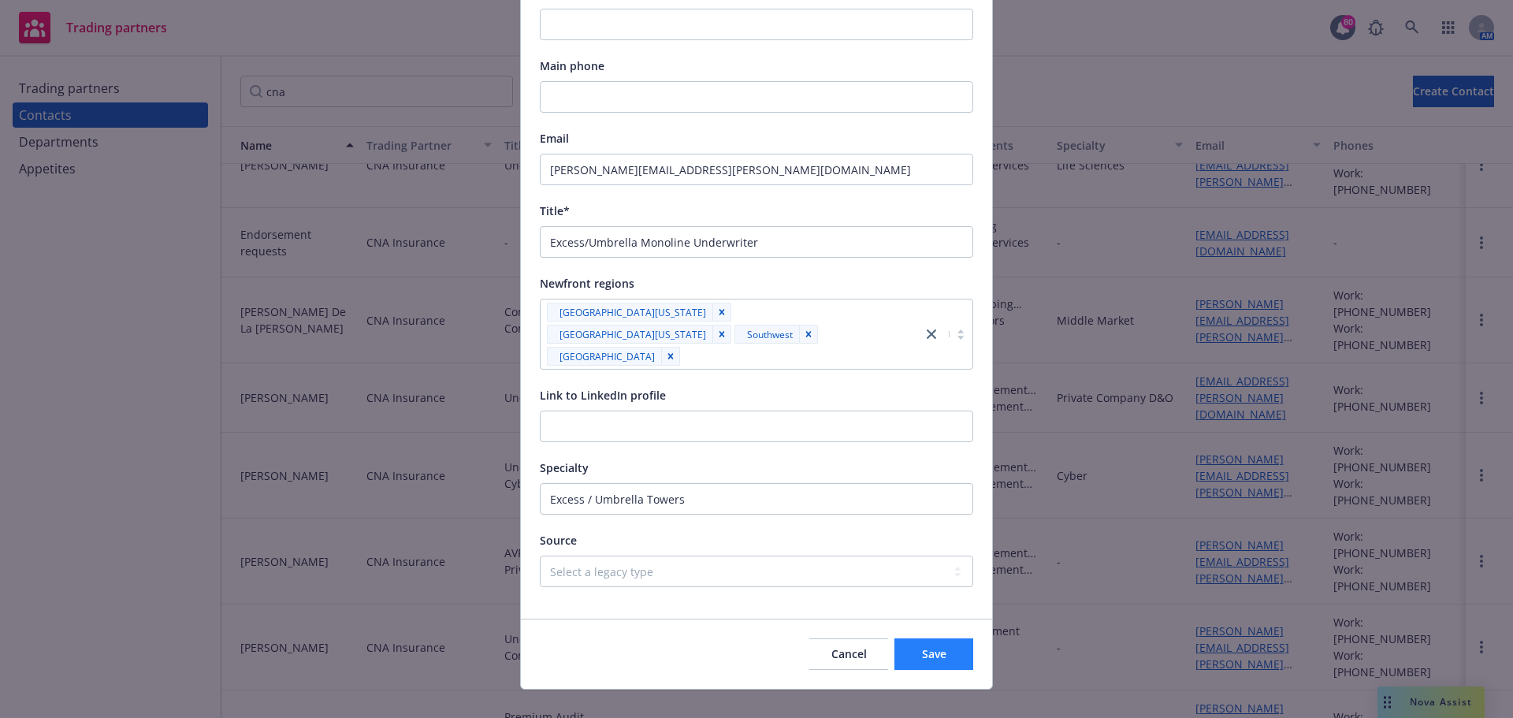
type input "[PHONE_NUMBER]"
click at [959, 638] on button "Save" at bounding box center [934, 654] width 79 height 32
